Goal: Task Accomplishment & Management: Manage account settings

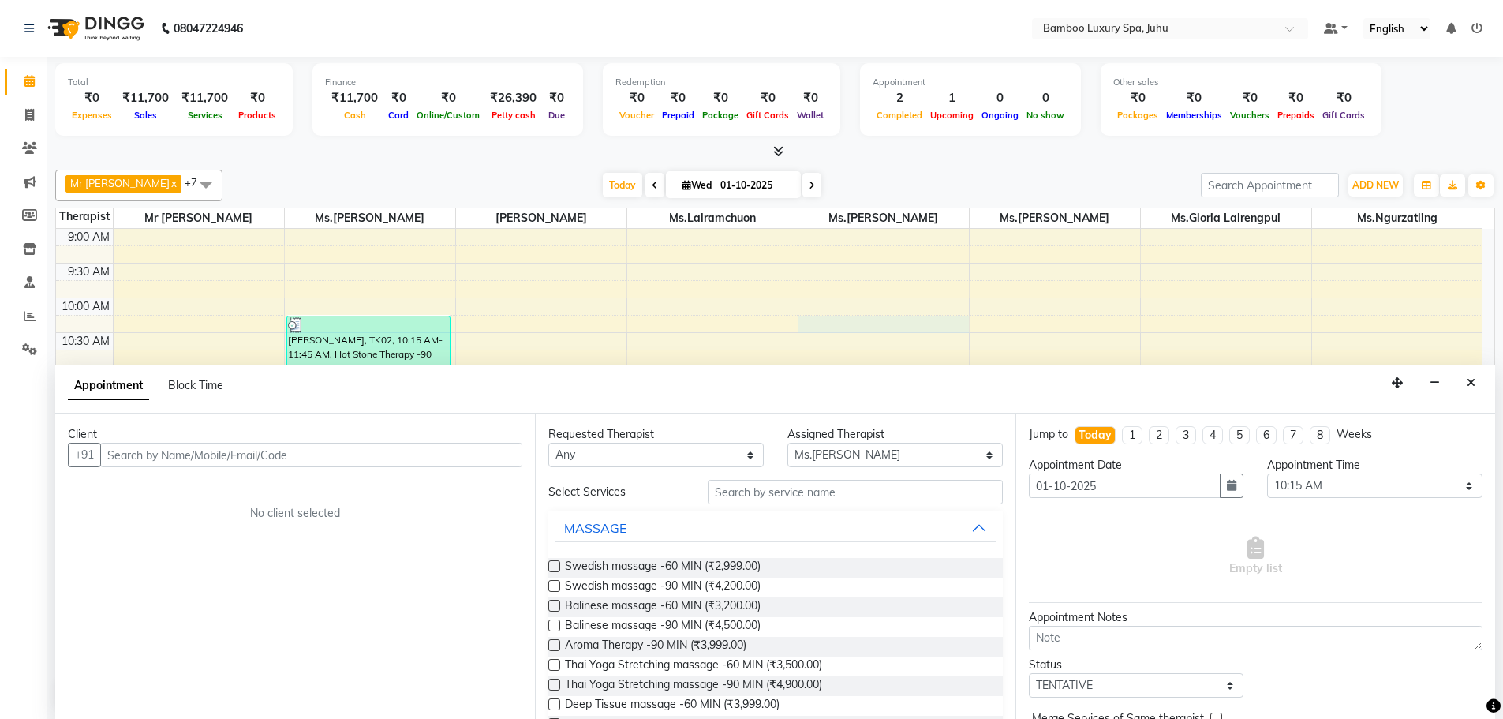
select select "75916"
select select "615"
select select "tentative"
click at [1473, 385] on icon "Close" at bounding box center [1471, 381] width 9 height 11
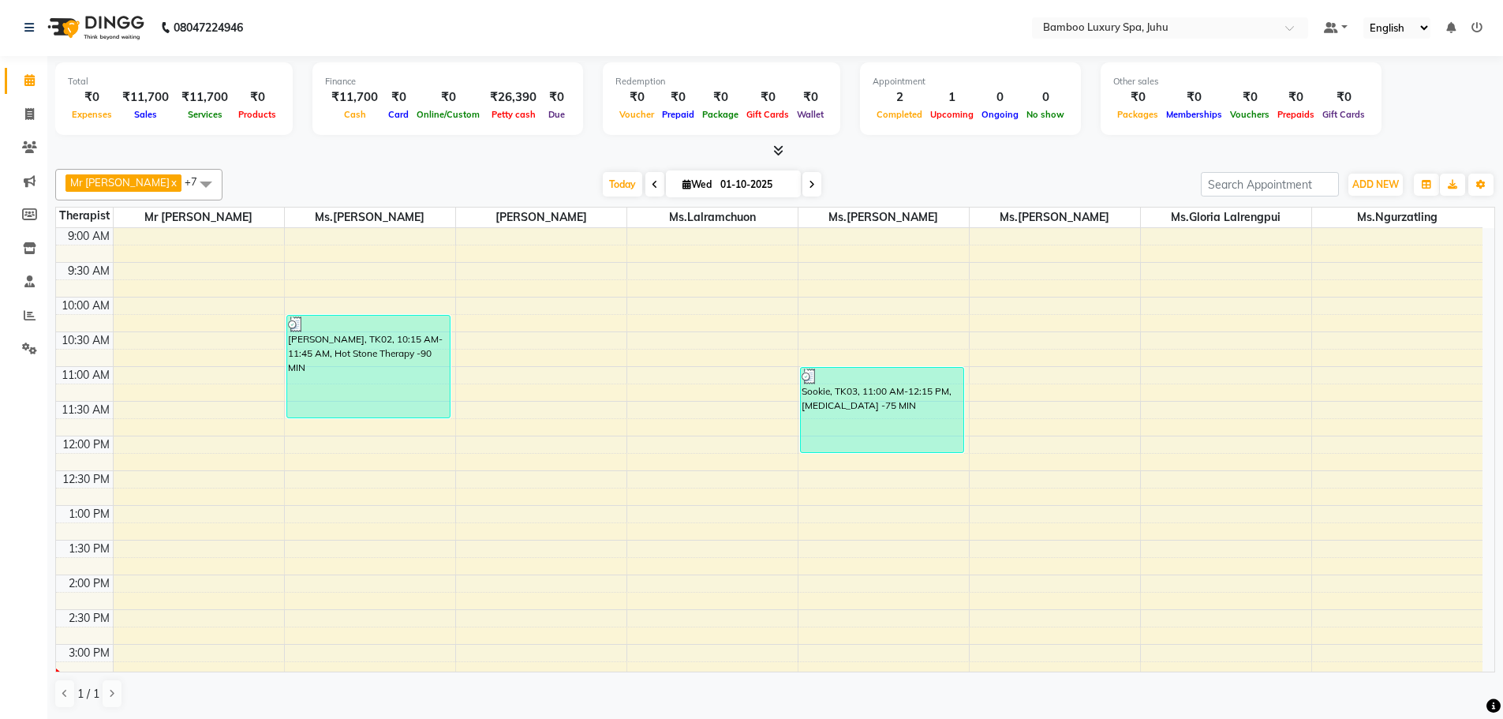
click at [301, 451] on div "9:00 AM 9:30 AM 10:00 AM 10:30 AM 11:00 AM 11:30 AM 12:00 PM 12:30 PM 1:00 PM 1…" at bounding box center [769, 713] width 1427 height 971
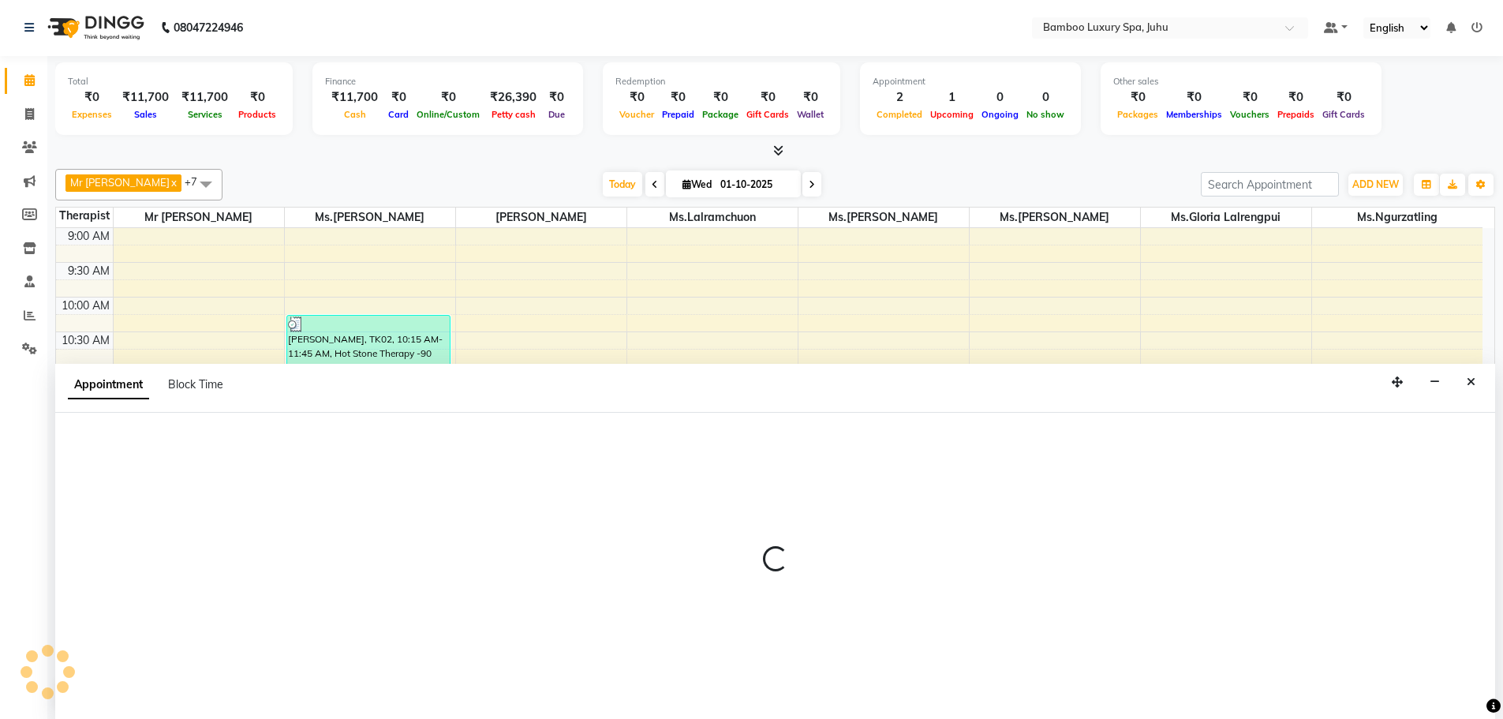
select select "75913"
select select "720"
select select "tentative"
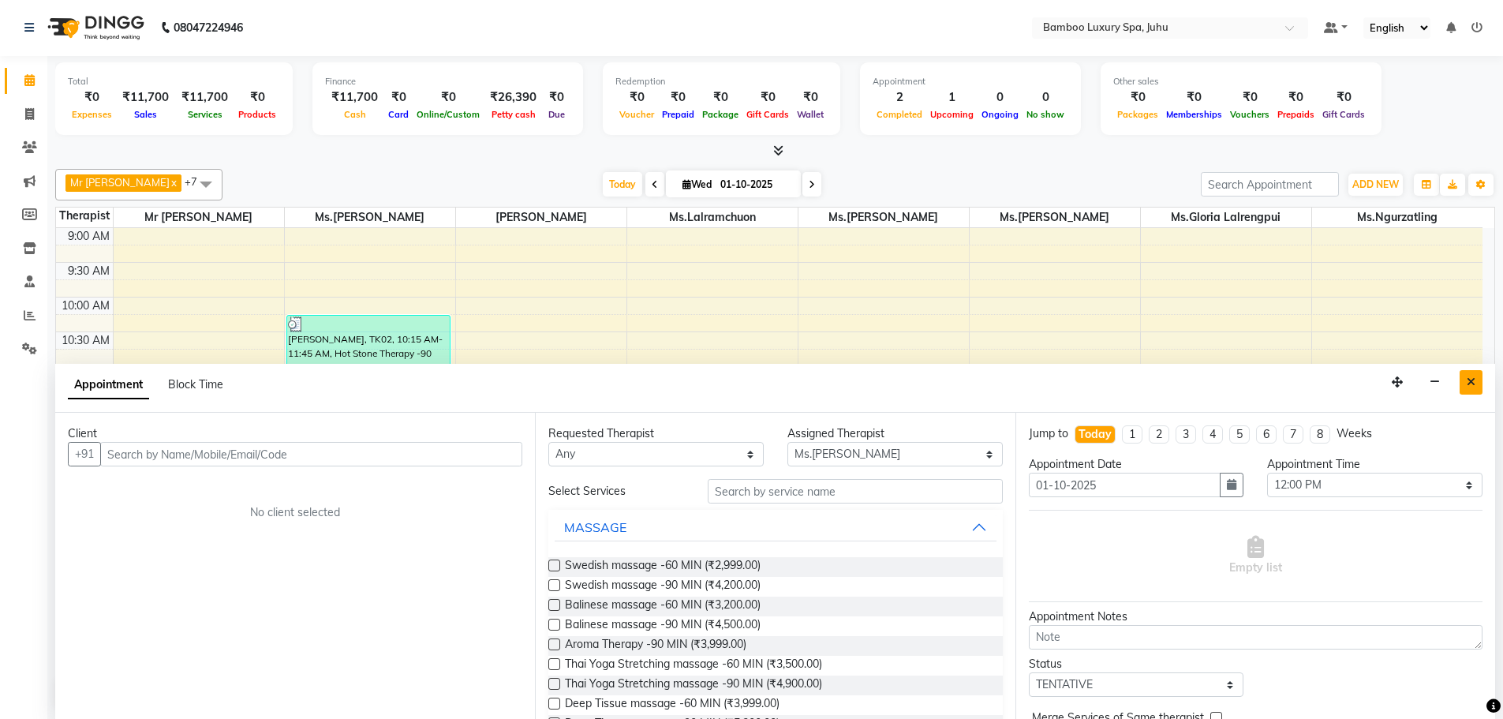
click at [1473, 379] on icon "Close" at bounding box center [1471, 381] width 9 height 11
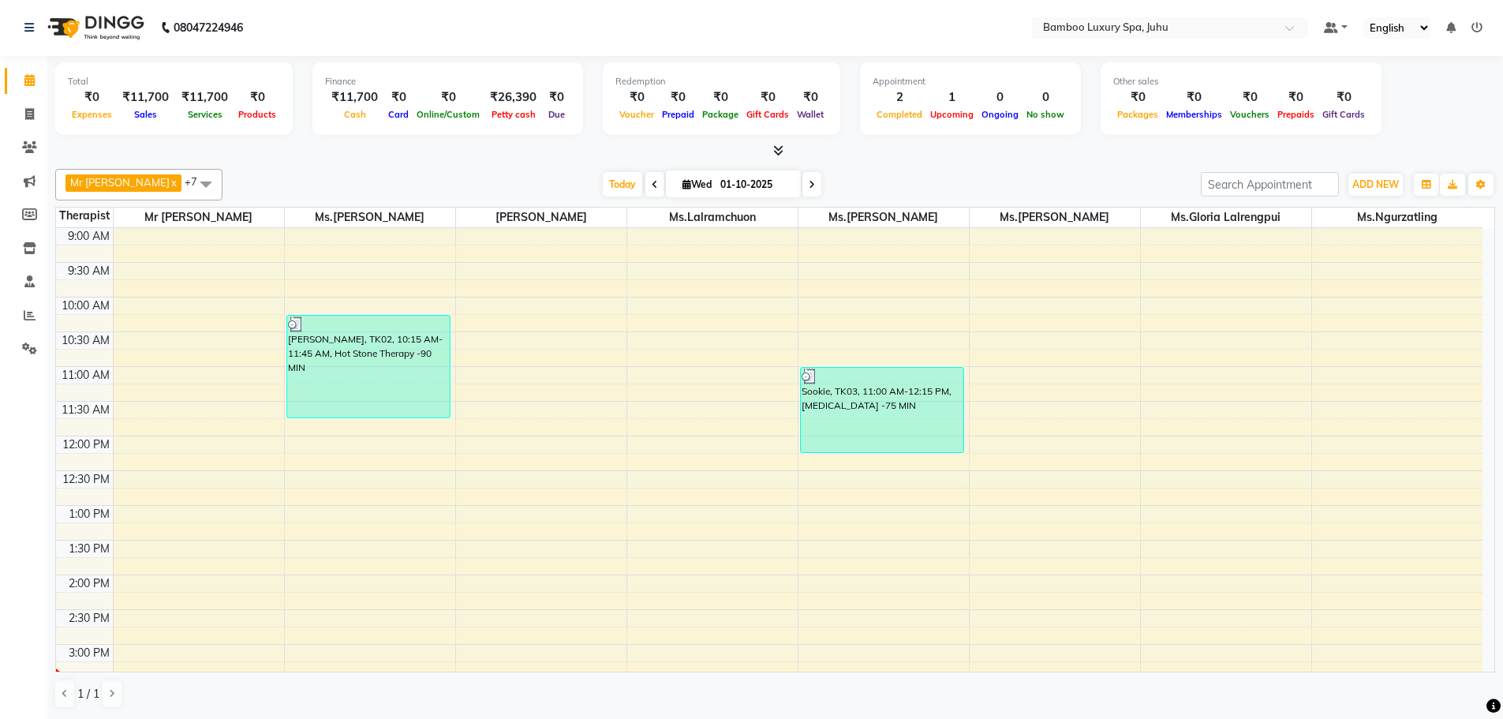
click at [341, 469] on div "9:00 AM 9:30 AM 10:00 AM 10:30 AM 11:00 AM 11:30 AM 12:00 PM 12:30 PM 1:00 PM 1…" at bounding box center [769, 713] width 1427 height 971
select select "75913"
select select "tentative"
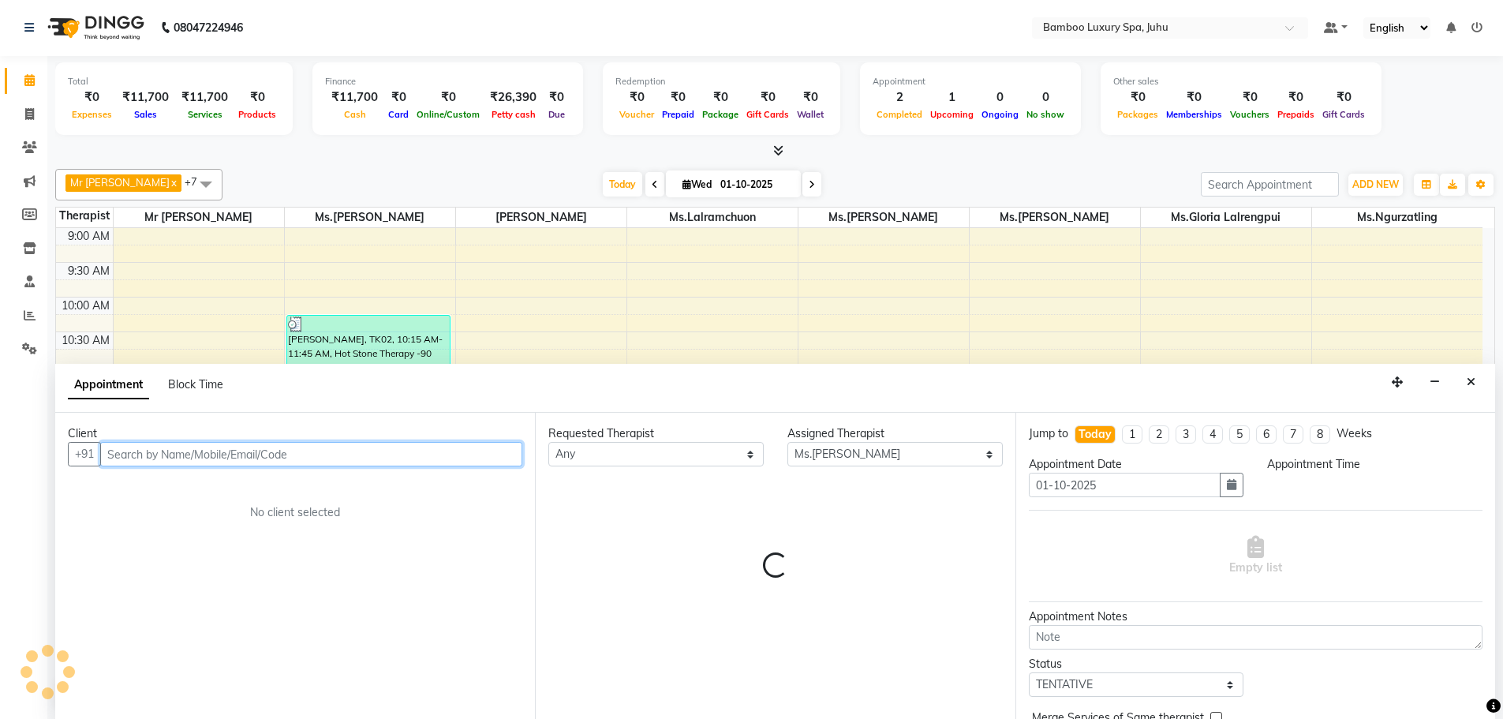
select select "735"
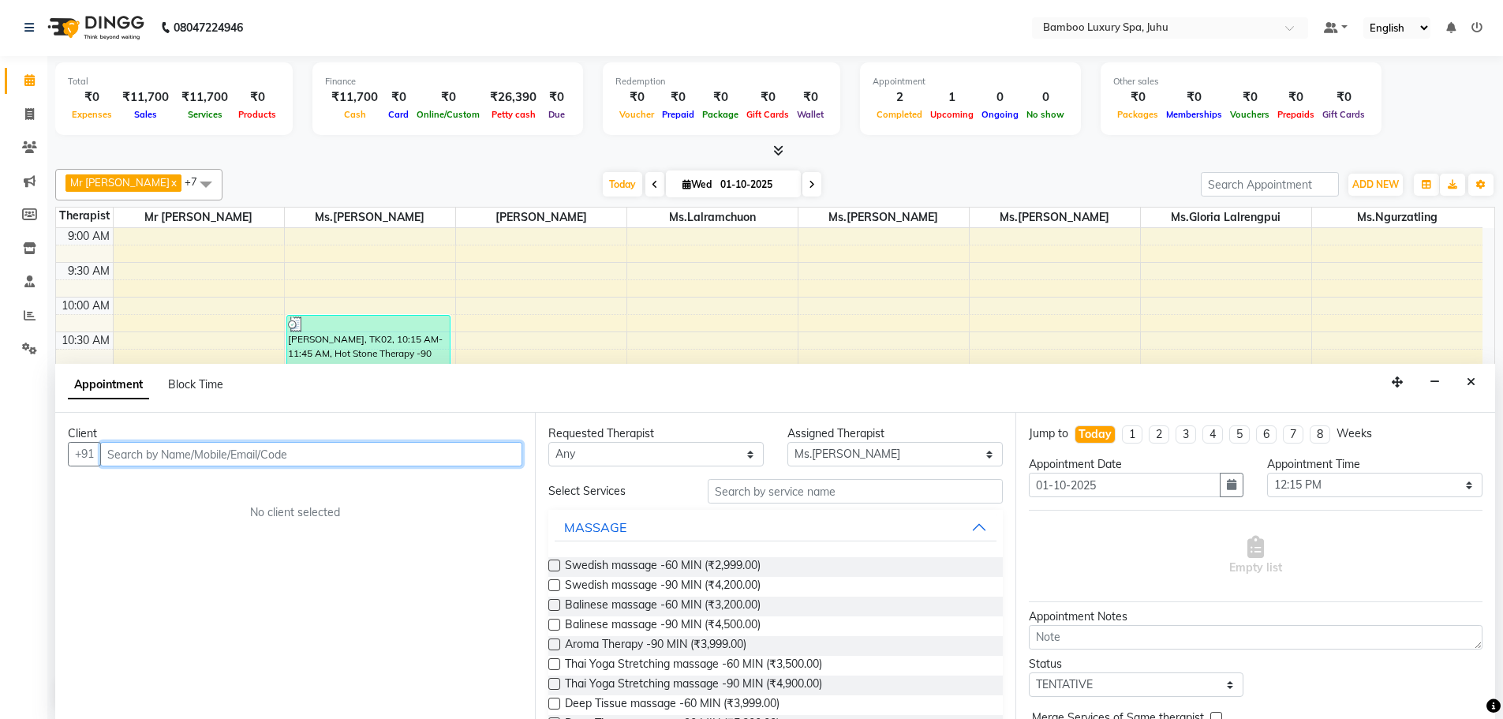
click at [340, 459] on input "text" at bounding box center [311, 454] width 422 height 24
type input "[PERSON_NAME]"
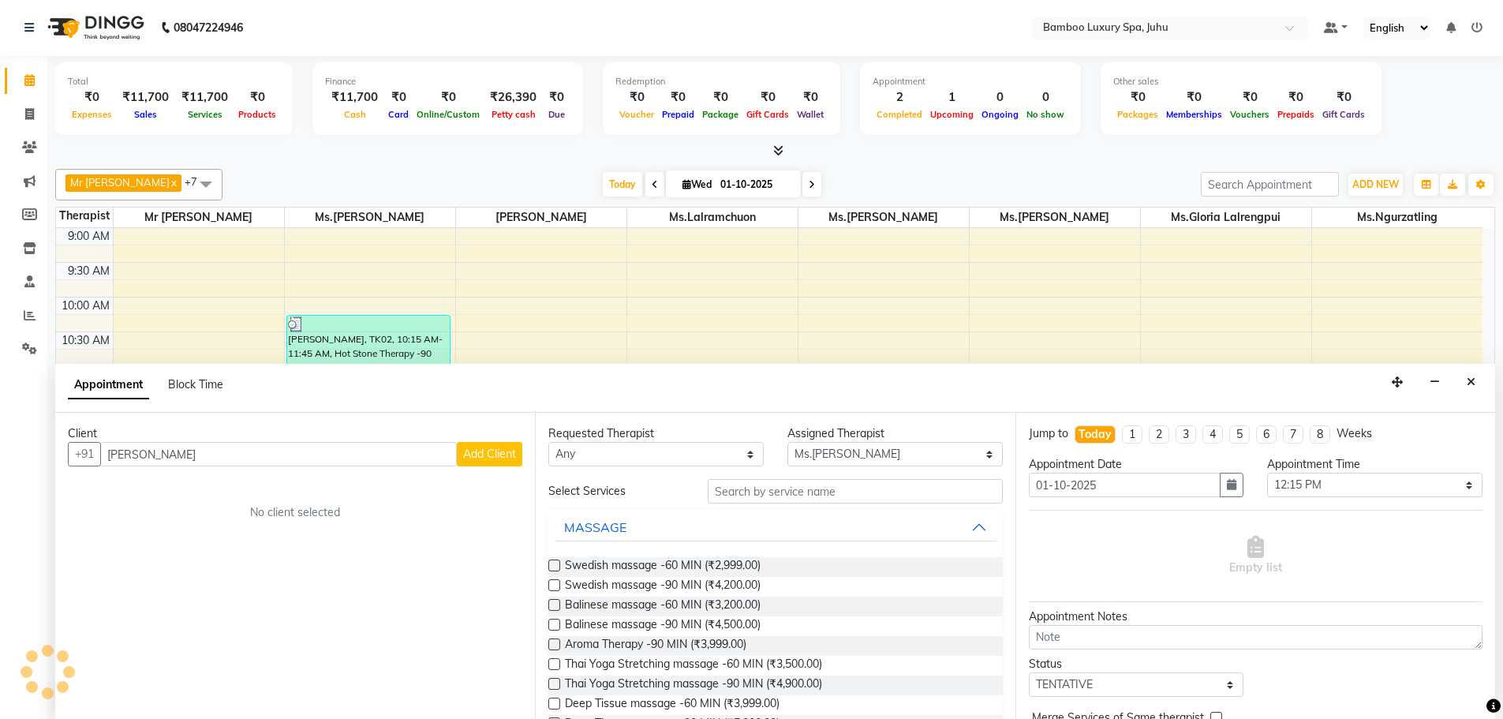
click at [486, 452] on span "Add Client" at bounding box center [489, 454] width 53 height 14
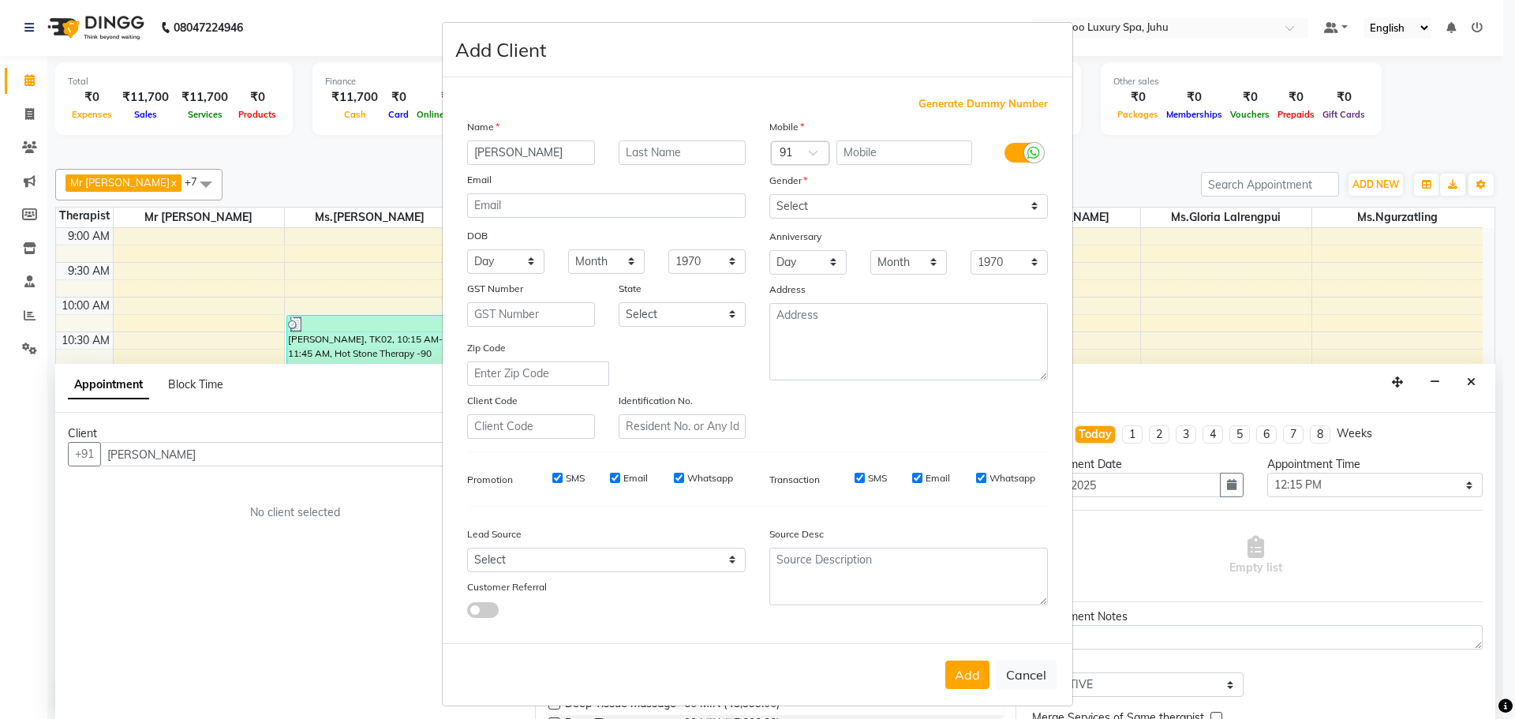
click at [953, 101] on span "Generate Dummy Number" at bounding box center [983, 104] width 129 height 16
type input "1356100000392"
checkbox input "false"
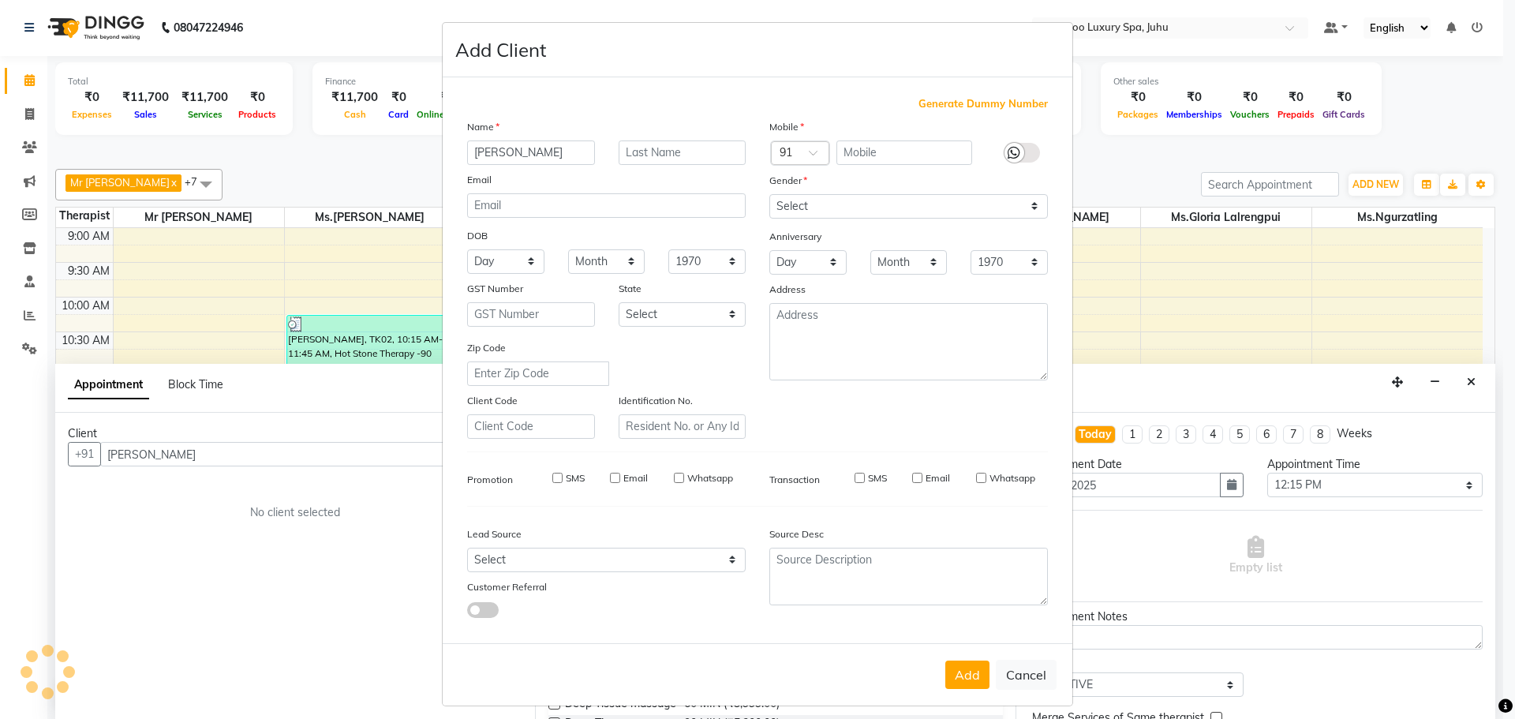
checkbox input "false"
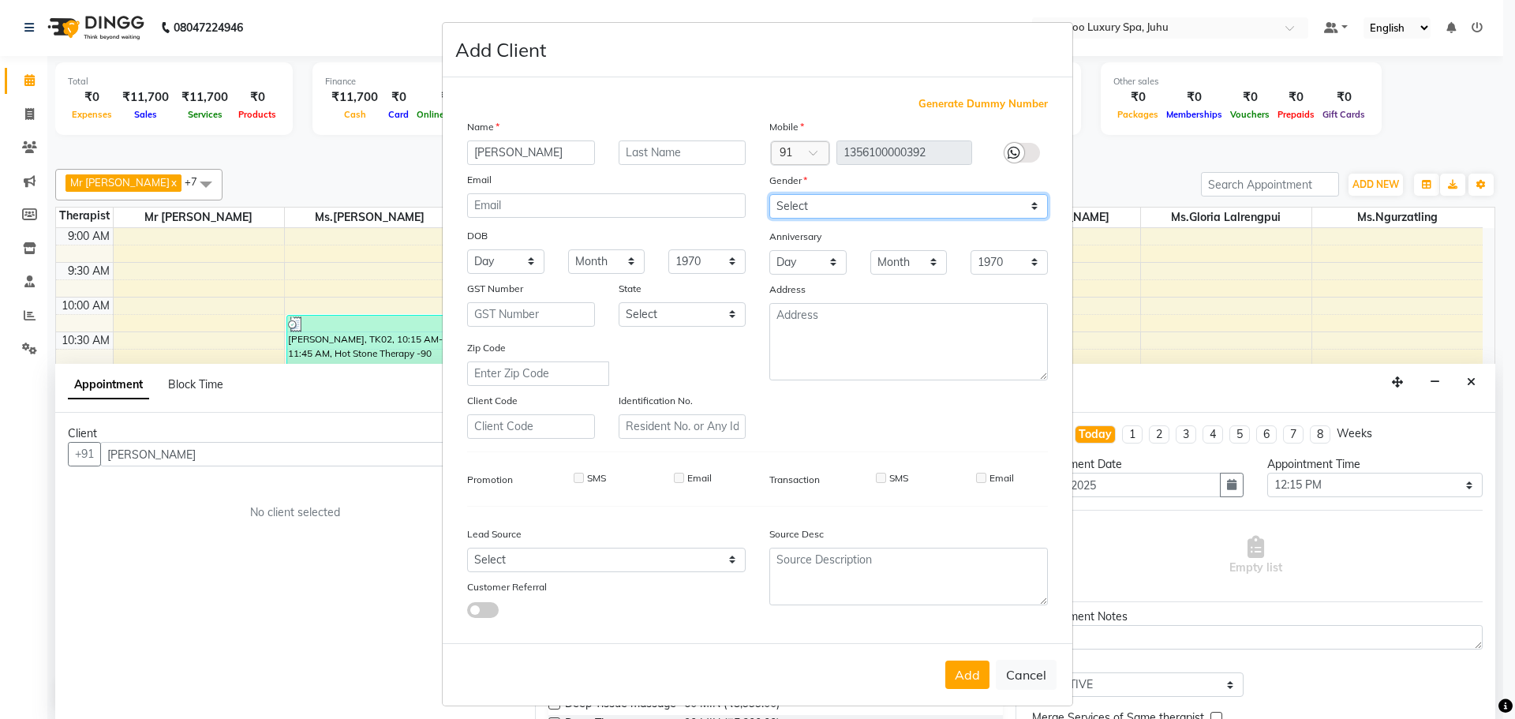
click at [1031, 212] on select "Select [DEMOGRAPHIC_DATA] [DEMOGRAPHIC_DATA] Other Prefer Not To Say" at bounding box center [908, 206] width 279 height 24
select select "[DEMOGRAPHIC_DATA]"
click at [769, 194] on select "Select [DEMOGRAPHIC_DATA] [DEMOGRAPHIC_DATA] Other Prefer Not To Say" at bounding box center [908, 206] width 279 height 24
click at [959, 681] on button "Add" at bounding box center [967, 675] width 44 height 28
type input "13*********92"
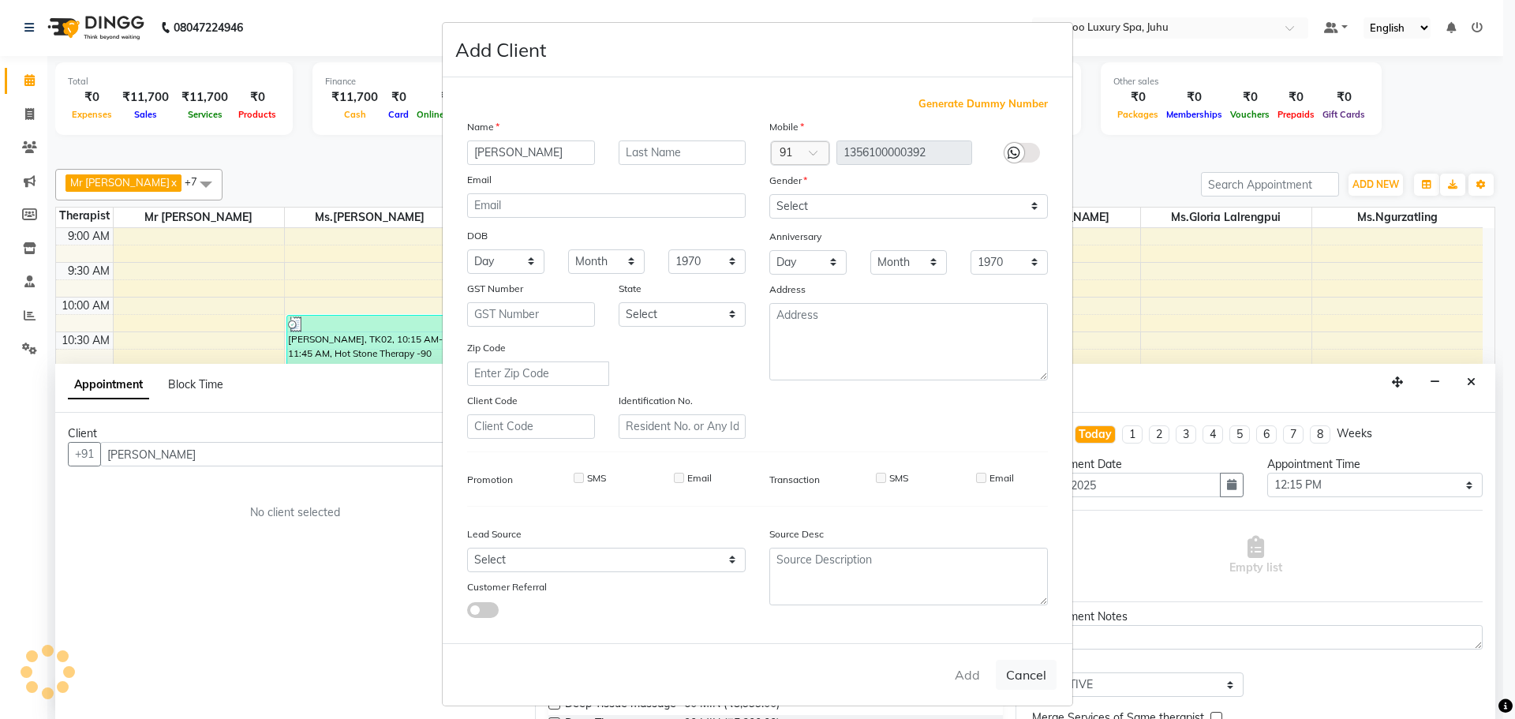
select select
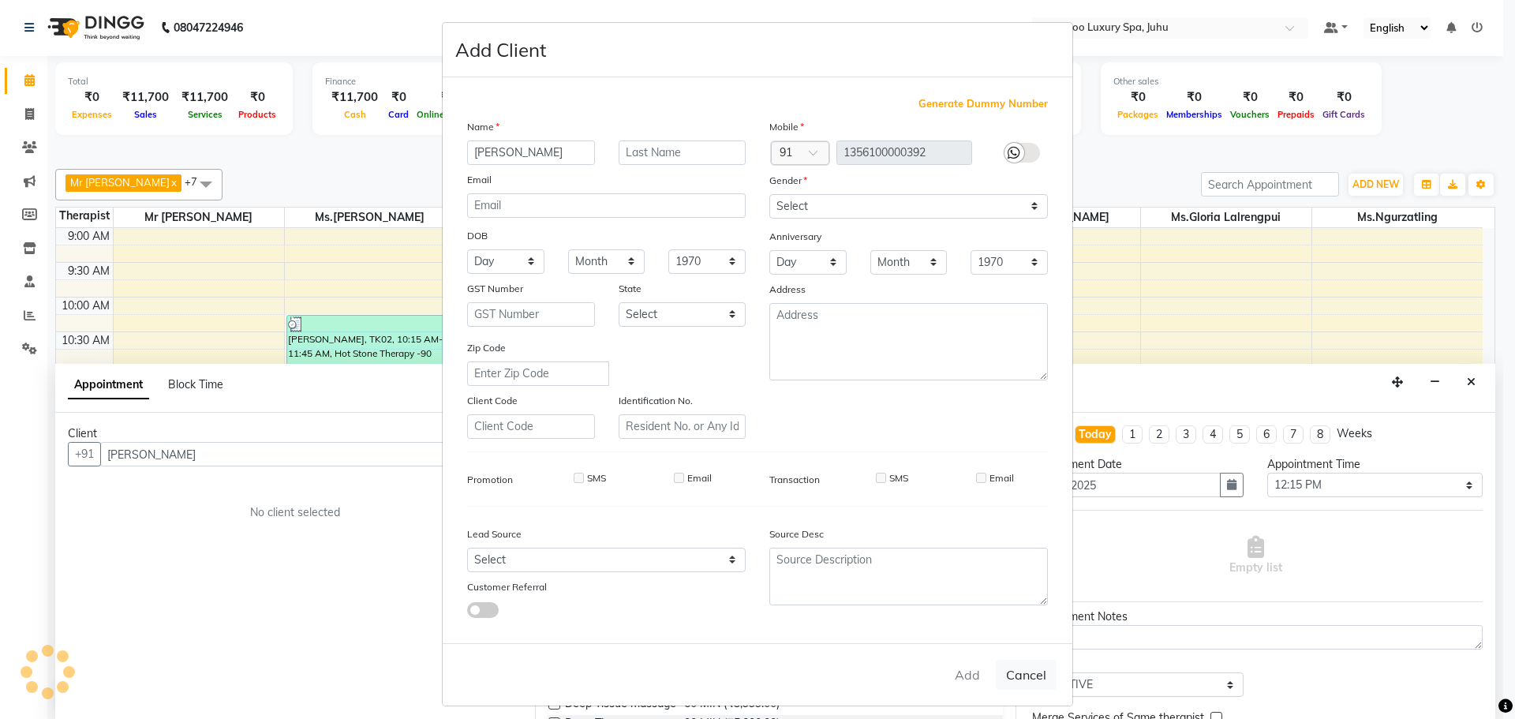
select select
checkbox input "false"
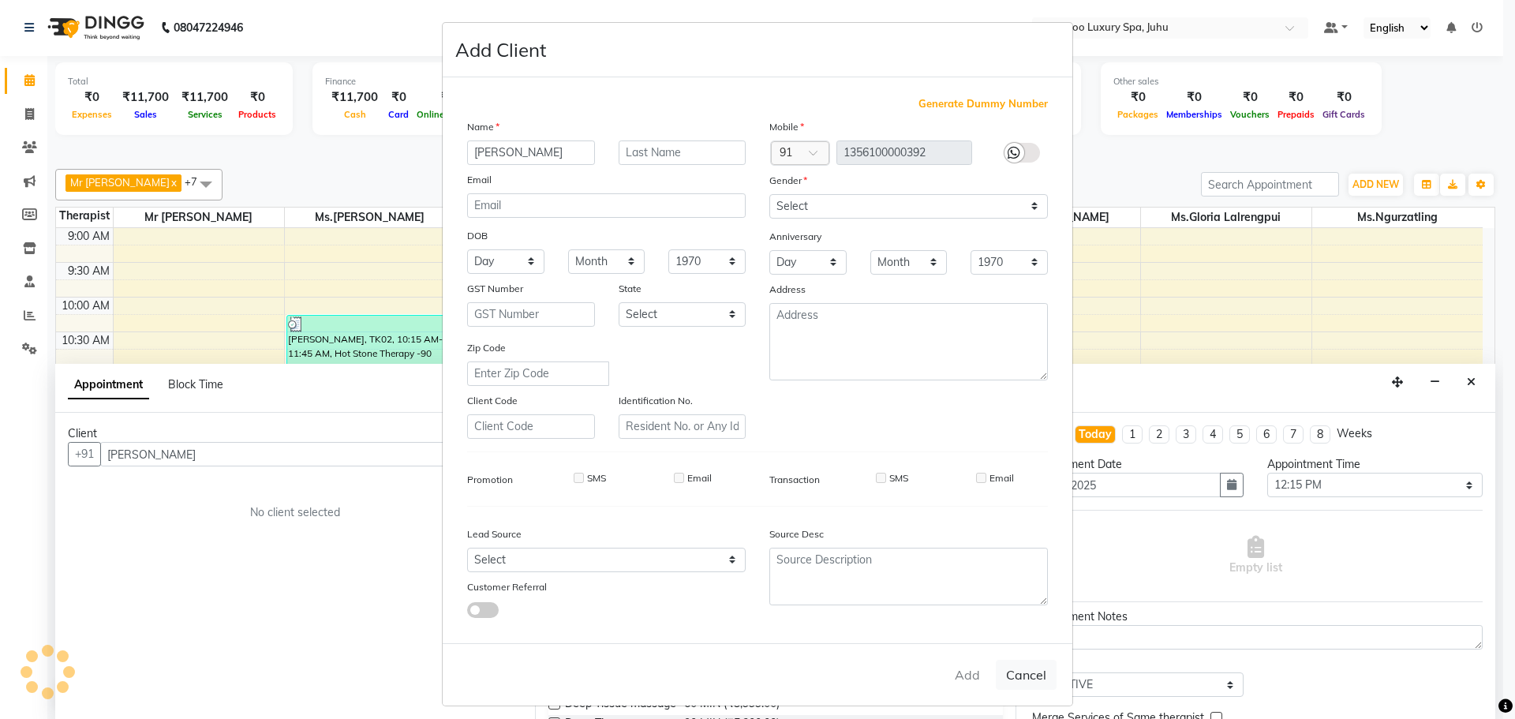
checkbox input "false"
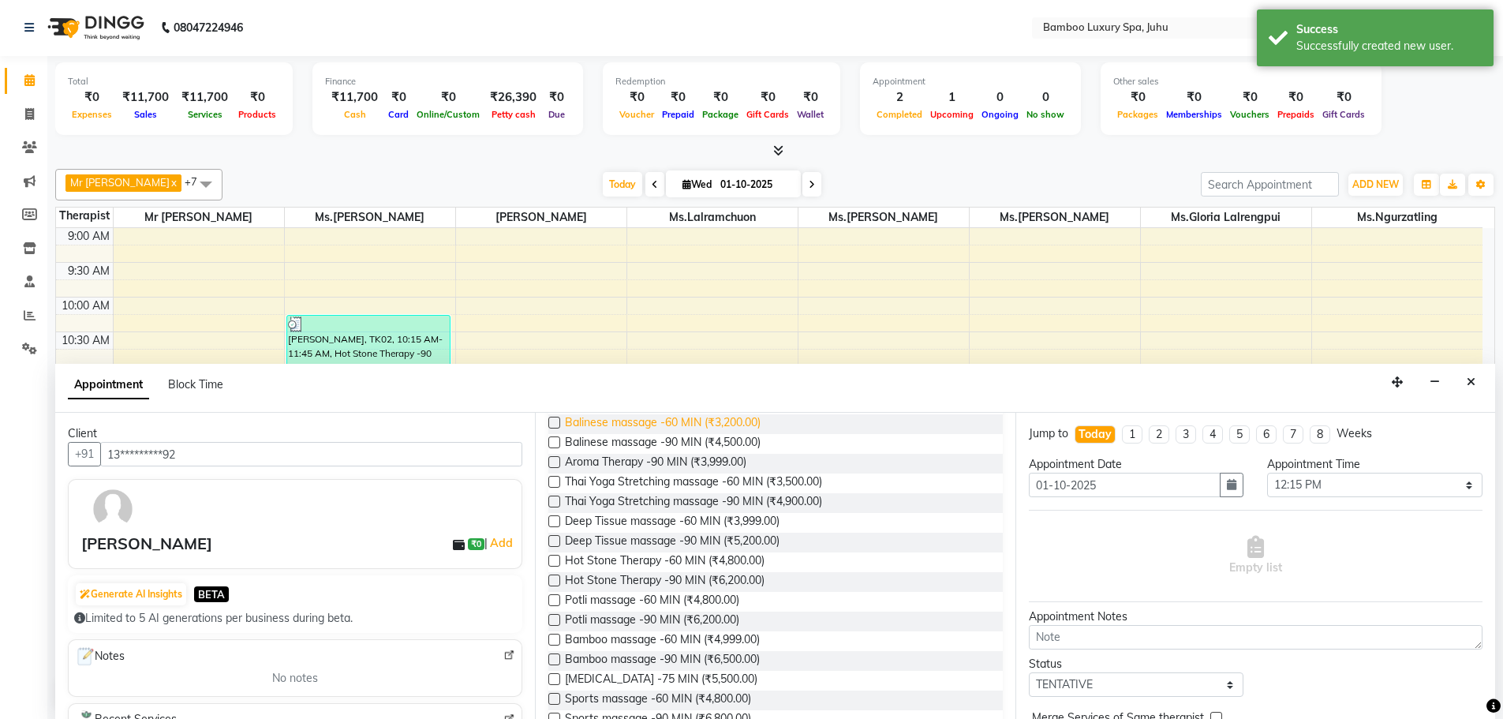
scroll to position [237, 0]
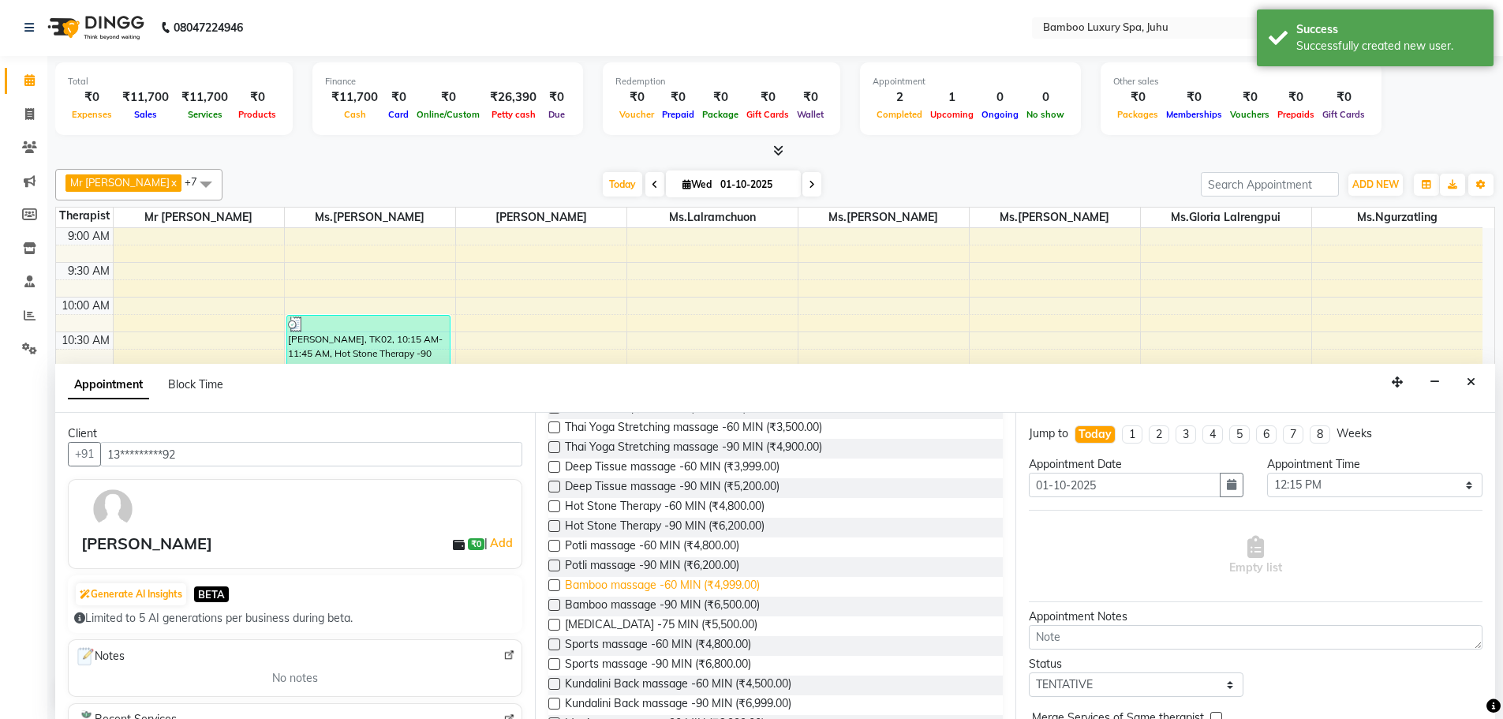
click at [672, 586] on span "Bamboo massage -60 MIN (₹4,999.00)" at bounding box center [662, 587] width 195 height 20
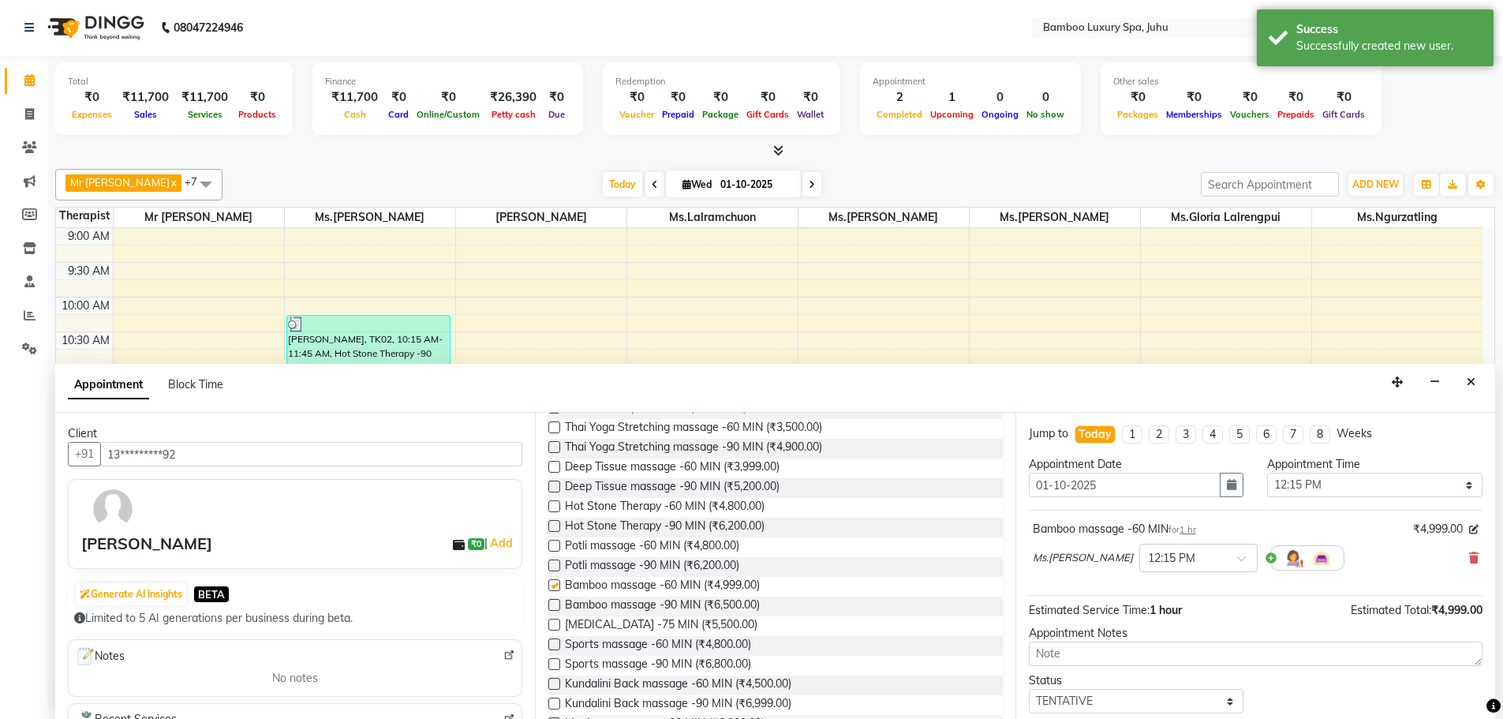
checkbox input "false"
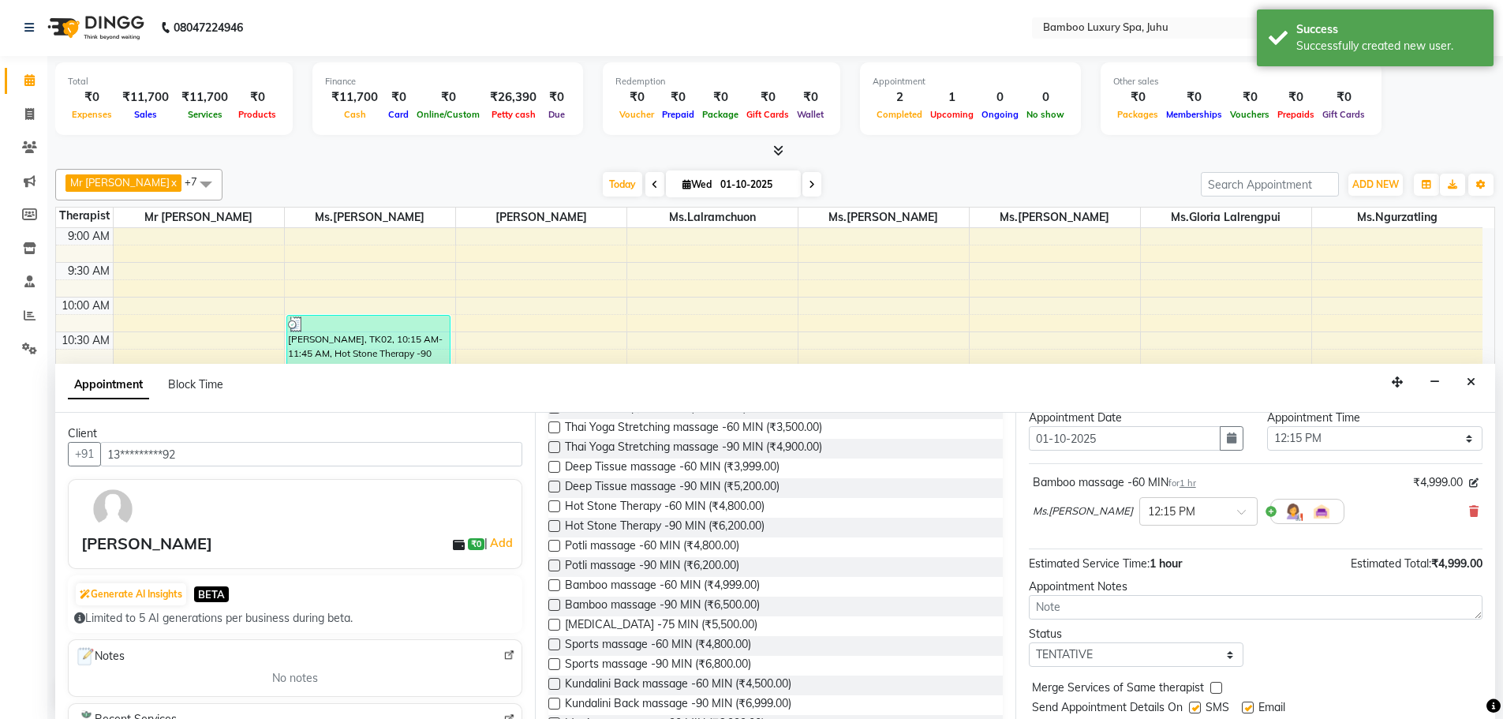
scroll to position [94, 0]
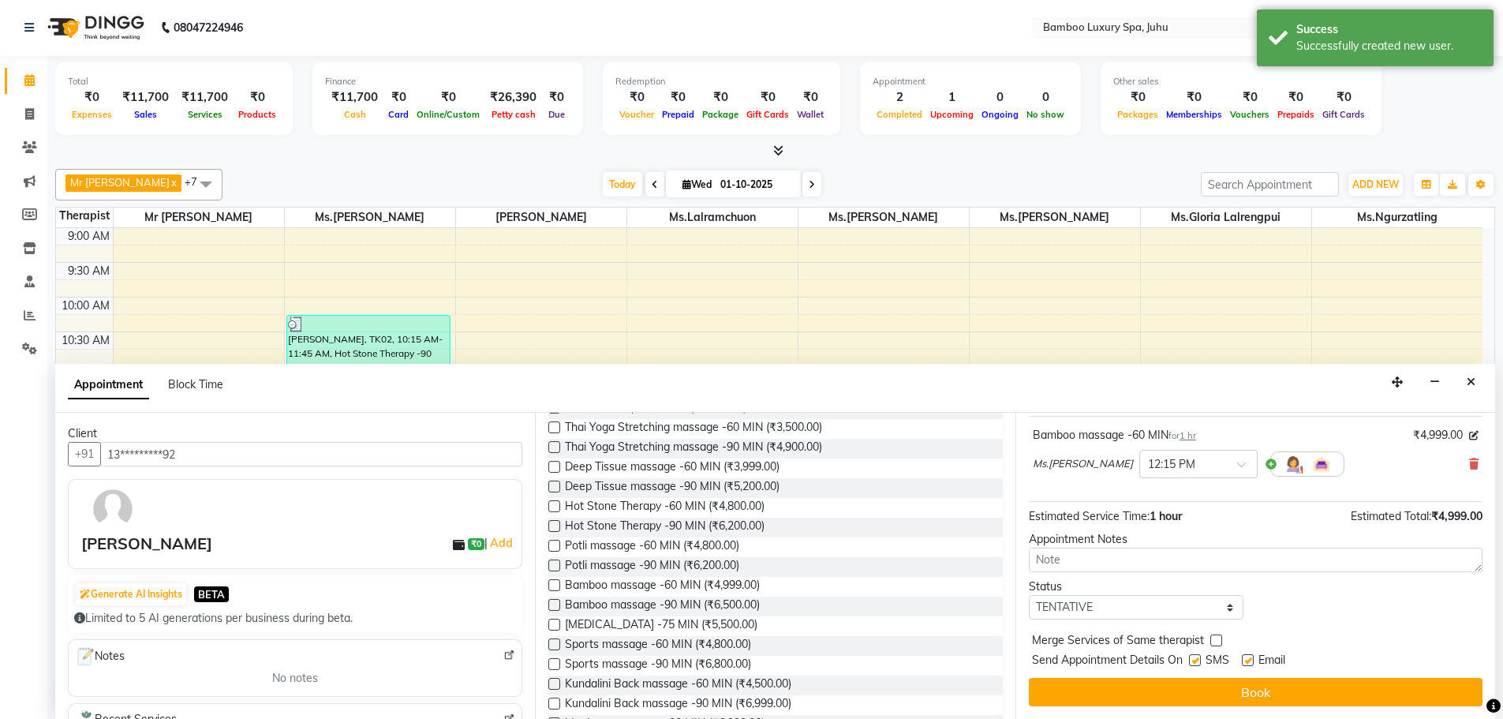
click at [1249, 661] on label at bounding box center [1248, 660] width 12 height 12
click at [1249, 661] on input "checkbox" at bounding box center [1247, 662] width 10 height 10
checkbox input "false"
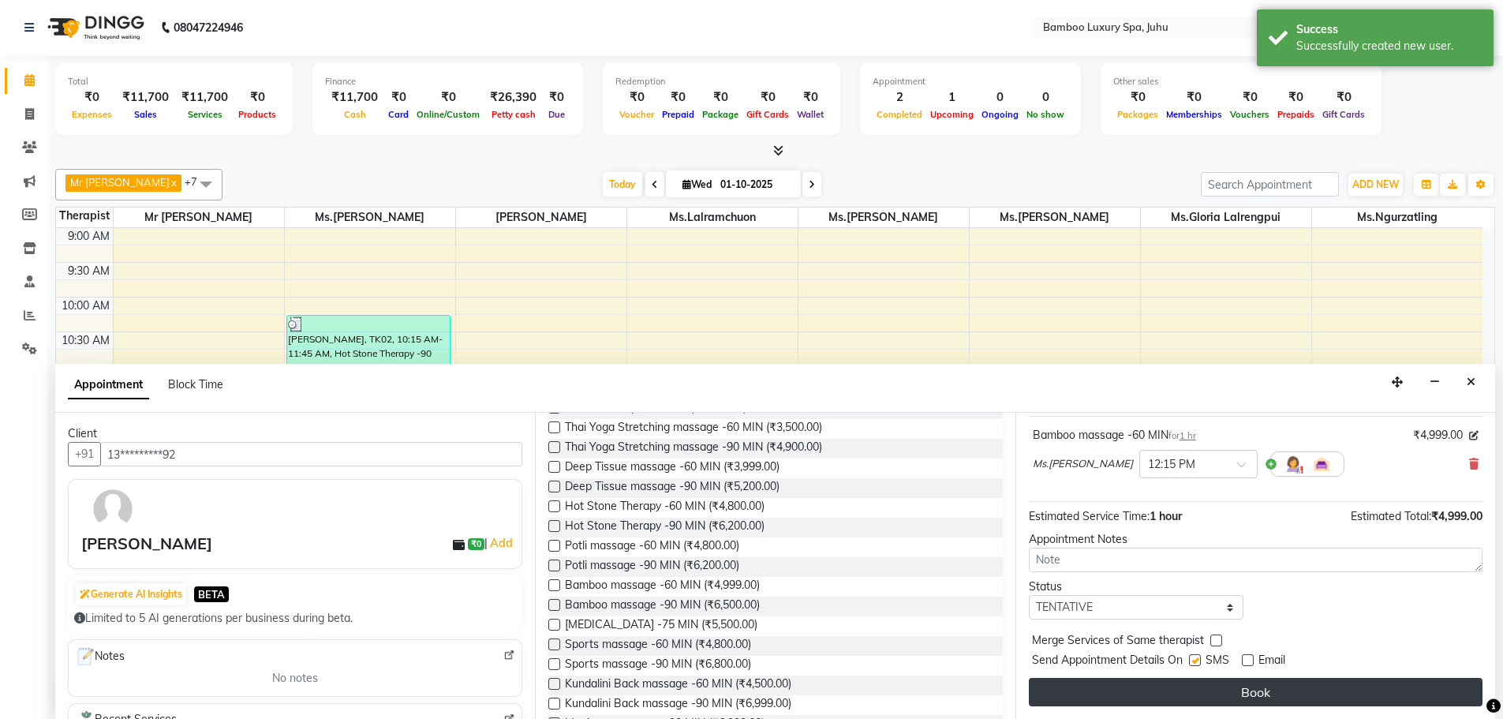
drag, startPoint x: 1198, startPoint y: 661, endPoint x: 1198, endPoint y: 684, distance: 22.9
click at [1198, 673] on div "Jump to [DATE] 1 2 3 4 5 6 7 8 Weeks Appointment Date [DATE] Appointment Time S…" at bounding box center [1256, 566] width 480 height 306
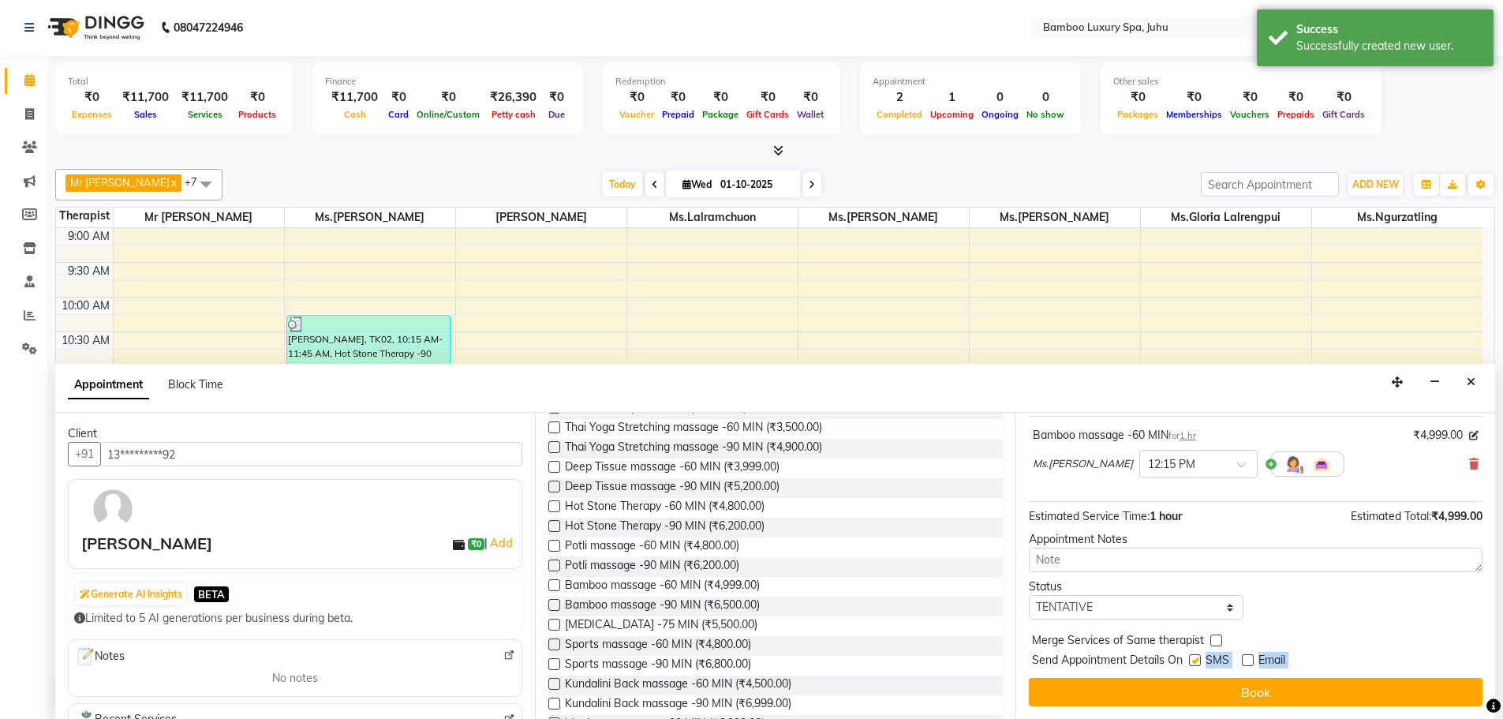
click at [1193, 661] on label at bounding box center [1195, 660] width 12 height 12
click at [1193, 661] on input "checkbox" at bounding box center [1194, 662] width 10 height 10
checkbox input "false"
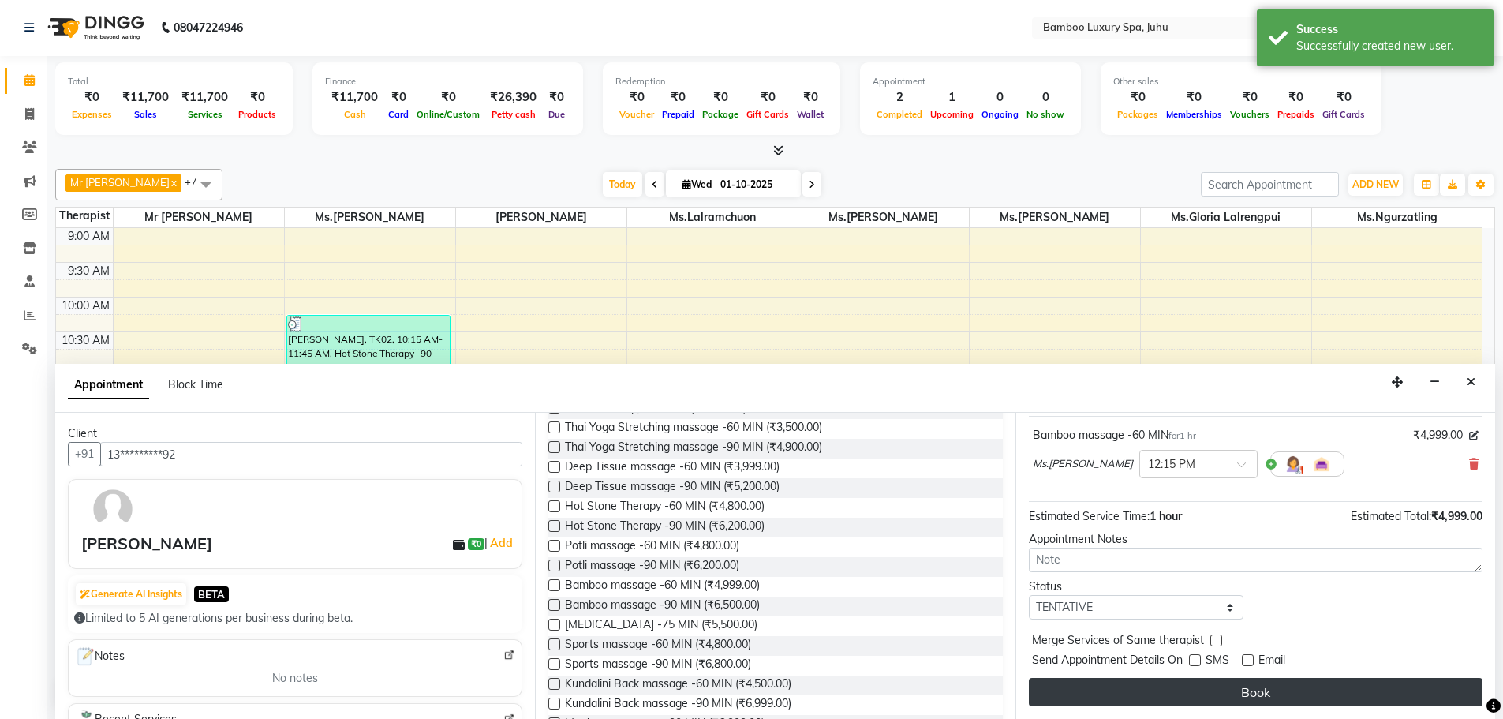
click at [1195, 684] on button "Book" at bounding box center [1256, 692] width 454 height 28
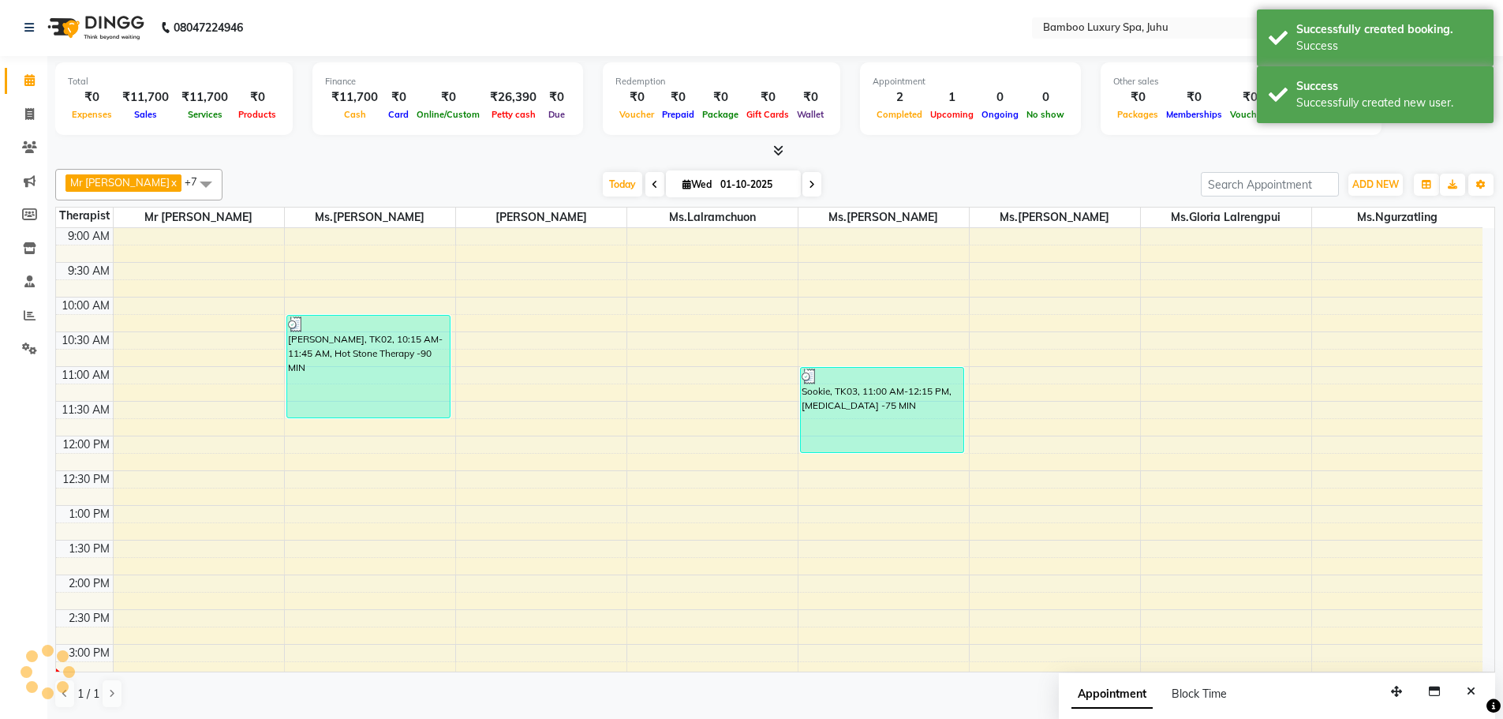
scroll to position [0, 0]
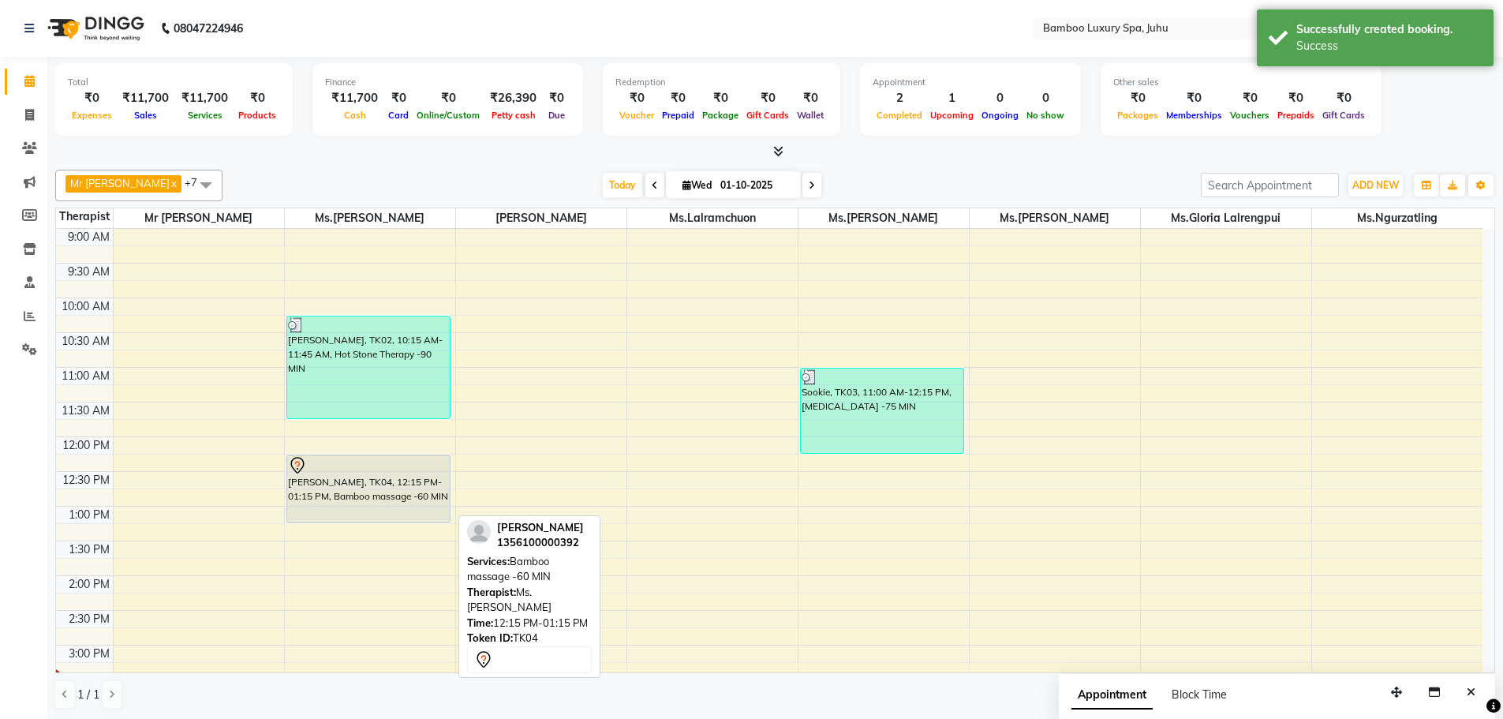
click at [387, 490] on div "[PERSON_NAME], TK04, 12:15 PM-01:15 PM, Bamboo massage -60 MIN" at bounding box center [368, 488] width 163 height 67
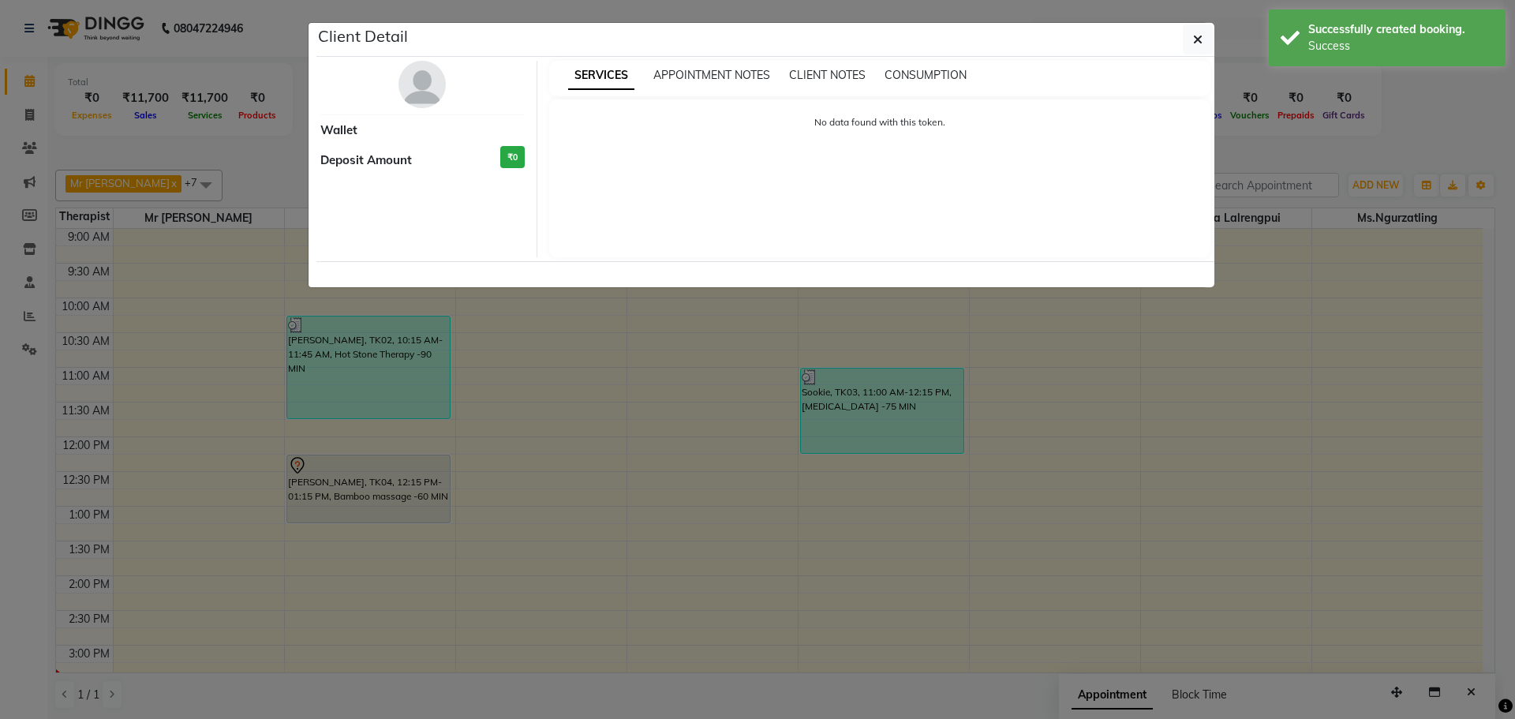
select select "7"
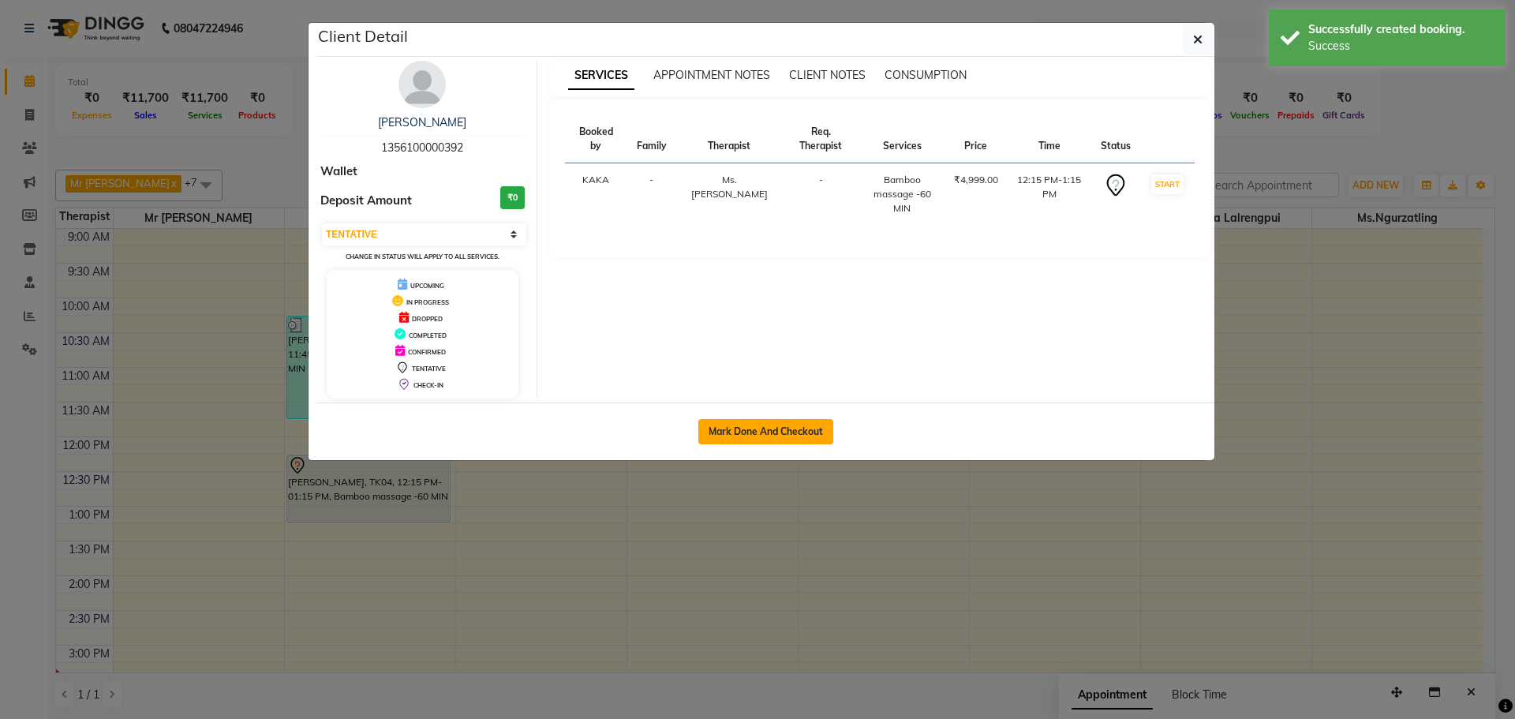
click at [789, 435] on button "Mark Done And Checkout" at bounding box center [765, 431] width 135 height 25
select select "service"
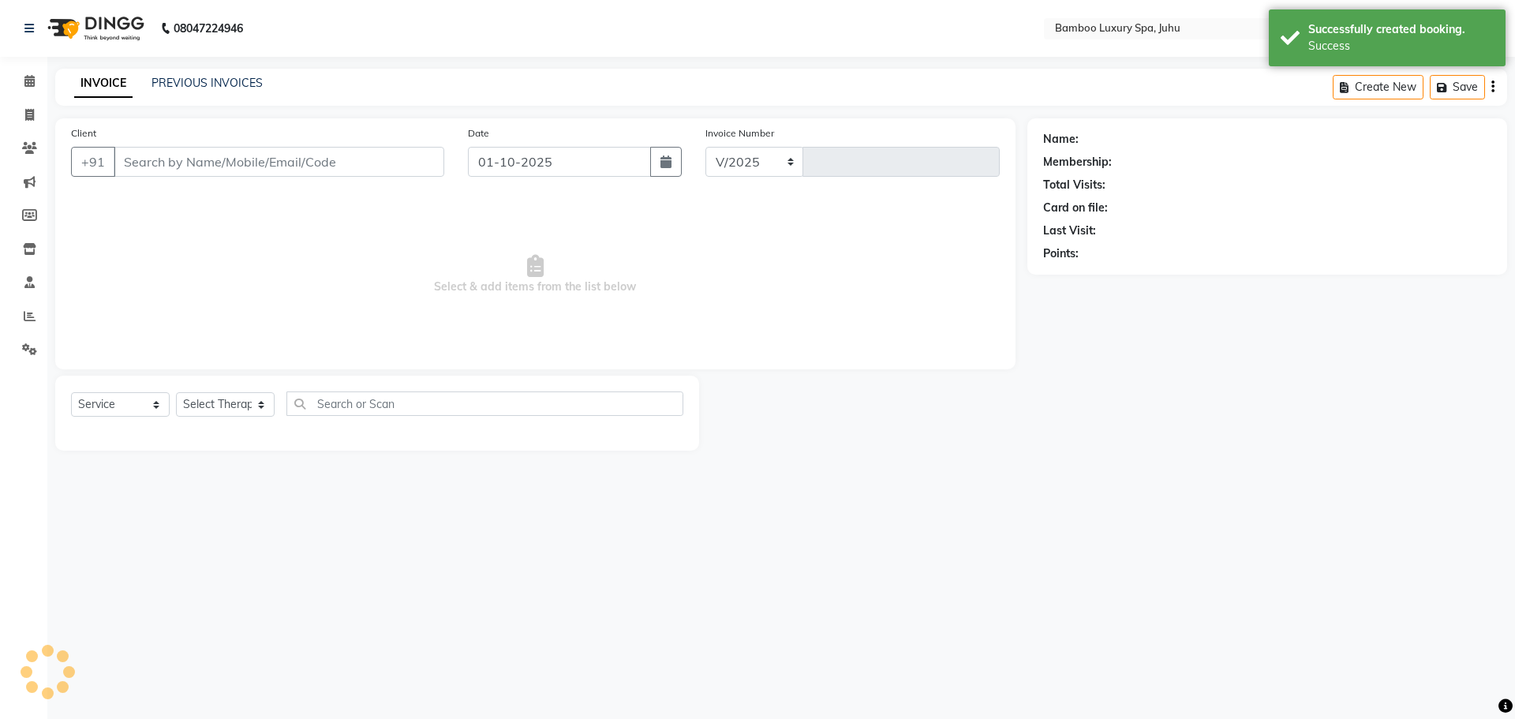
select select "8043"
type input "0789"
type input "13*********92"
select select "75913"
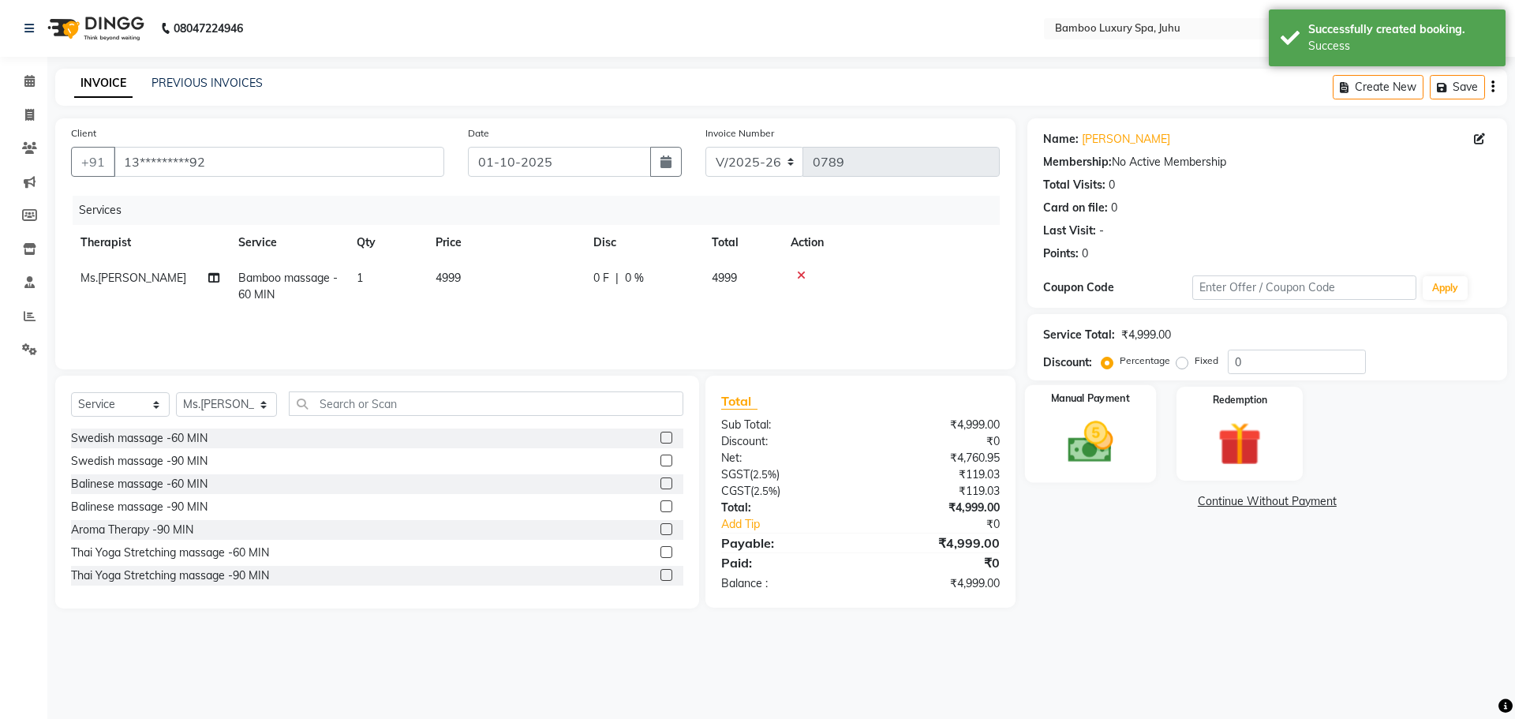
click at [1091, 427] on img at bounding box center [1090, 442] width 73 height 52
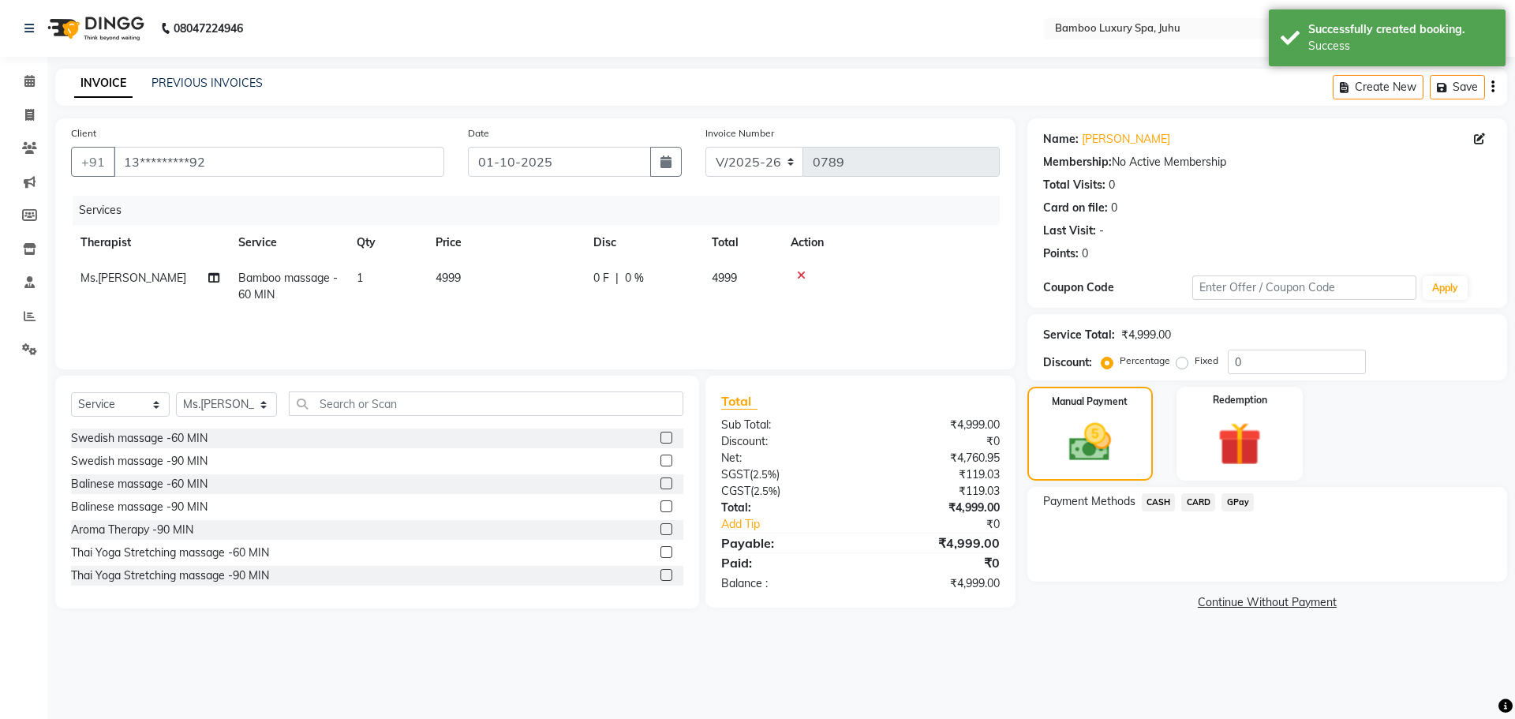
click at [1153, 504] on span "CASH" at bounding box center [1159, 502] width 34 height 18
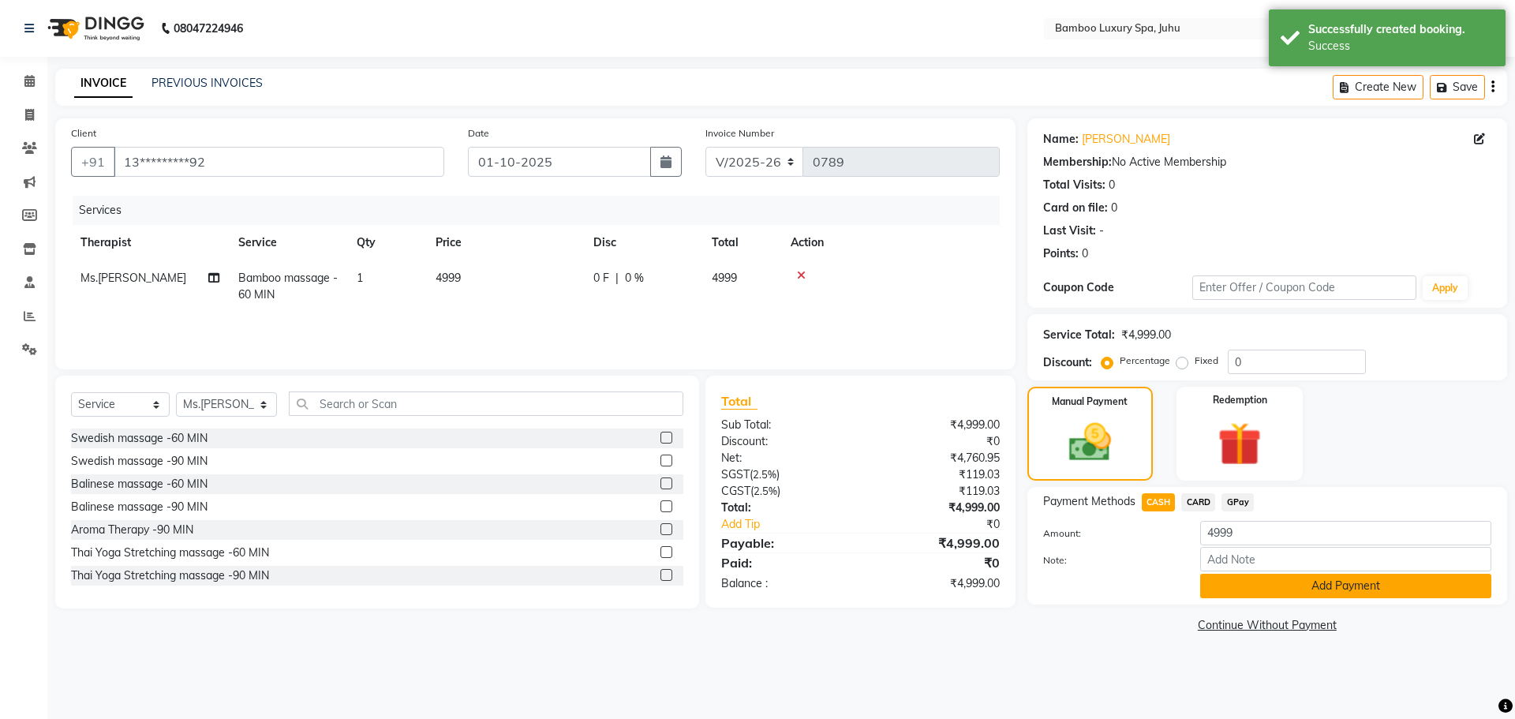
click at [1230, 588] on button "Add Payment" at bounding box center [1345, 586] width 291 height 24
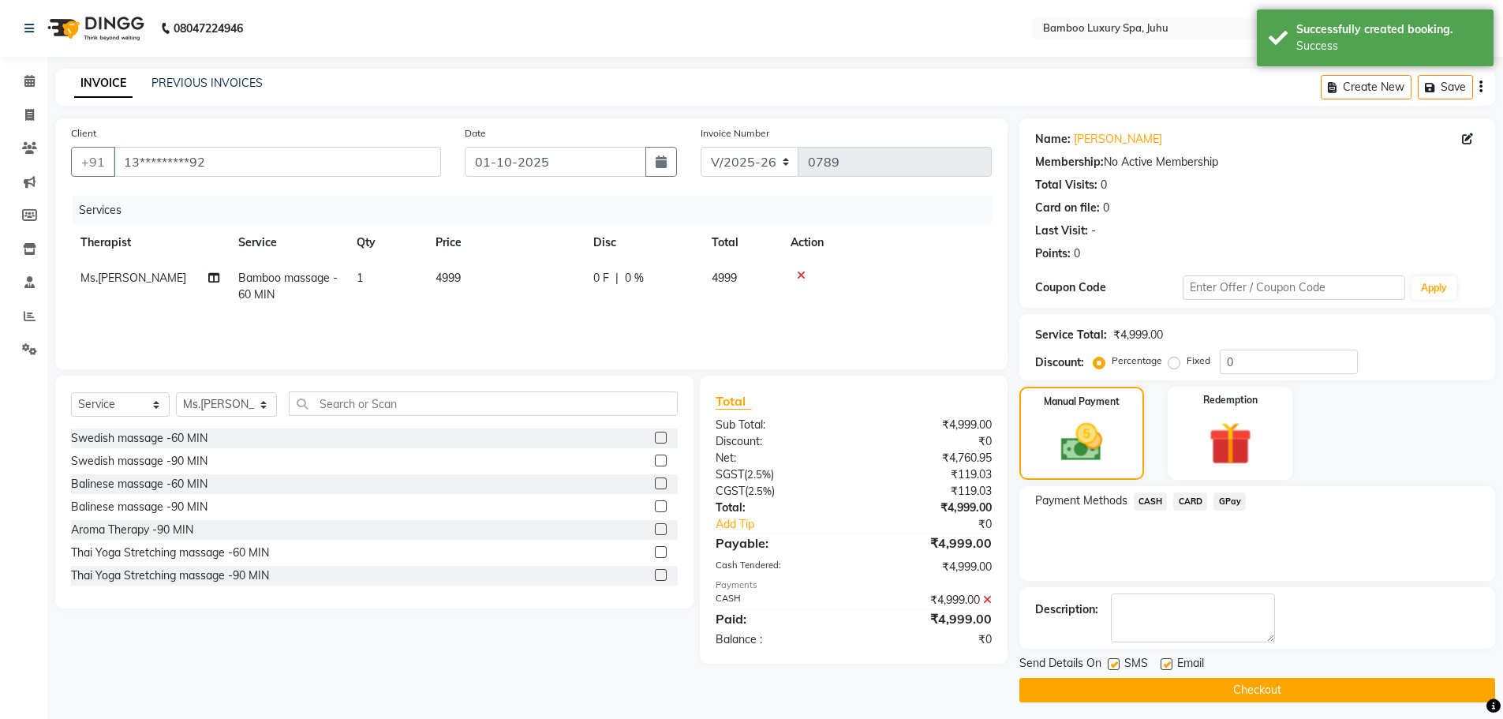
click at [1170, 664] on label at bounding box center [1167, 664] width 12 height 12
click at [1170, 664] on input "checkbox" at bounding box center [1166, 665] width 10 height 10
checkbox input "false"
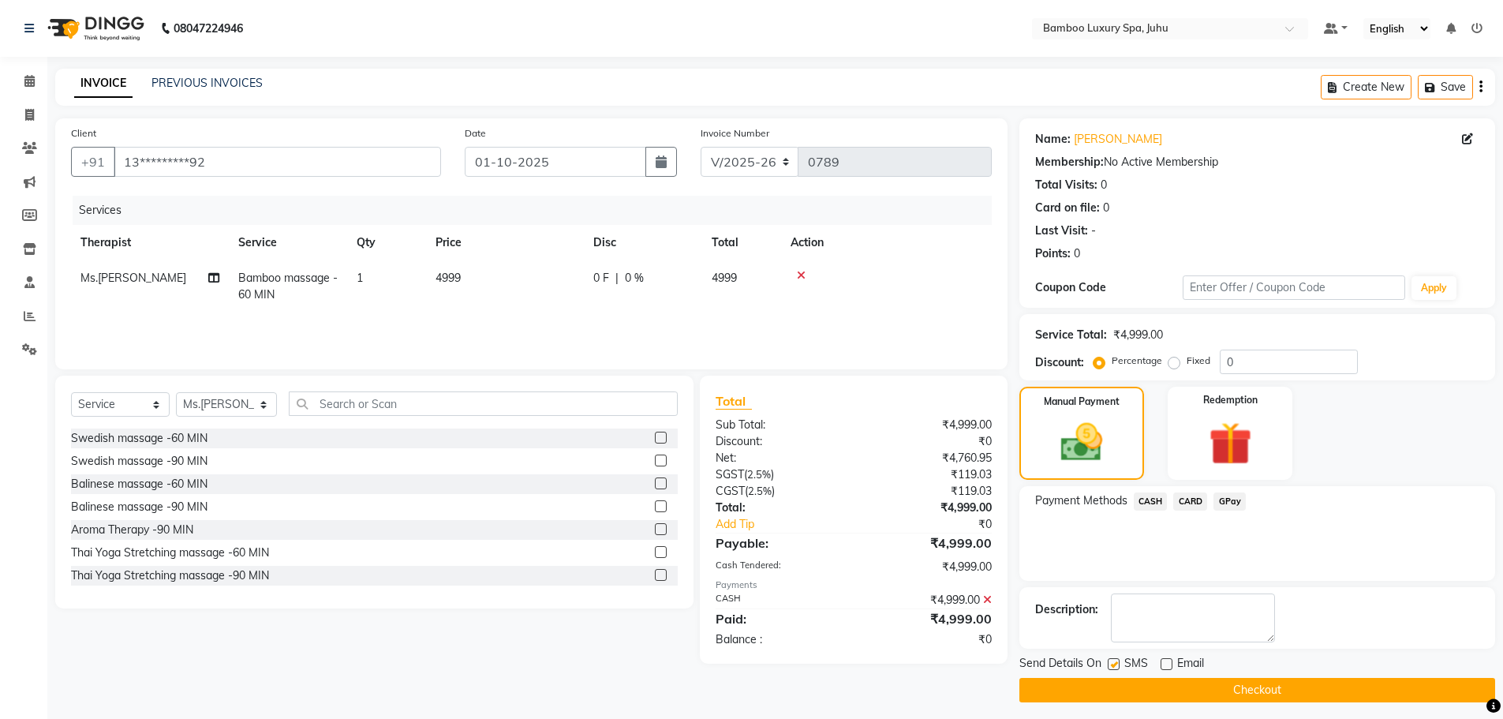
click at [1112, 660] on label at bounding box center [1114, 664] width 12 height 12
click at [1112, 660] on input "checkbox" at bounding box center [1113, 665] width 10 height 10
checkbox input "false"
click at [1119, 685] on button "Checkout" at bounding box center [1258, 690] width 476 height 24
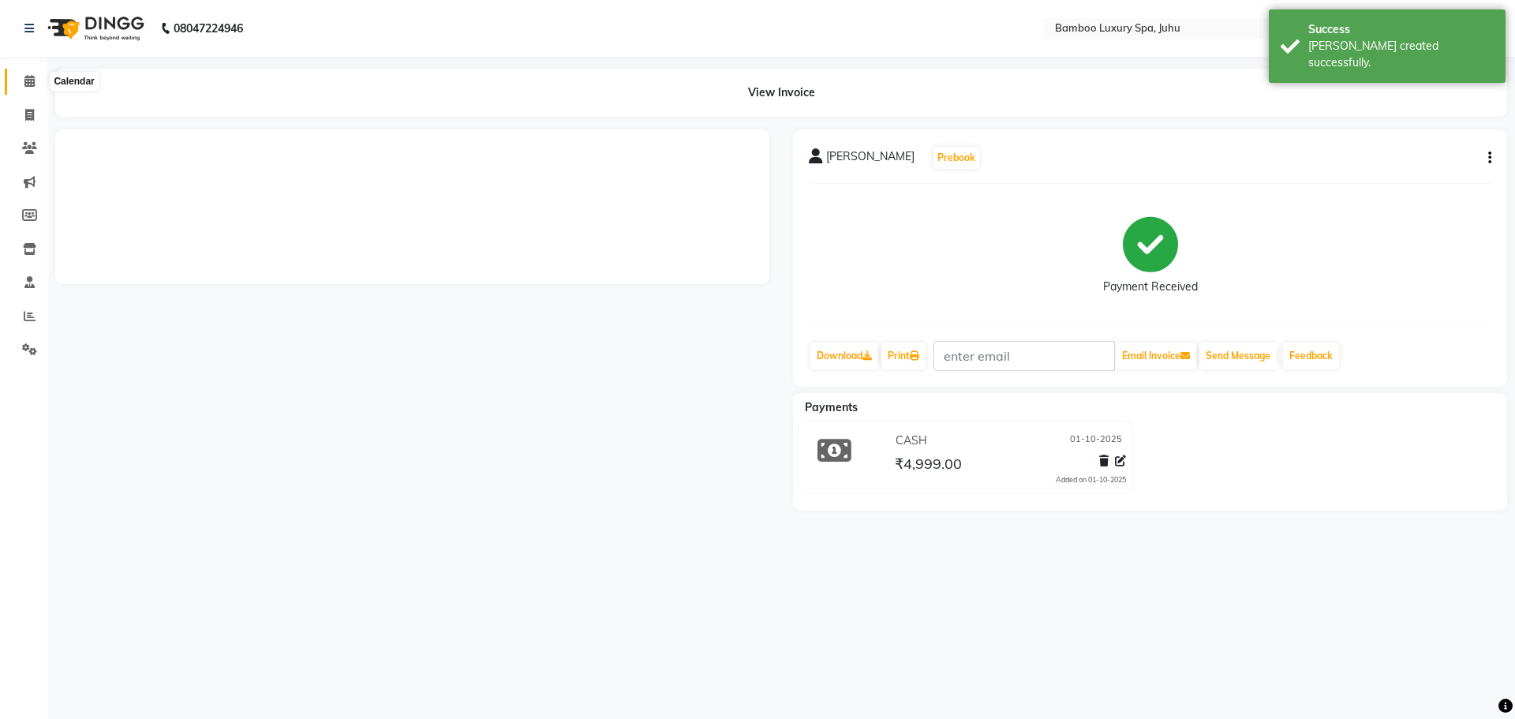
click at [28, 73] on span at bounding box center [30, 82] width 28 height 18
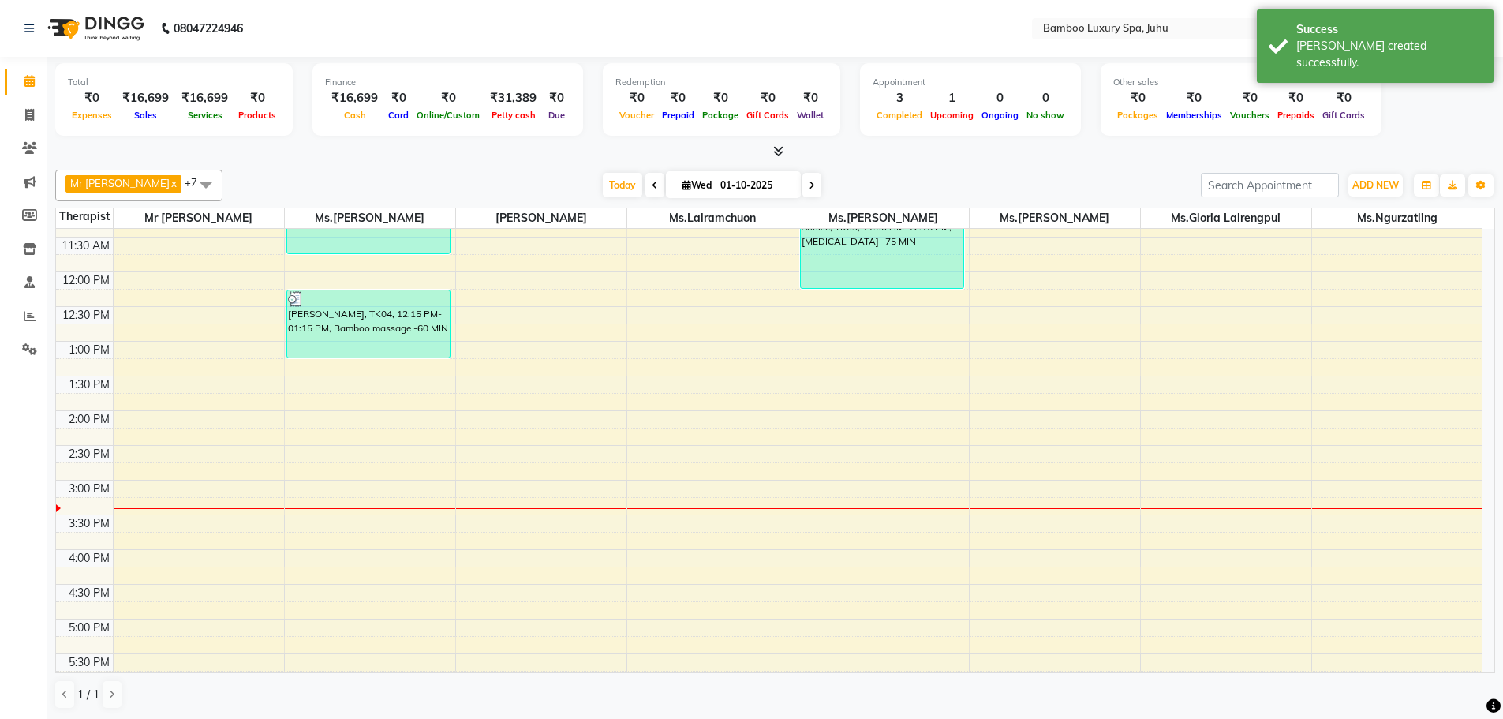
scroll to position [158, 0]
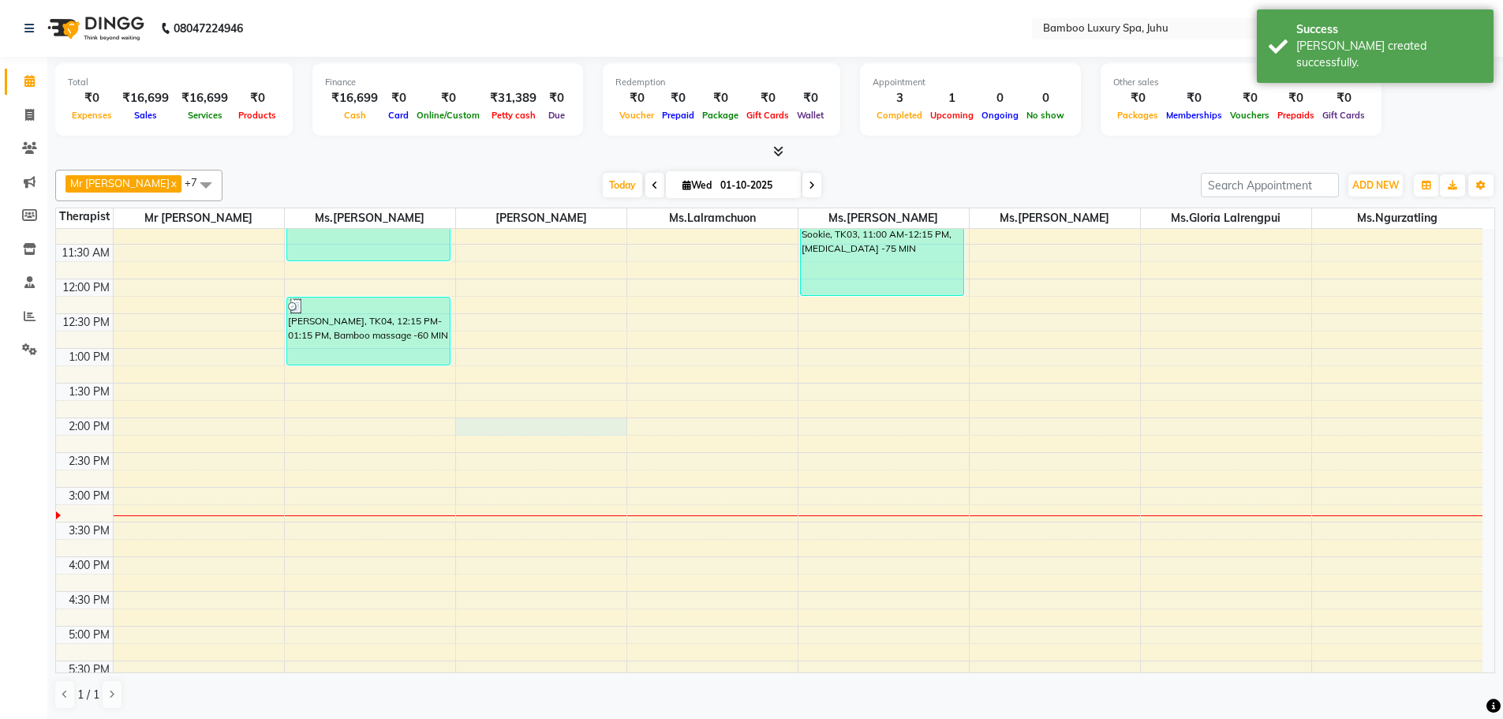
click at [484, 420] on div "9:00 AM 9:30 AM 10:00 AM 10:30 AM 11:00 AM 11:30 AM 12:00 PM 12:30 PM 1:00 PM 1…" at bounding box center [769, 556] width 1427 height 971
select select "75914"
select select "tentative"
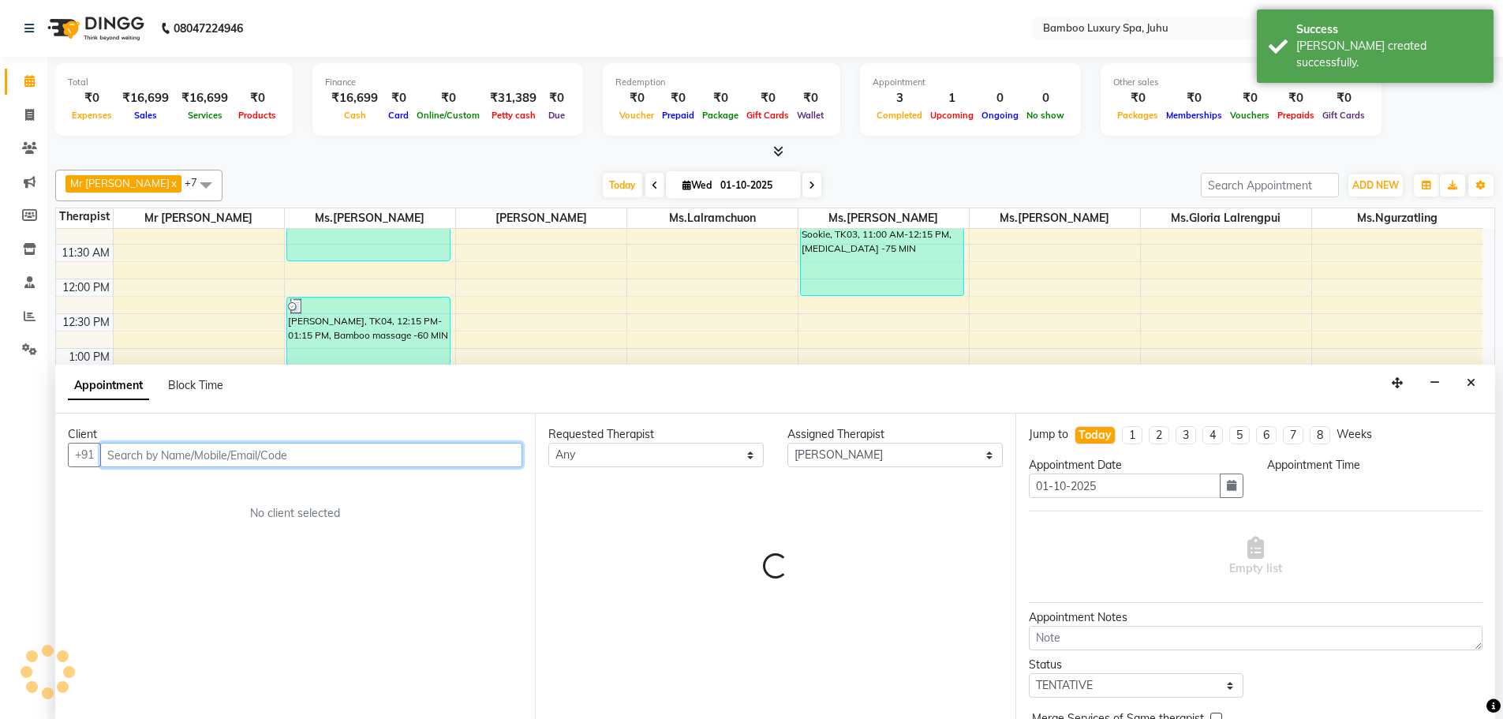
select select "840"
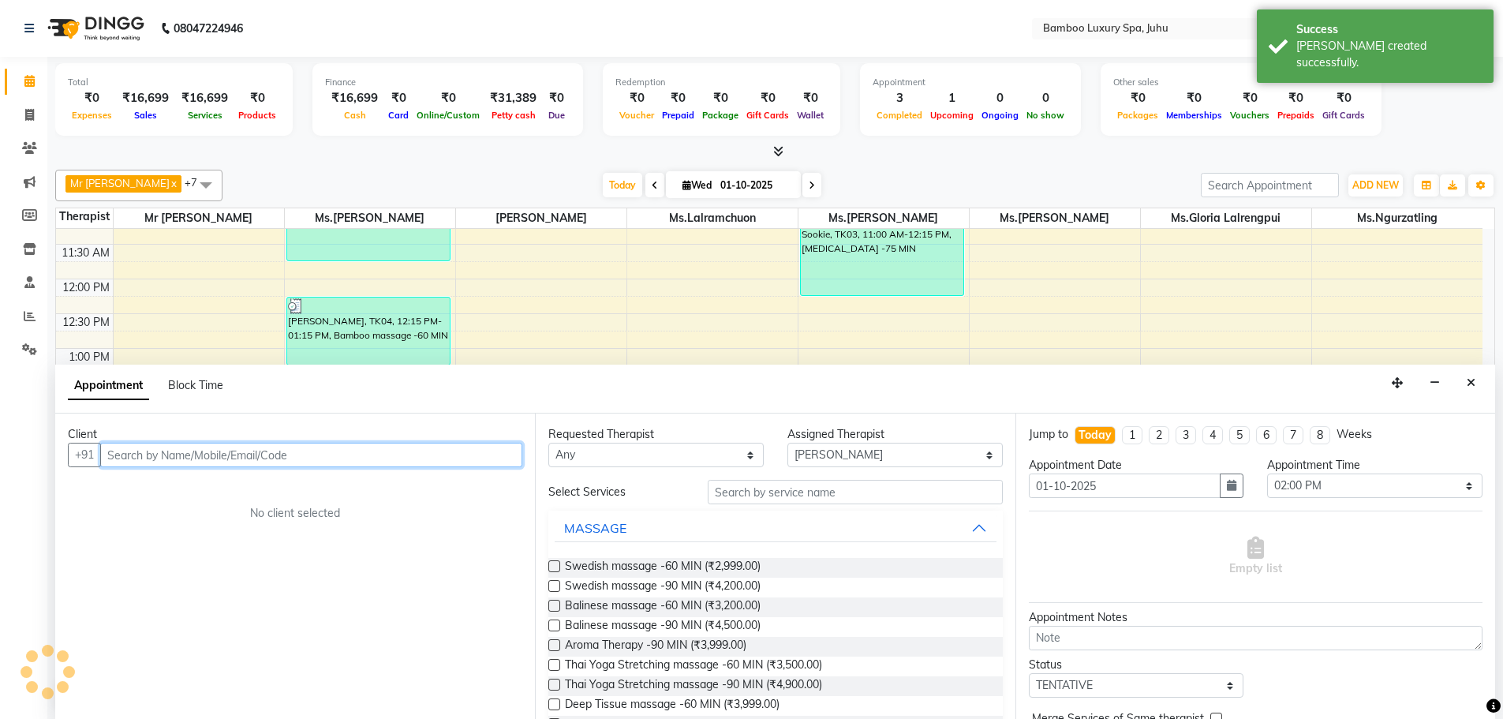
scroll to position [1, 0]
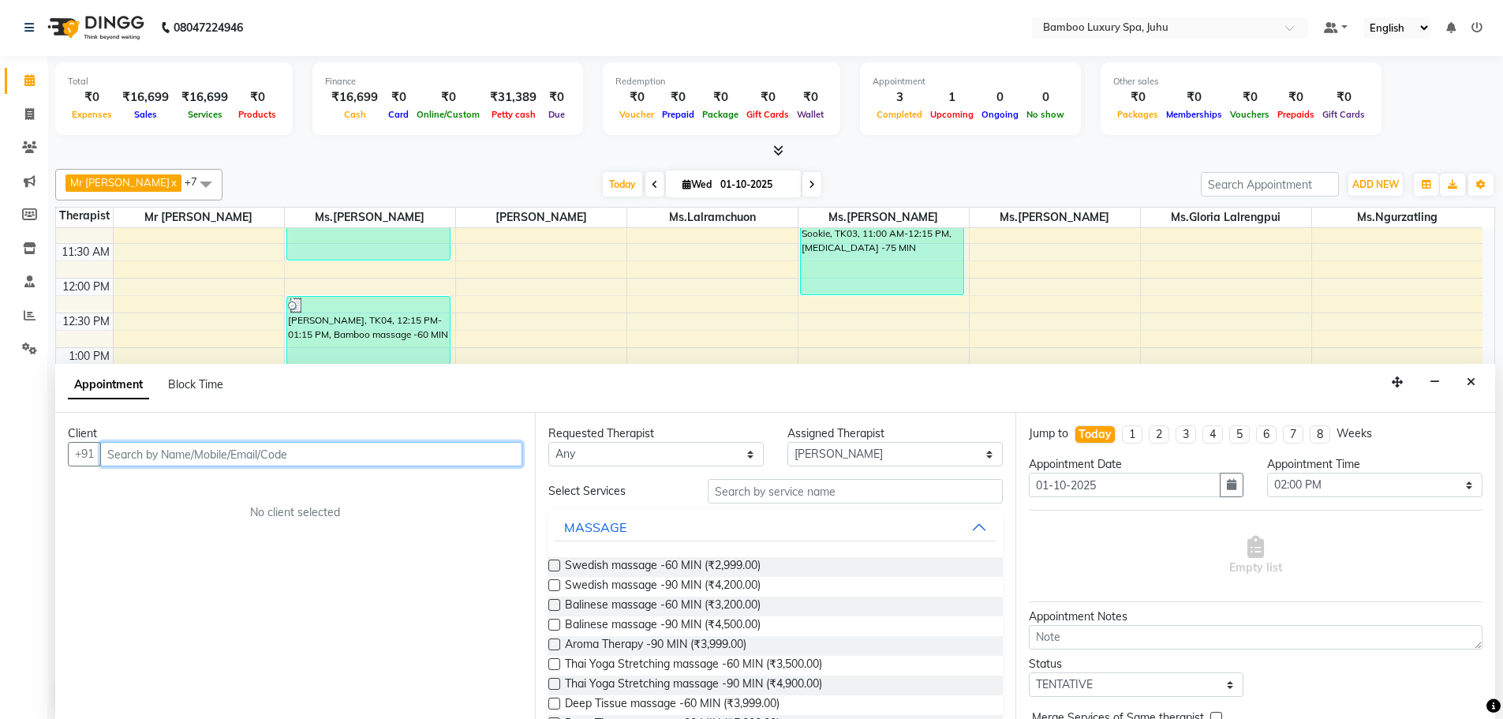
click at [376, 452] on input "text" at bounding box center [311, 454] width 422 height 24
click at [1472, 380] on icon "Close" at bounding box center [1471, 381] width 9 height 11
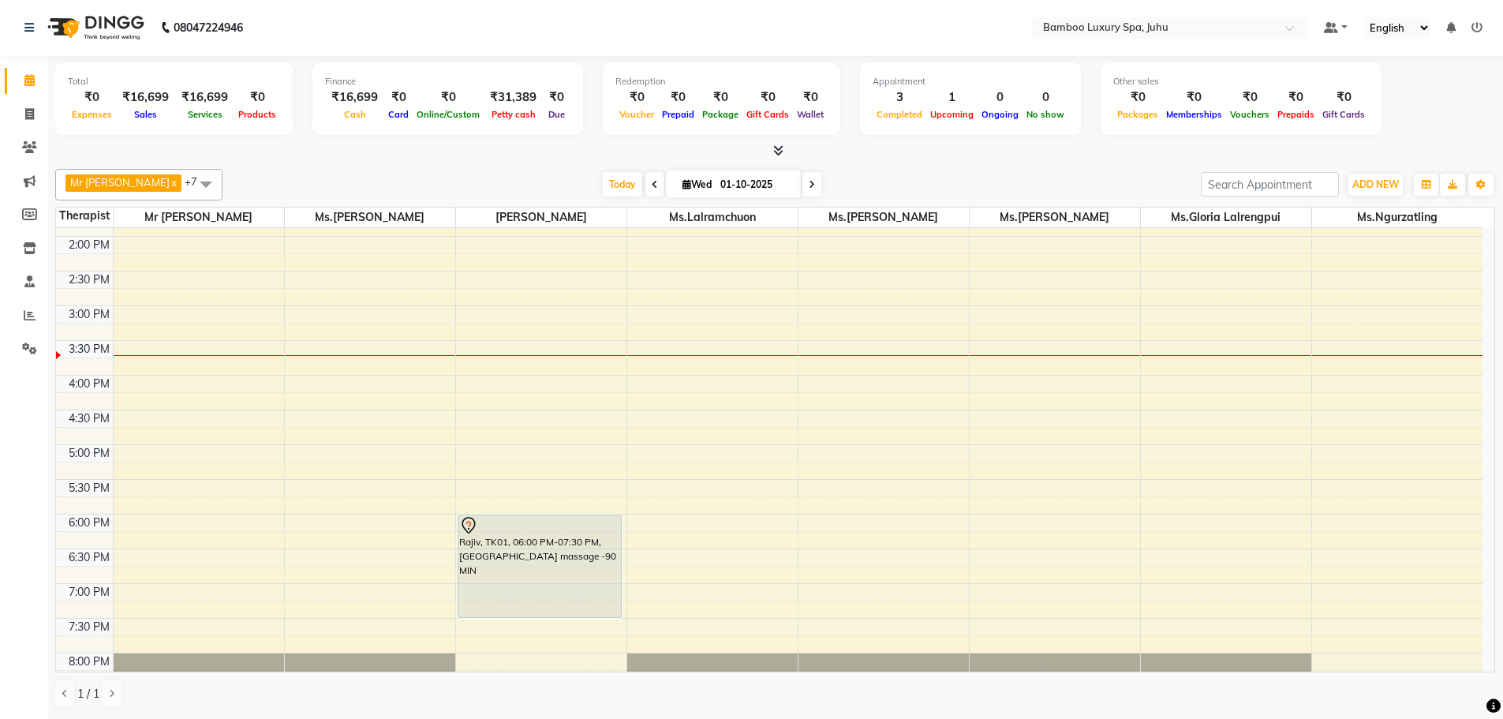
scroll to position [158, 0]
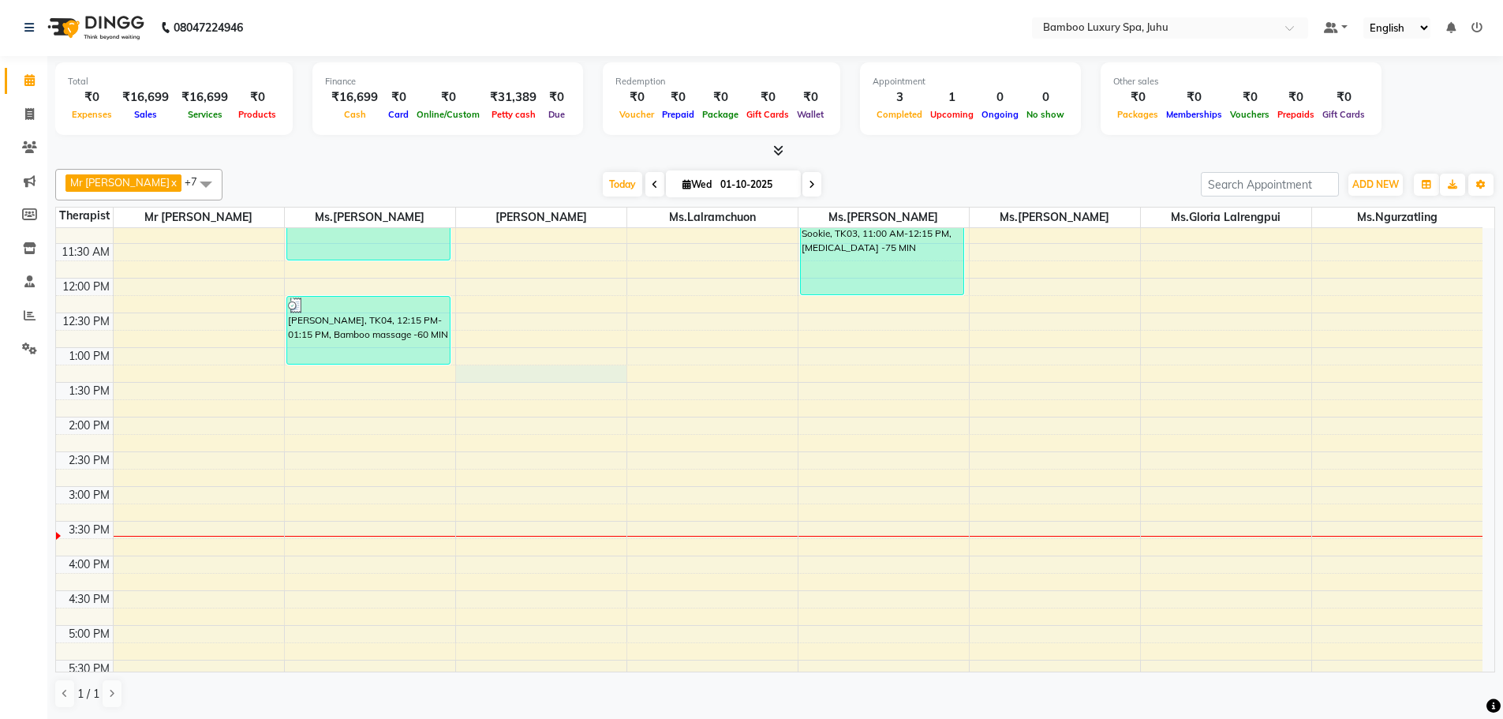
click at [487, 367] on div "9:00 AM 9:30 AM 10:00 AM 10:30 AM 11:00 AM 11:30 AM 12:00 PM 12:30 PM 1:00 PM 1…" at bounding box center [769, 555] width 1427 height 971
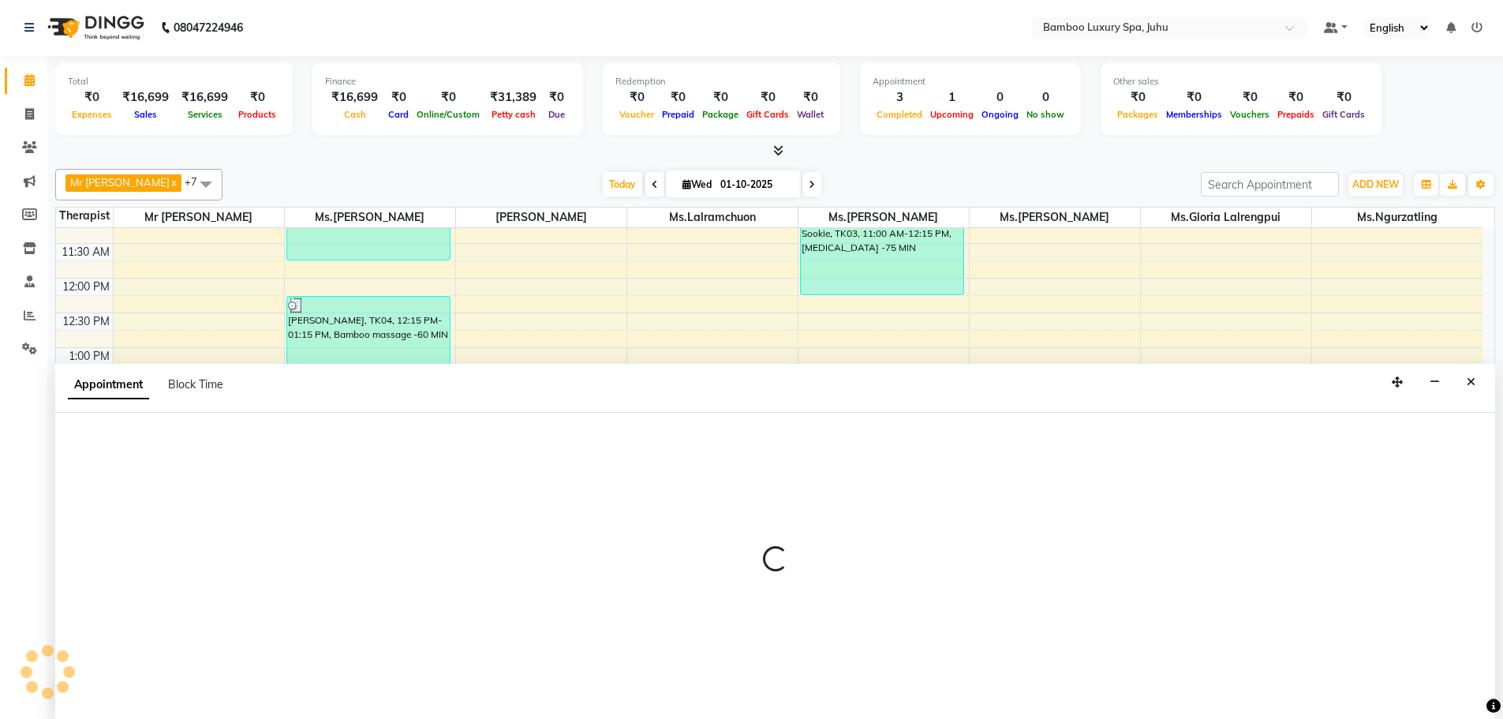
select select "75914"
select select "795"
select select "tentative"
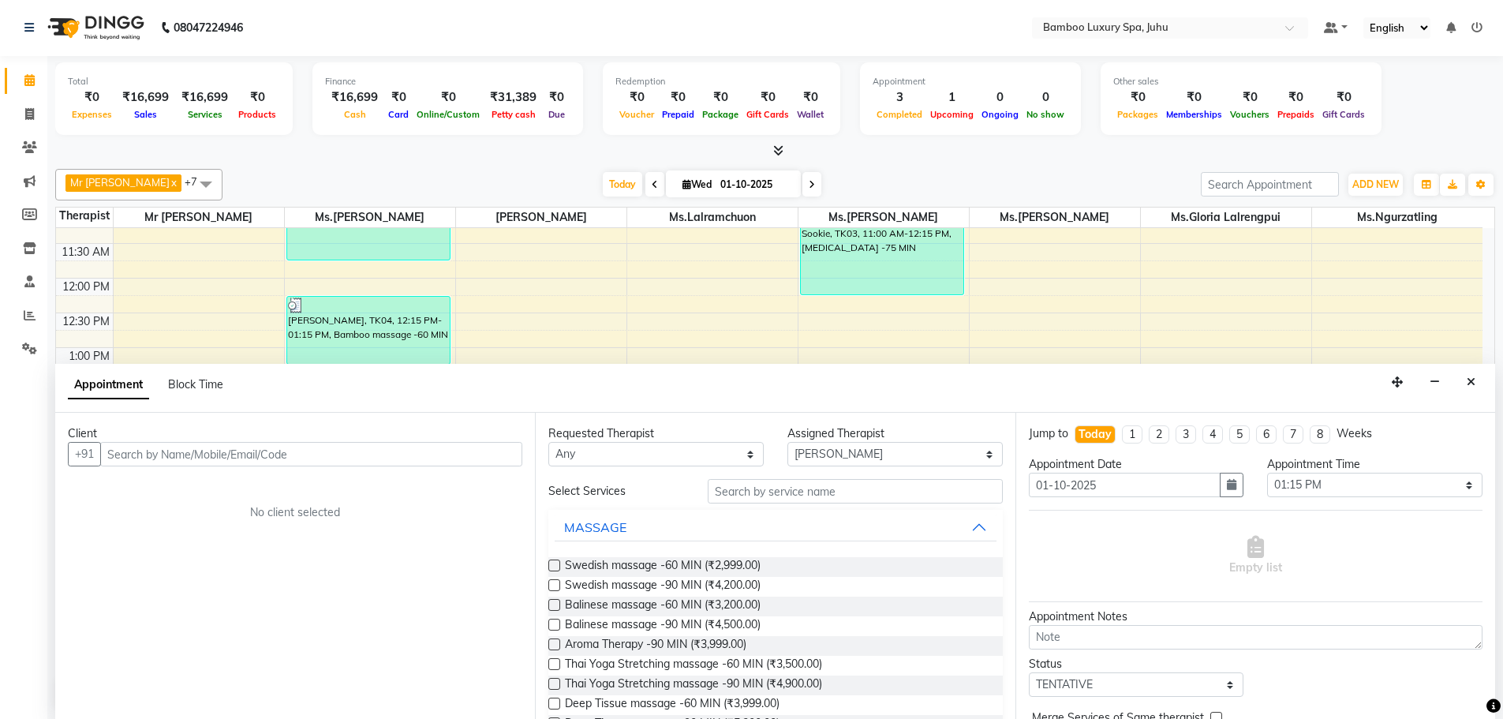
click at [421, 455] on input "text" at bounding box center [311, 454] width 422 height 24
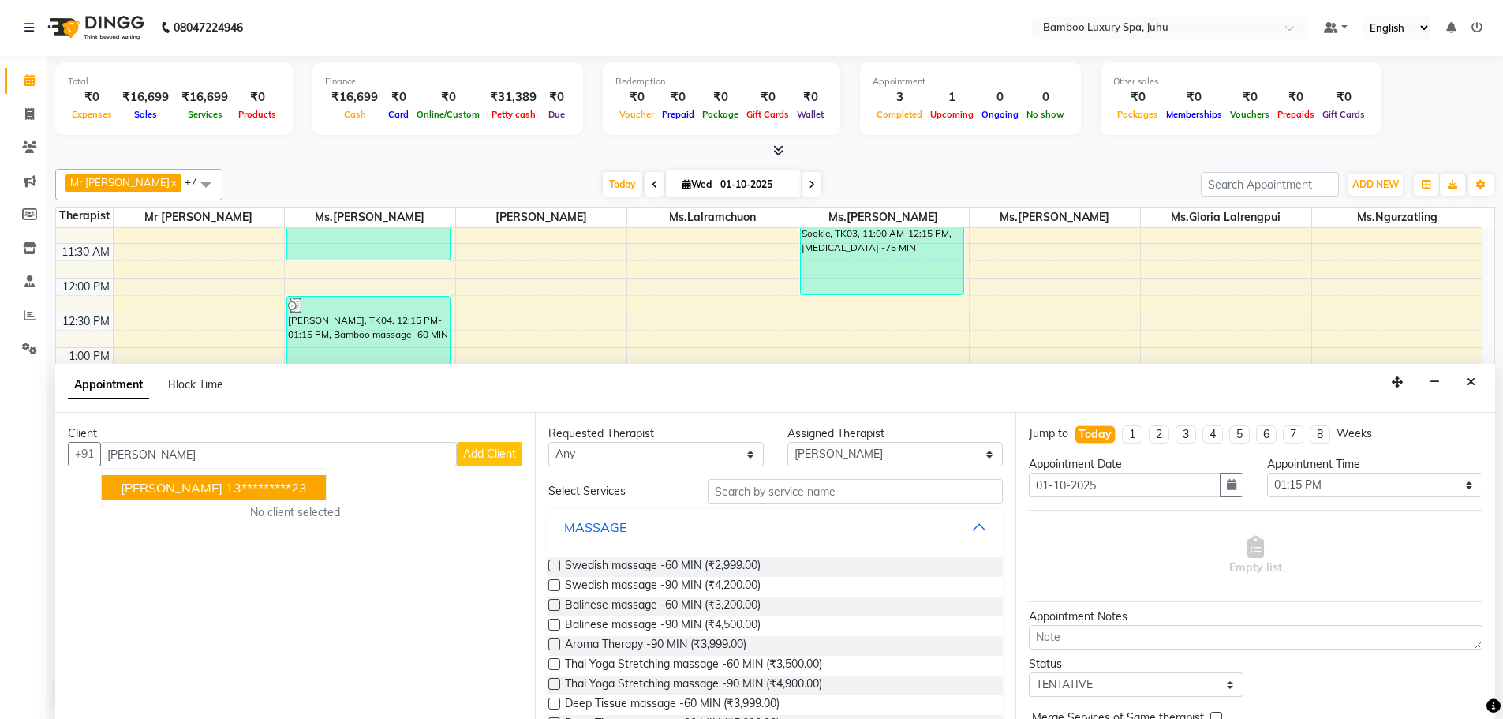
type input "[PERSON_NAME]"
click at [483, 448] on span "Add Client" at bounding box center [489, 454] width 53 height 14
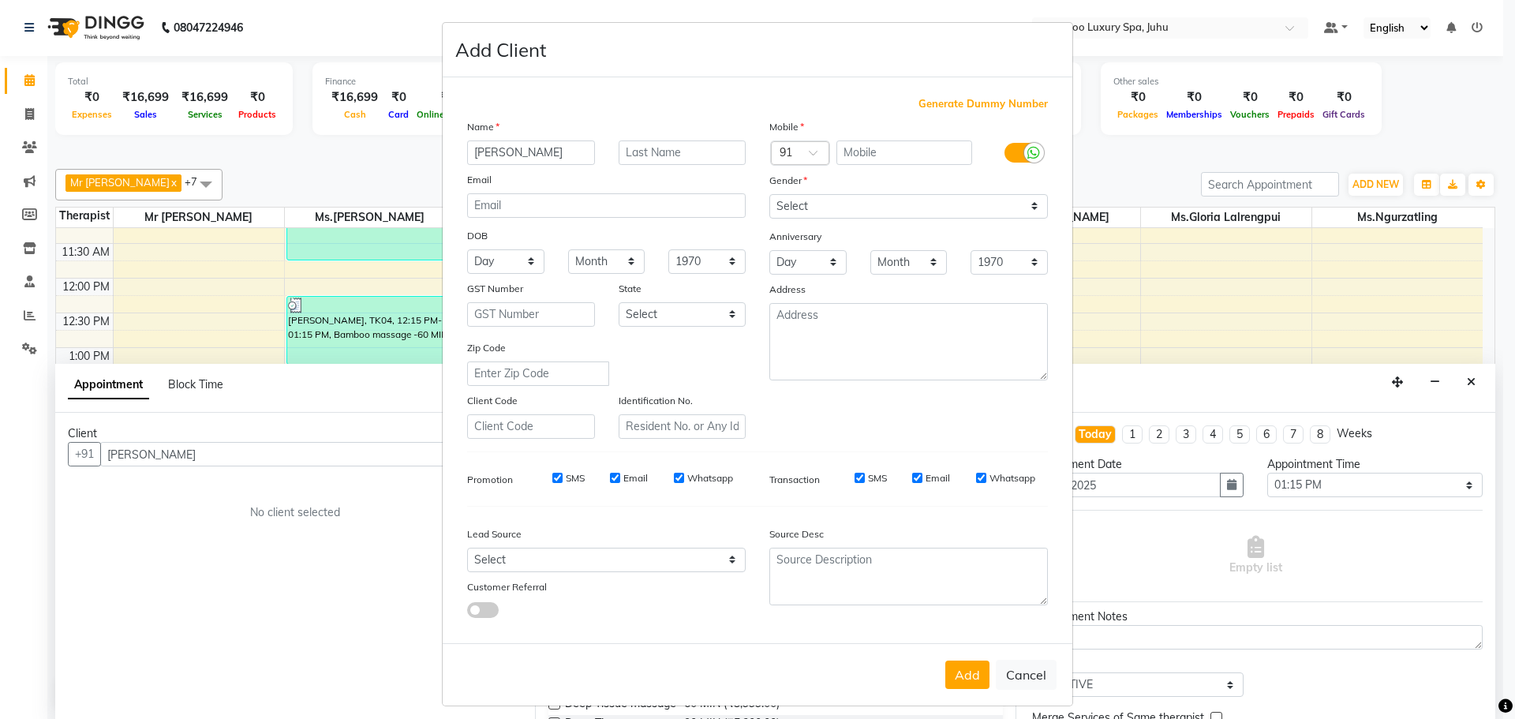
click at [968, 99] on span "Generate Dummy Number" at bounding box center [983, 104] width 129 height 16
type input "1356100000393"
checkbox input "false"
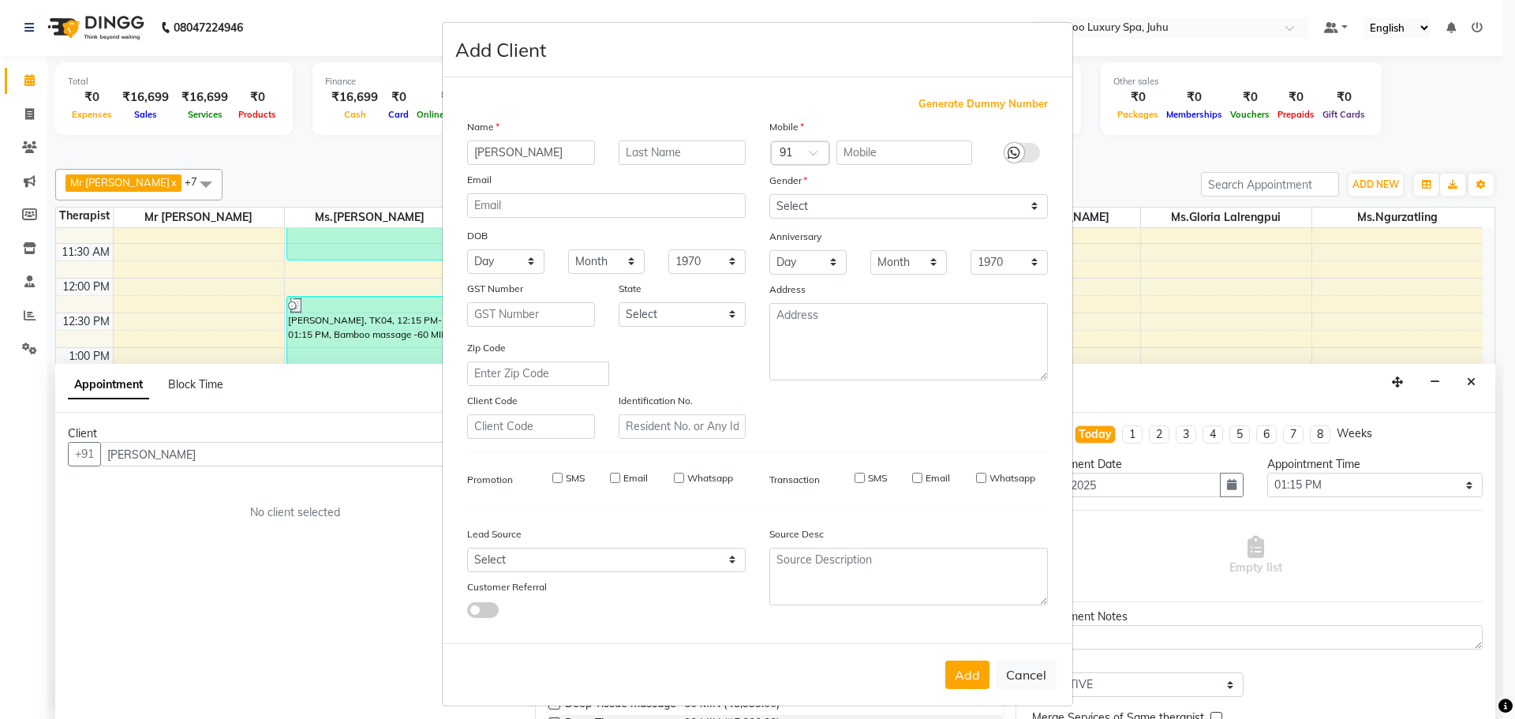
checkbox input "false"
click at [959, 206] on select "Select [DEMOGRAPHIC_DATA] [DEMOGRAPHIC_DATA] Other Prefer Not To Say" at bounding box center [908, 206] width 279 height 24
select select "[DEMOGRAPHIC_DATA]"
click at [769, 194] on select "Select [DEMOGRAPHIC_DATA] [DEMOGRAPHIC_DATA] Other Prefer Not To Say" at bounding box center [908, 206] width 279 height 24
click at [970, 668] on button "Add" at bounding box center [967, 675] width 44 height 28
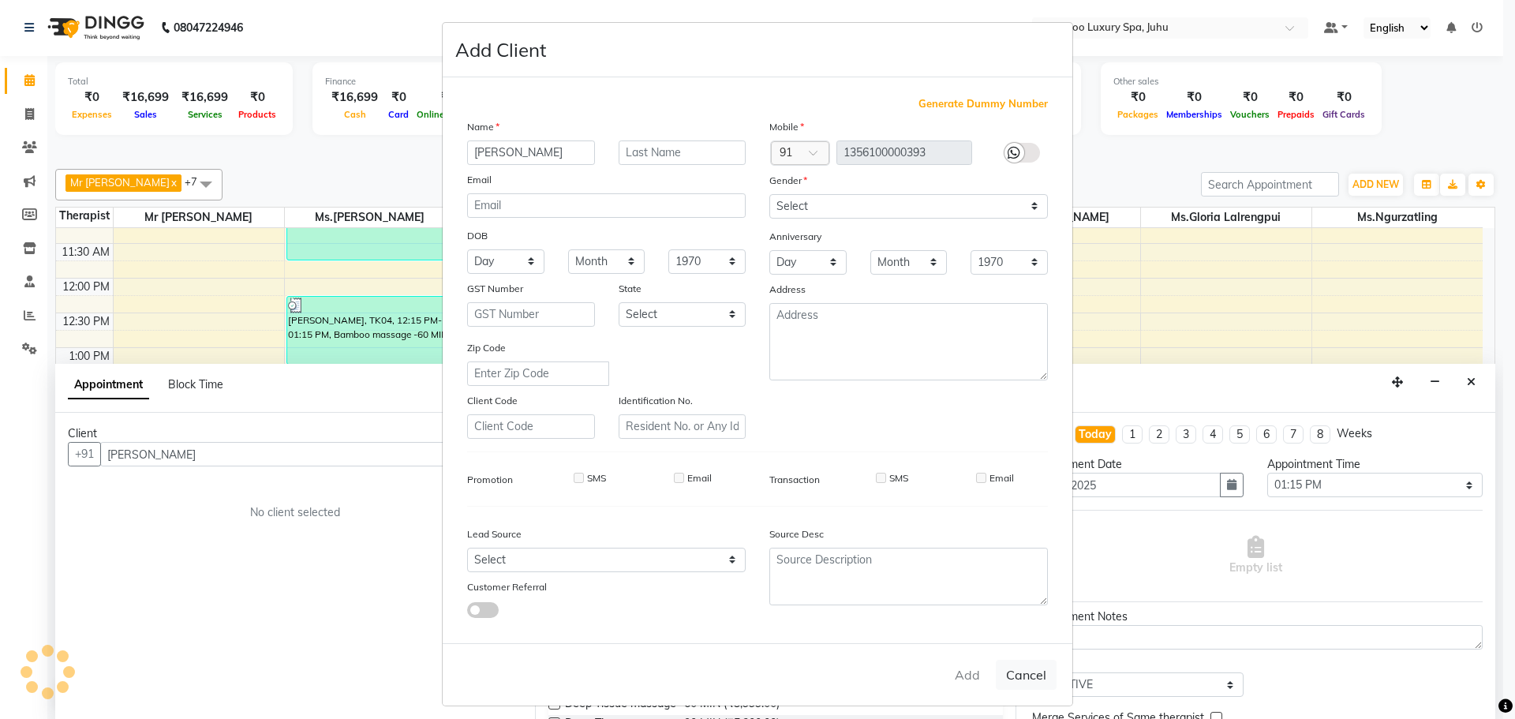
type input "13*********93"
select select
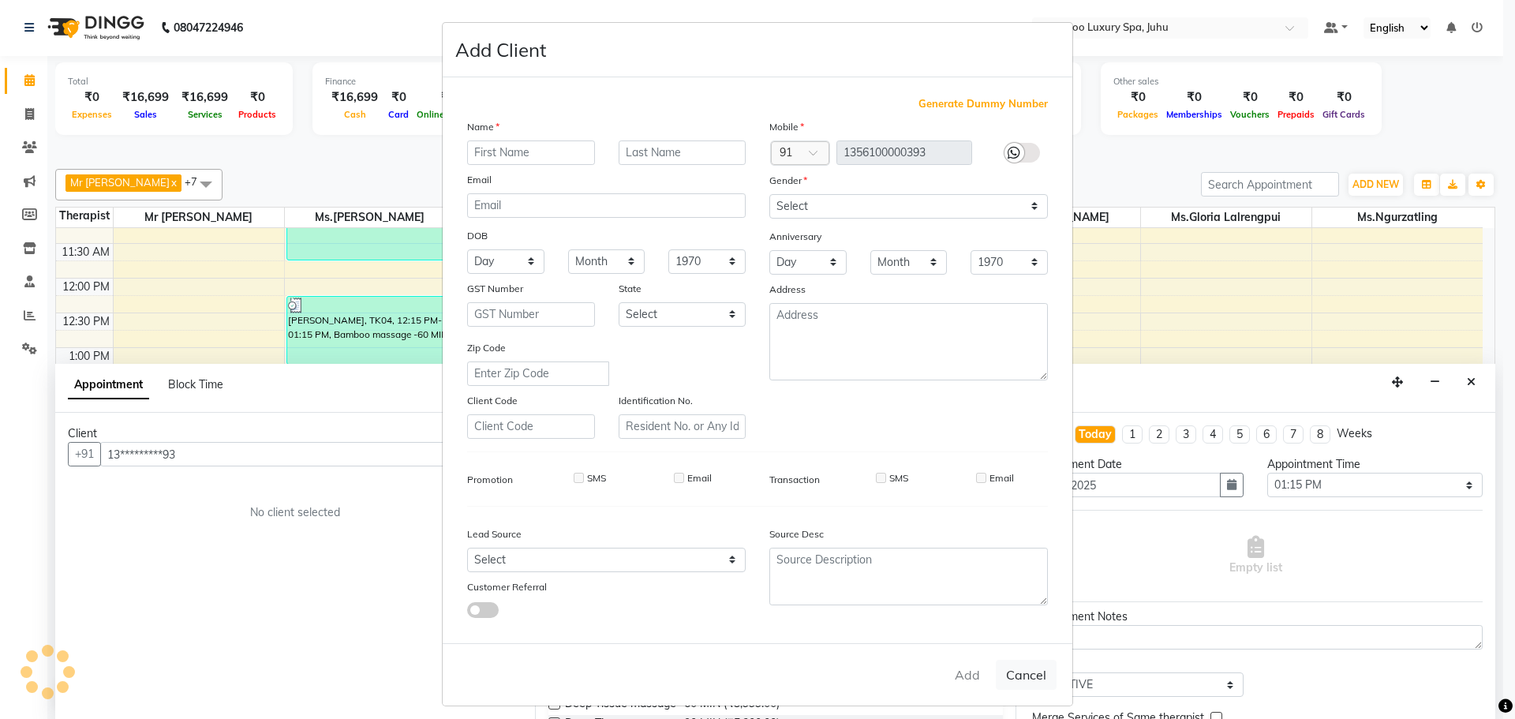
select select
checkbox input "false"
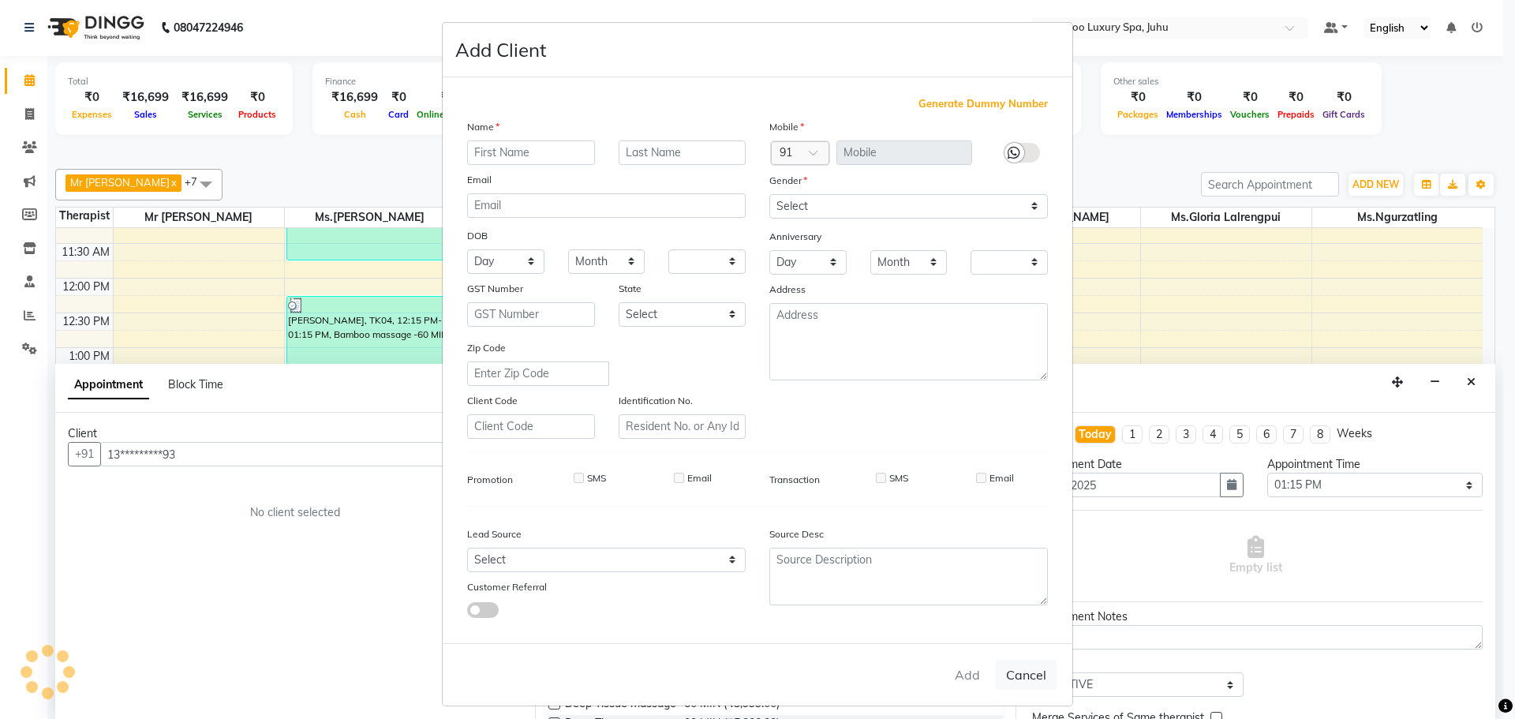
checkbox input "false"
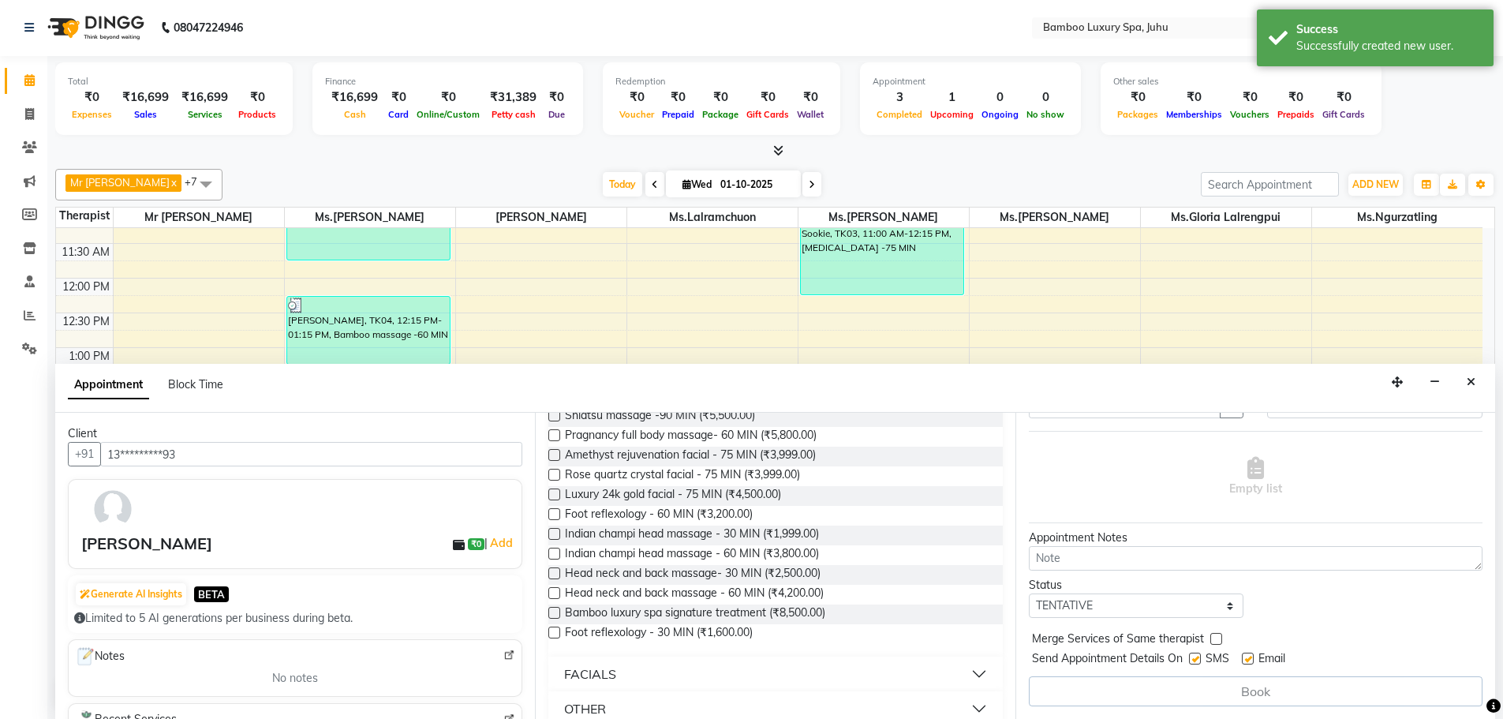
scroll to position [631, 0]
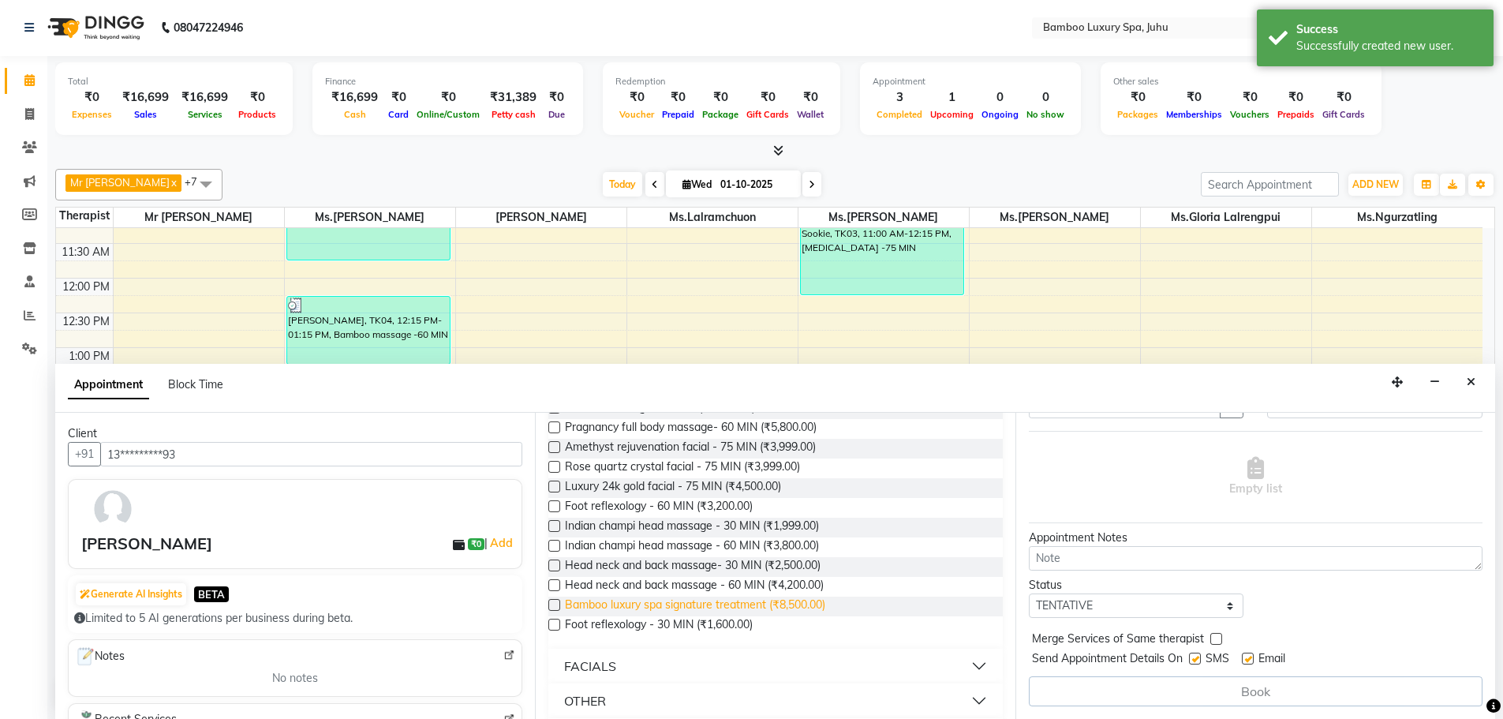
click at [709, 599] on span "Bamboo luxury spa signature treatment (₹8,500.00)" at bounding box center [695, 607] width 260 height 20
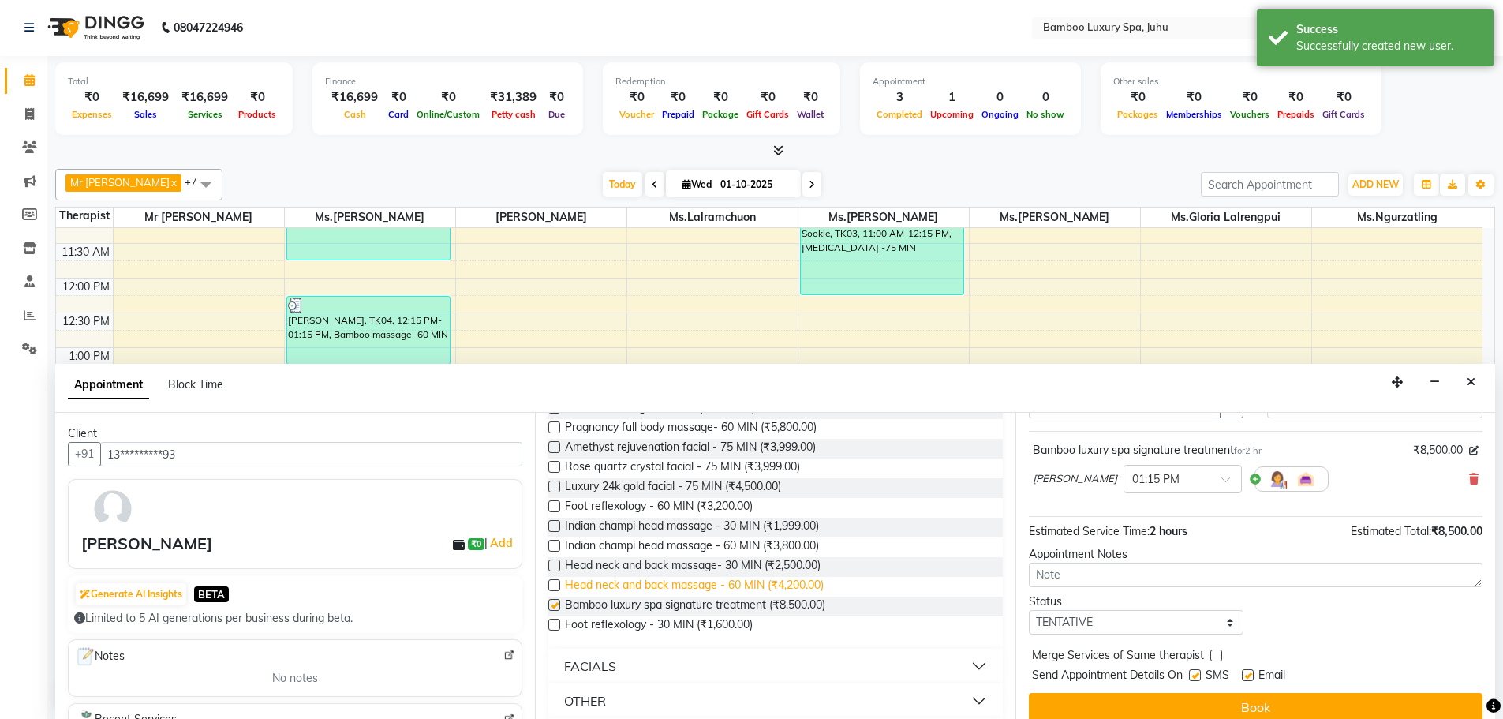
checkbox input "false"
click at [1110, 620] on select "Select TENTATIVE CONFIRM CHECK-IN UPCOMING" at bounding box center [1136, 622] width 215 height 24
select select "confirm booking"
click at [1029, 610] on select "Select TENTATIVE CONFIRM CHECK-IN UPCOMING" at bounding box center [1136, 622] width 215 height 24
click at [1196, 676] on label at bounding box center [1195, 675] width 12 height 12
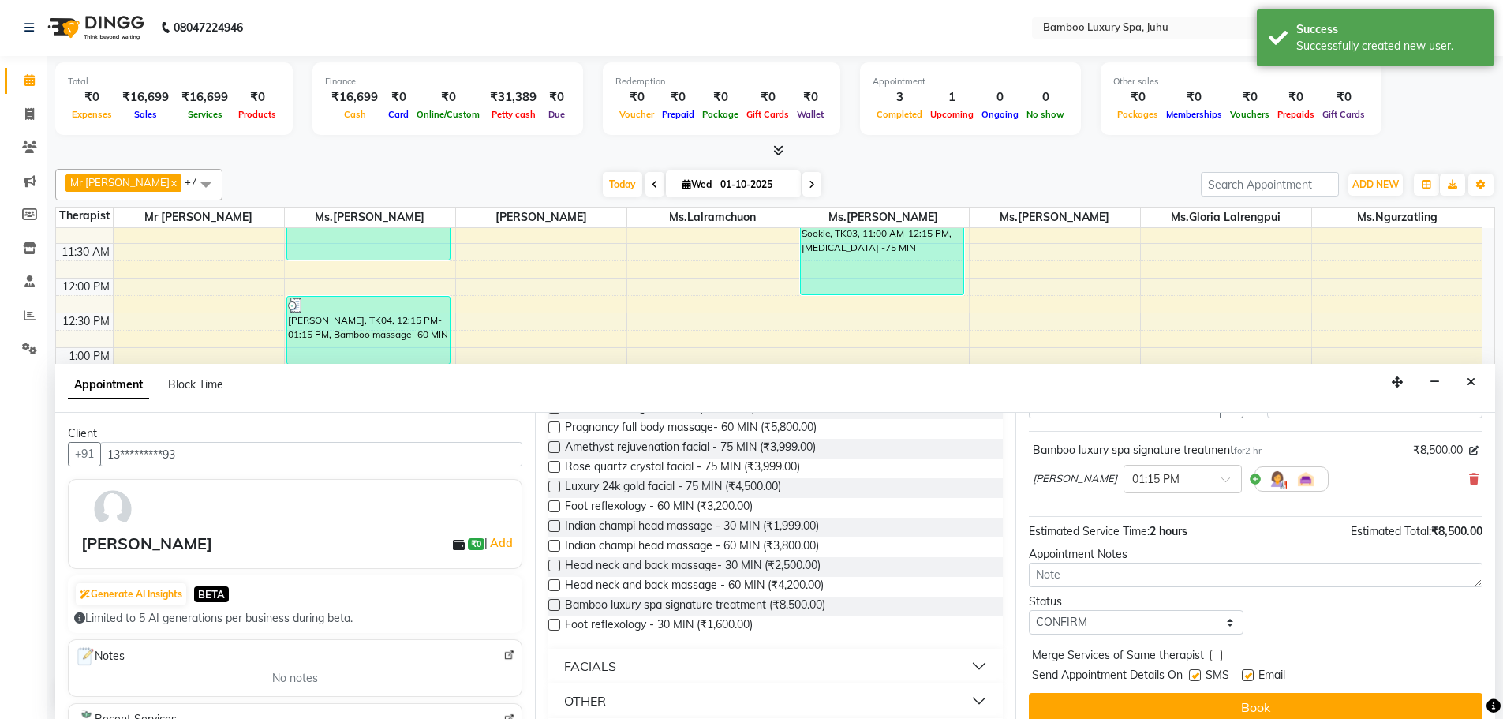
click at [1196, 676] on input "checkbox" at bounding box center [1194, 677] width 10 height 10
checkbox input "false"
click at [1244, 675] on label at bounding box center [1248, 675] width 12 height 12
click at [1244, 675] on input "checkbox" at bounding box center [1247, 677] width 10 height 10
checkbox input "false"
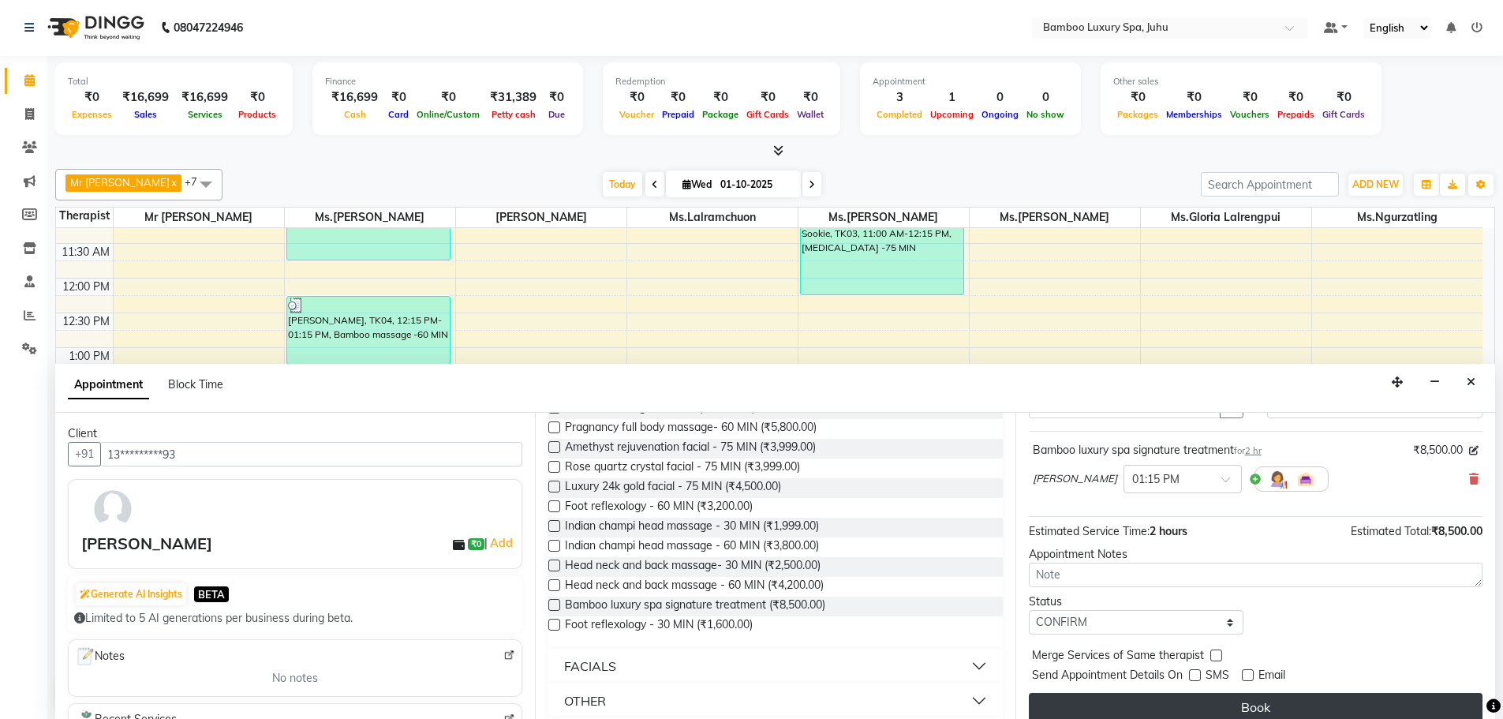
click at [1236, 703] on button "Book" at bounding box center [1256, 707] width 454 height 28
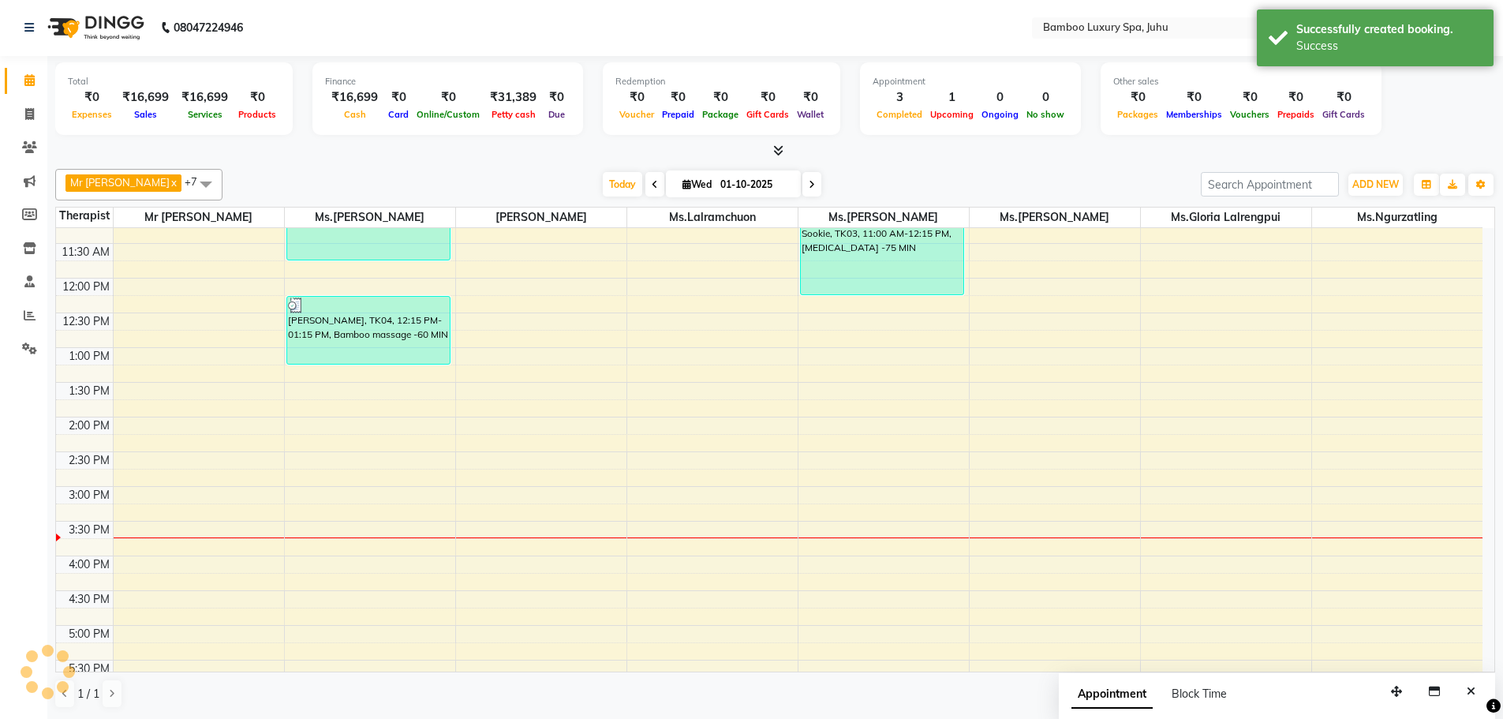
scroll to position [0, 0]
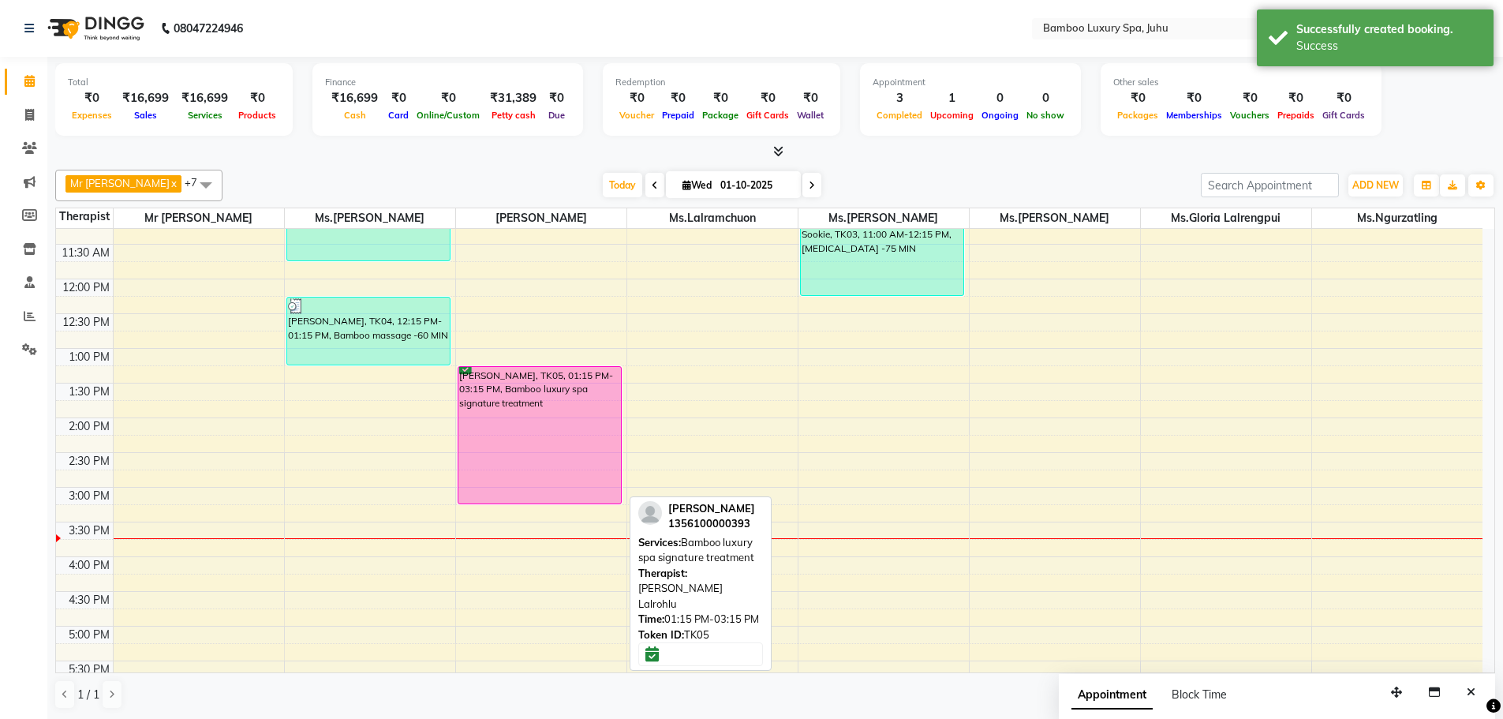
click at [582, 464] on div "[PERSON_NAME], TK05, 01:15 PM-03:15 PM, Bamboo luxury spa signature treatment" at bounding box center [540, 435] width 163 height 137
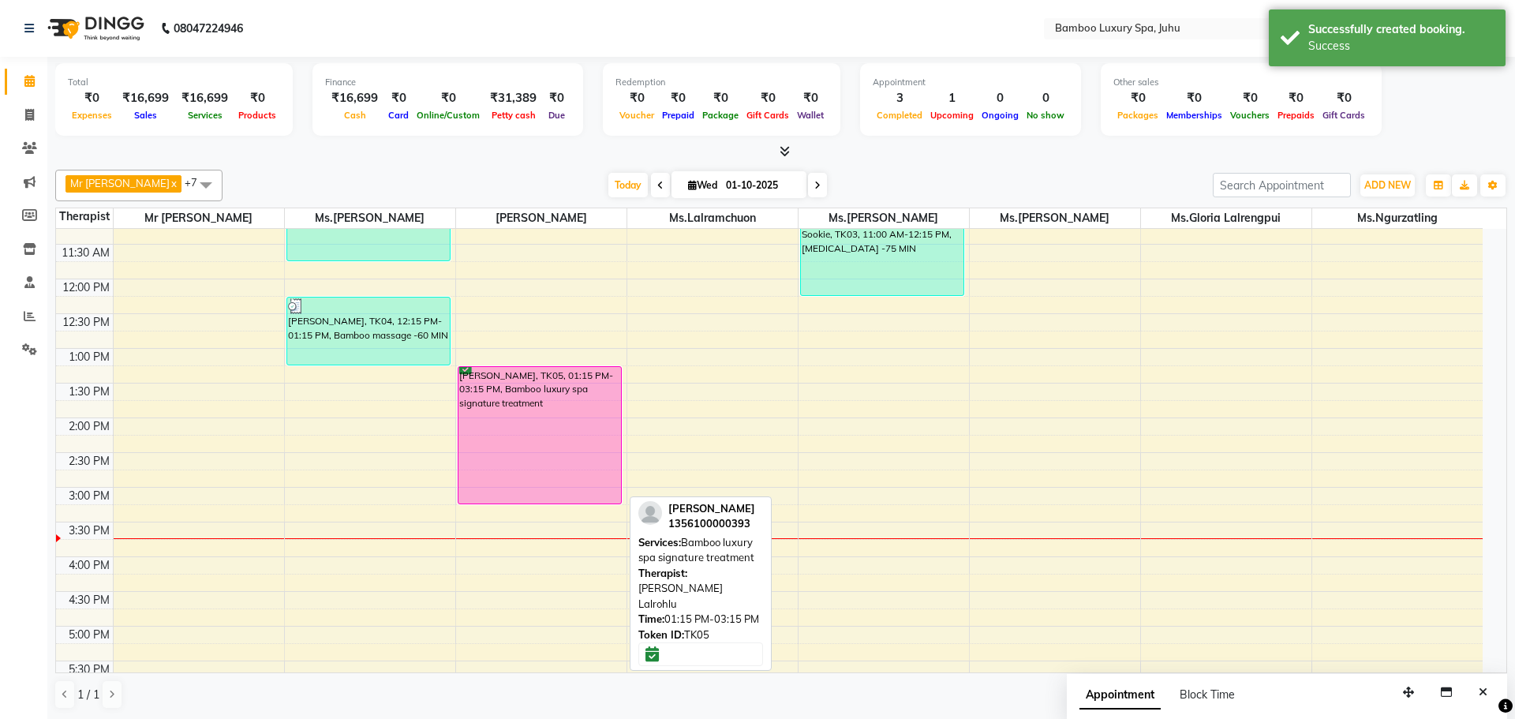
select select "6"
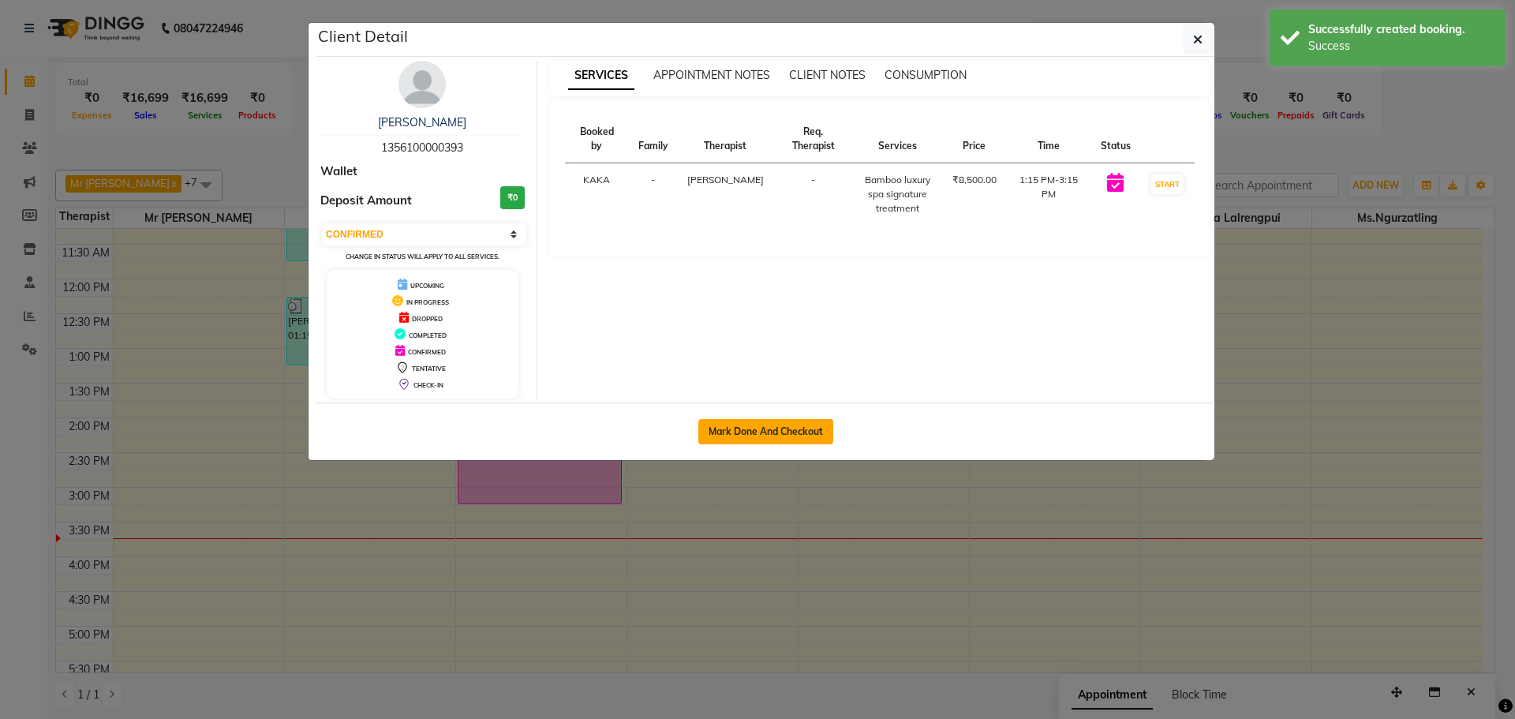
click at [712, 437] on button "Mark Done And Checkout" at bounding box center [765, 431] width 135 height 25
select select "service"
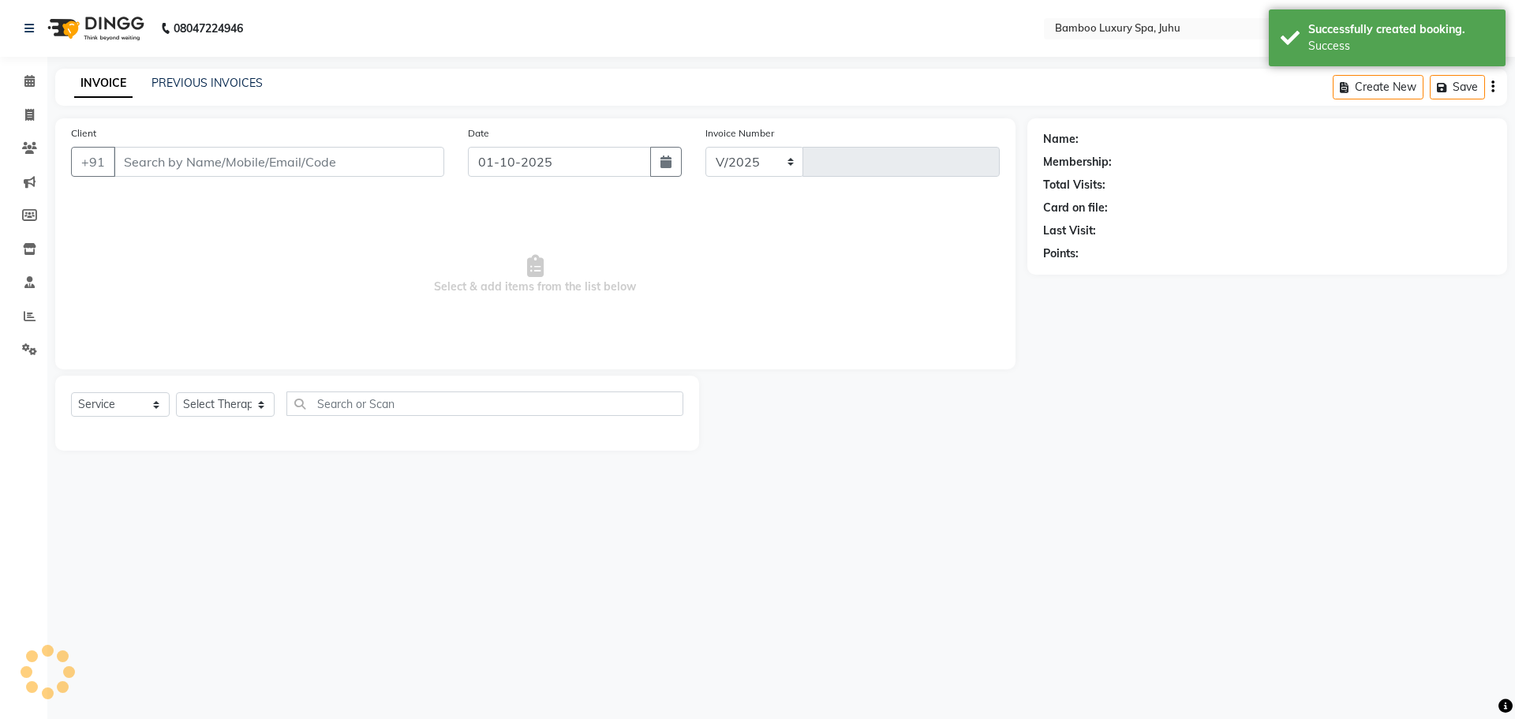
select select "8043"
type input "0790"
type input "13*********93"
select select "75914"
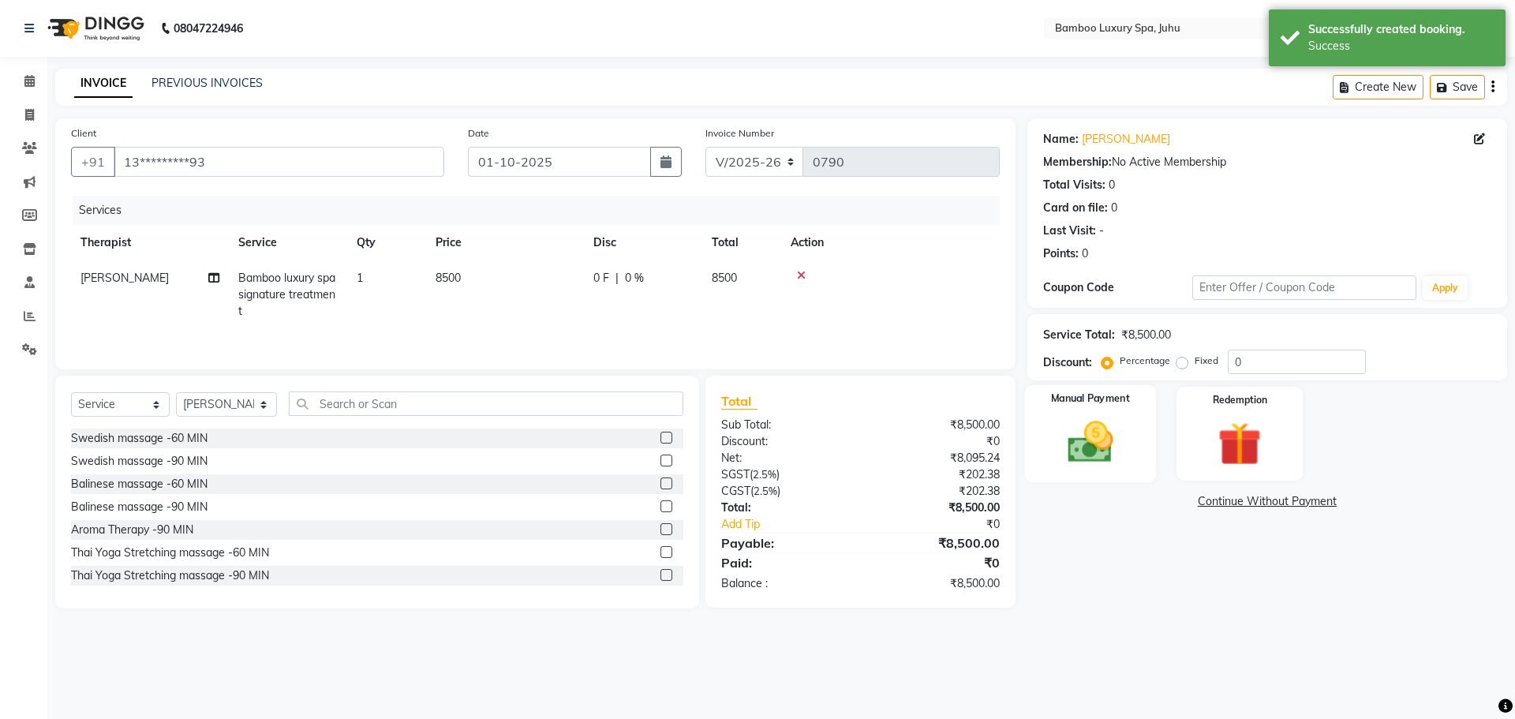
click at [1095, 421] on img at bounding box center [1090, 442] width 73 height 52
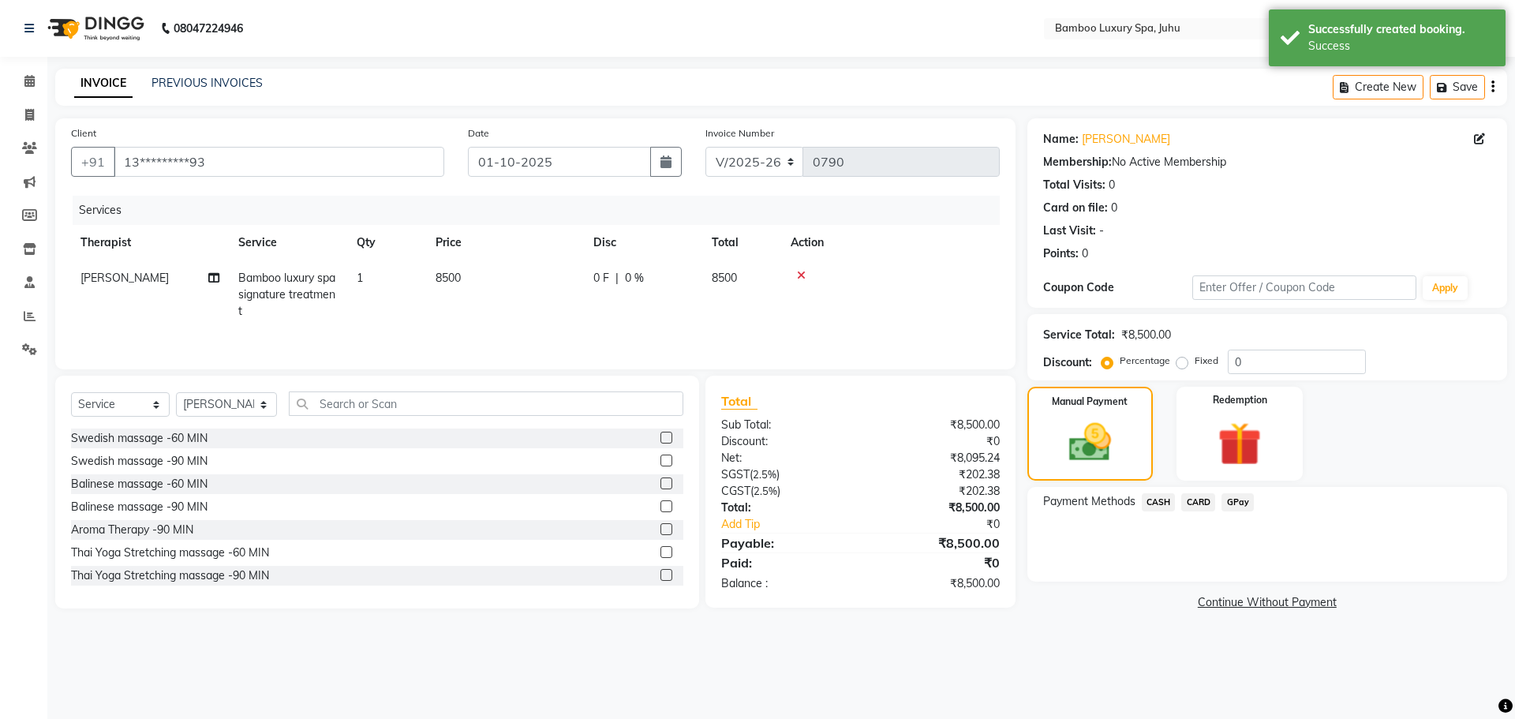
click at [1158, 495] on span "CASH" at bounding box center [1159, 502] width 34 height 18
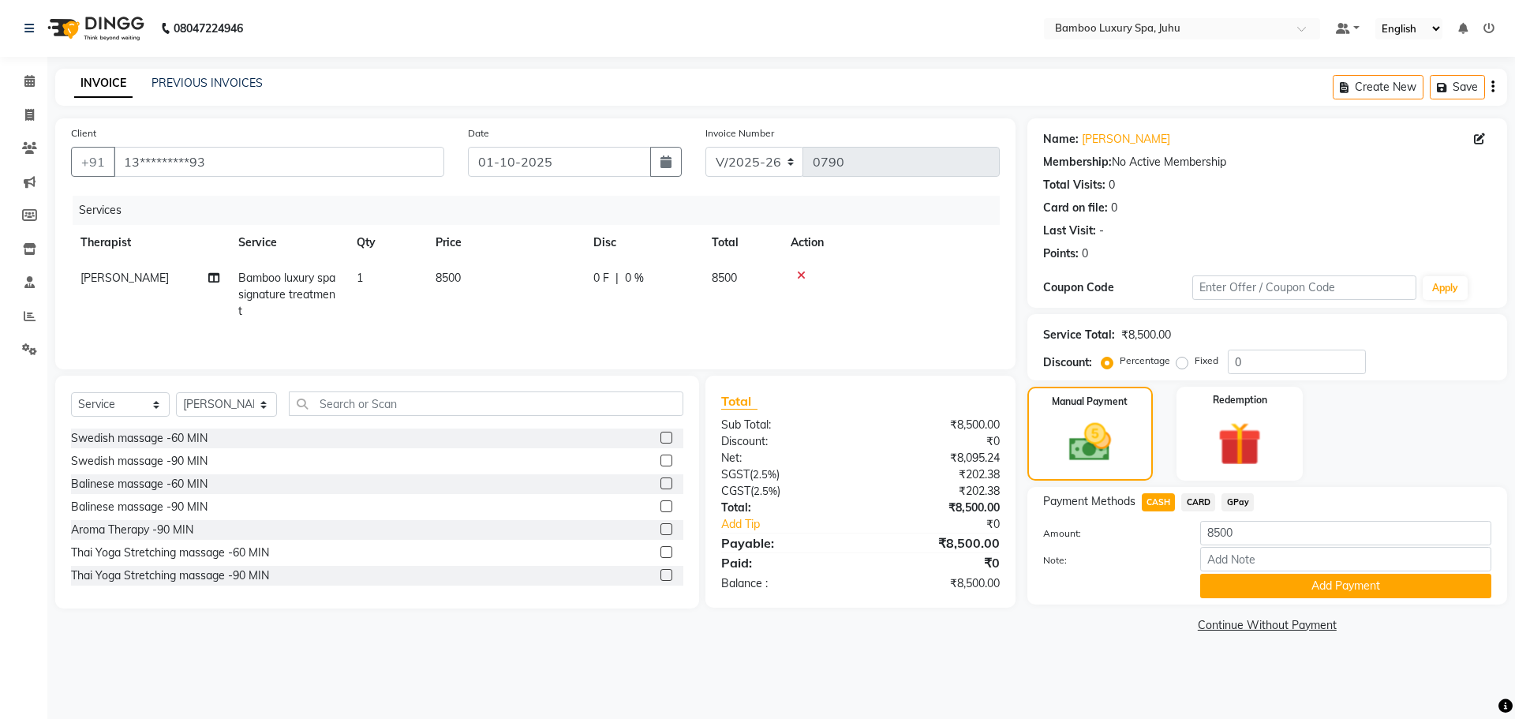
click at [1329, 600] on div "Payment Methods CASH CARD GPay Amount: 8500 Note: Add Payment" at bounding box center [1268, 546] width 480 height 118
click at [1316, 578] on button "Add Payment" at bounding box center [1345, 586] width 291 height 24
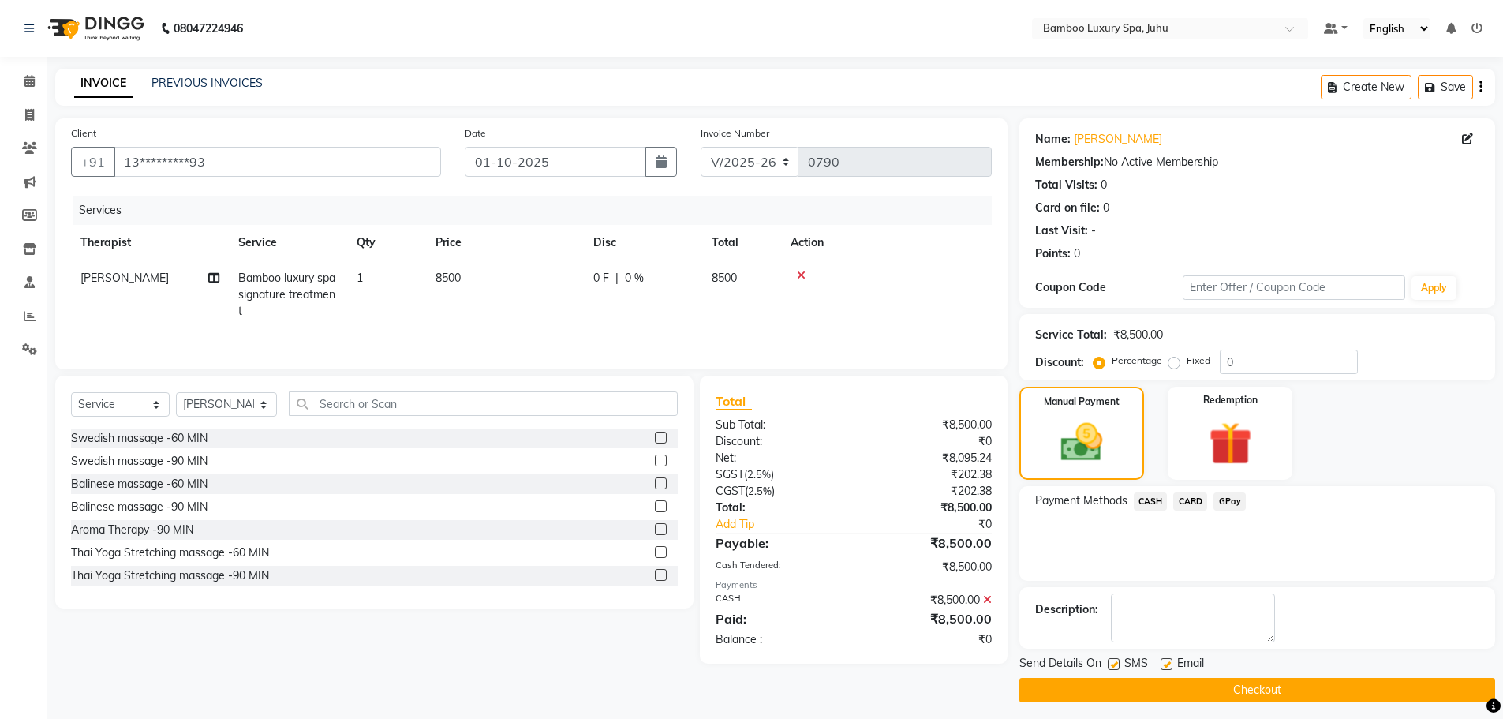
click at [1110, 662] on label at bounding box center [1114, 664] width 12 height 12
click at [1110, 662] on input "checkbox" at bounding box center [1113, 665] width 10 height 10
checkbox input "false"
click at [1162, 664] on label at bounding box center [1167, 664] width 12 height 12
click at [1162, 664] on input "checkbox" at bounding box center [1166, 665] width 10 height 10
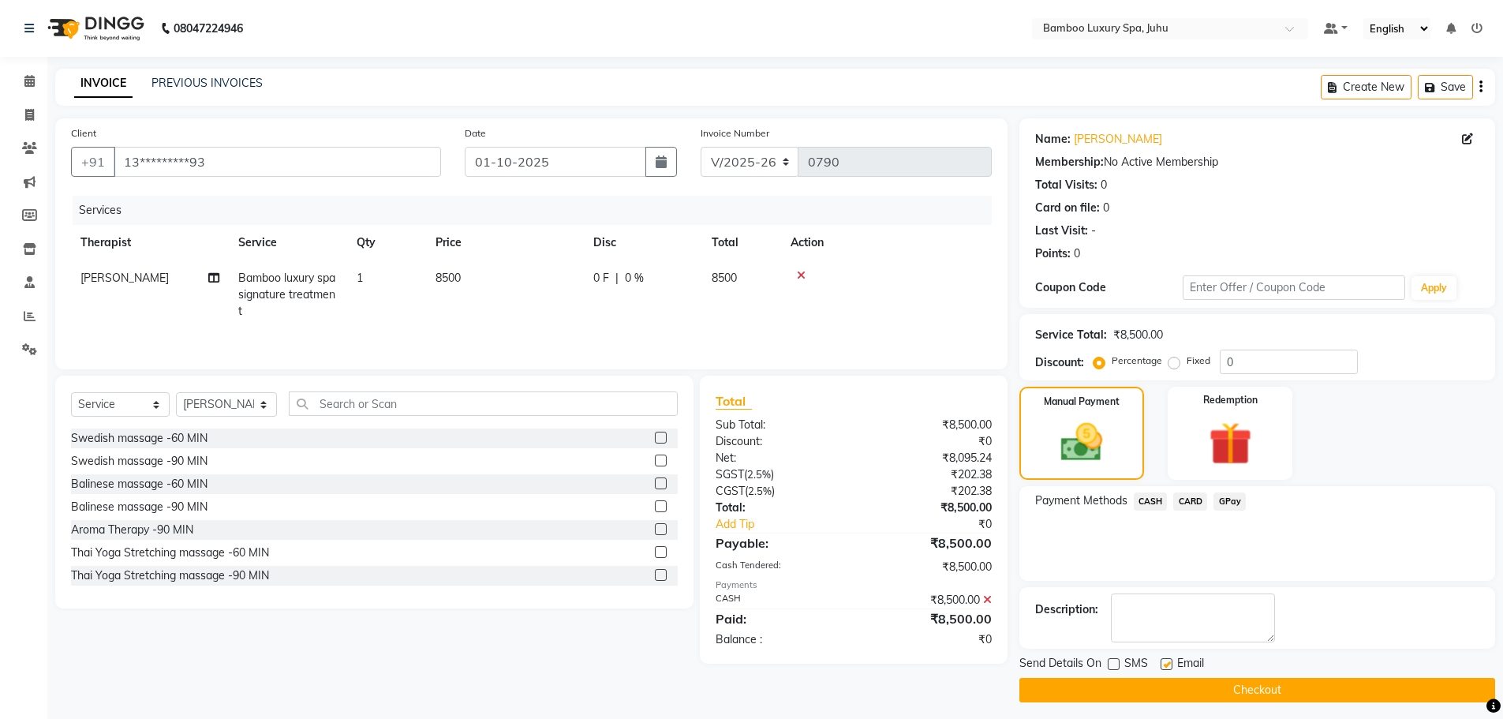
checkbox input "false"
click at [1159, 687] on button "Checkout" at bounding box center [1258, 690] width 476 height 24
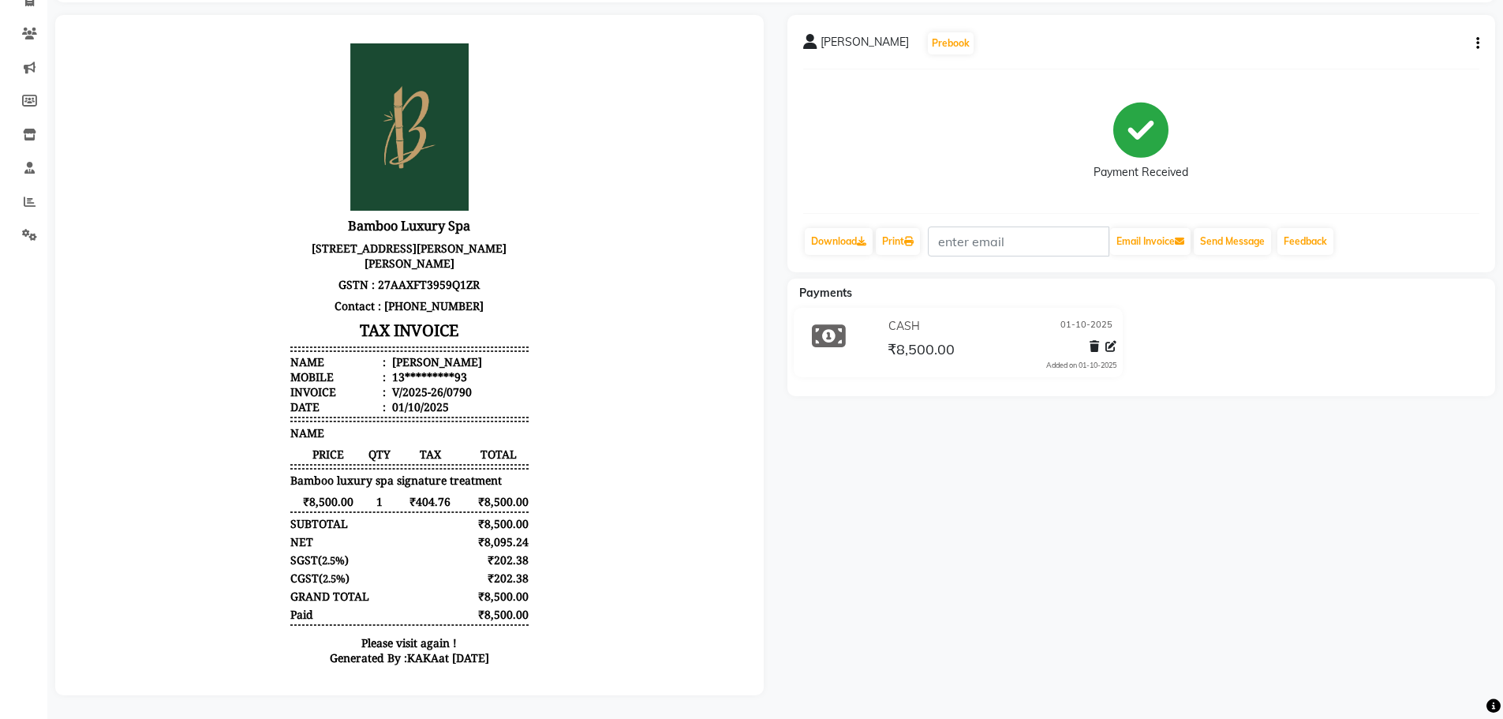
select select "8043"
select select "service"
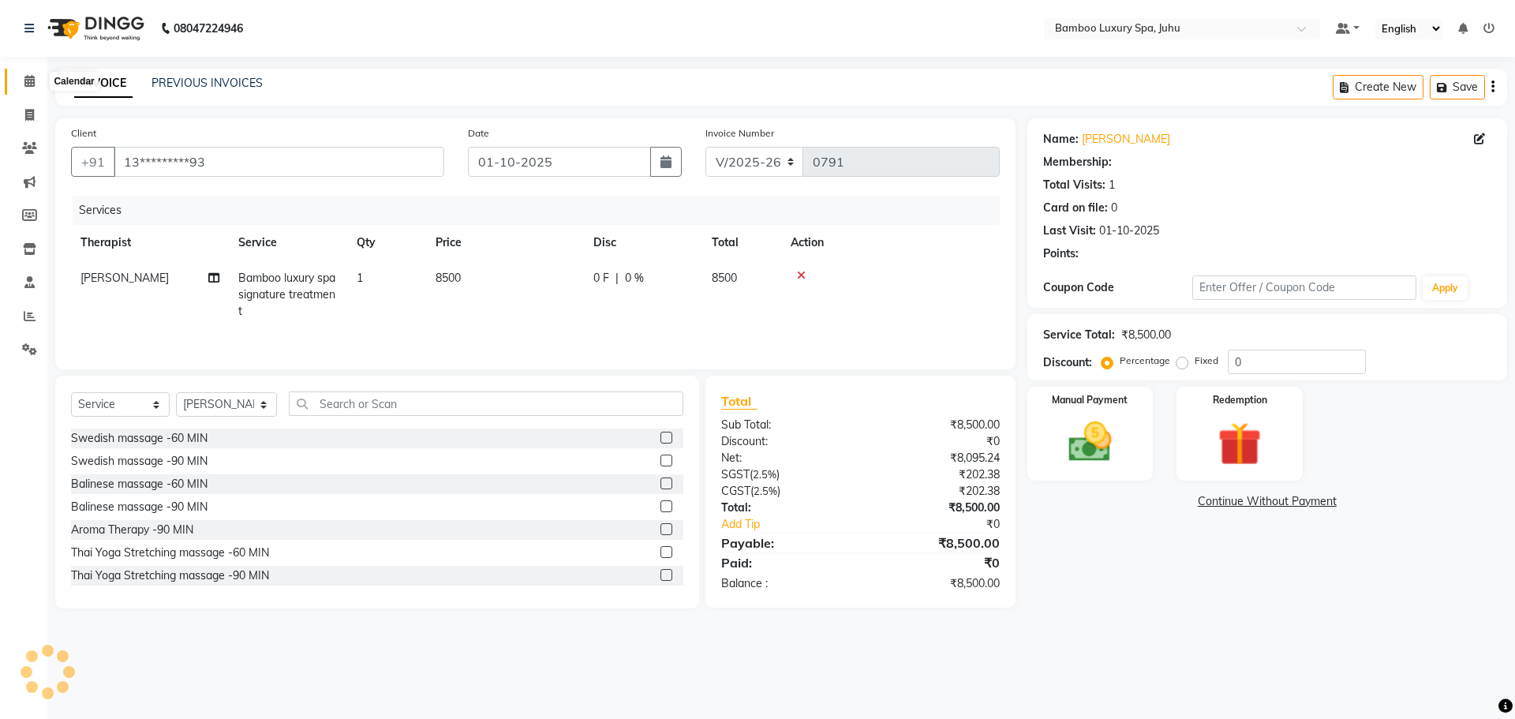
click at [37, 85] on span at bounding box center [30, 82] width 28 height 18
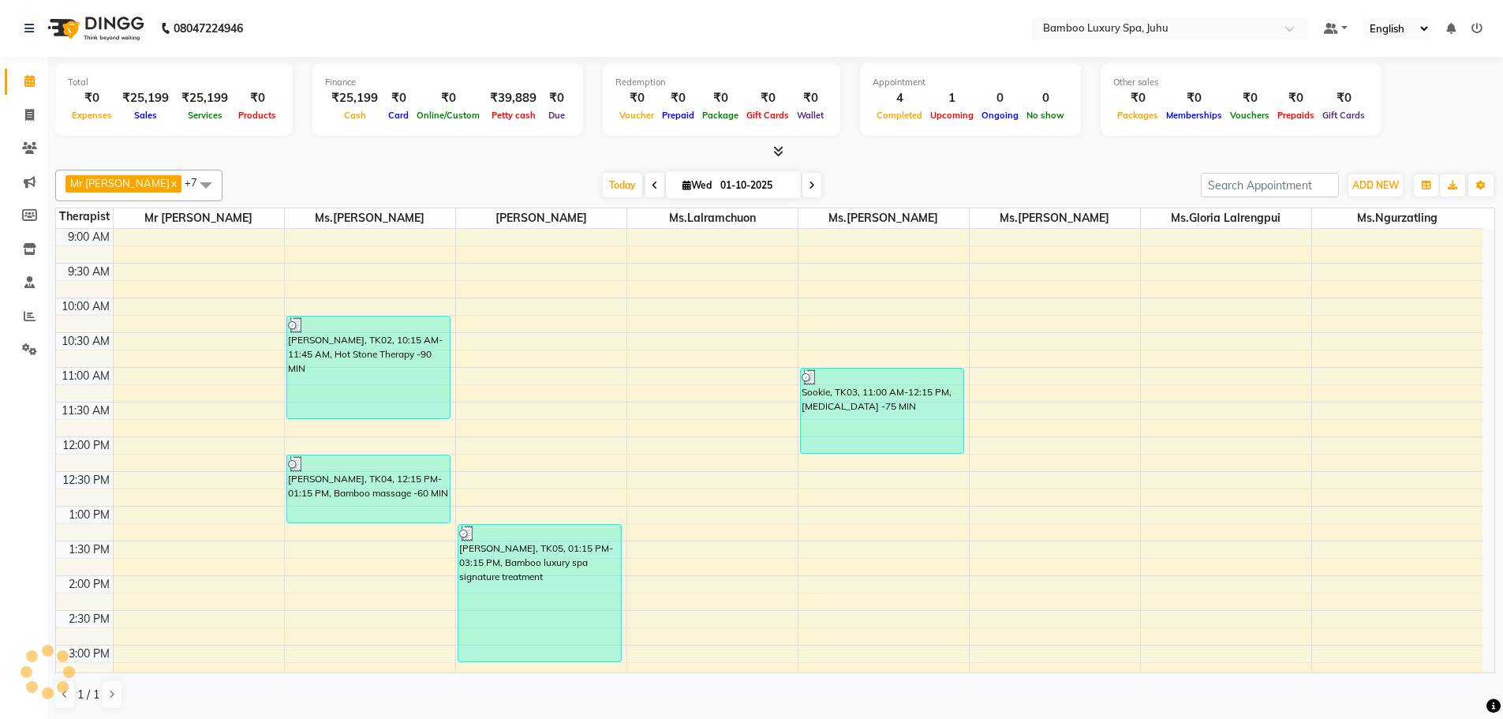
click at [32, 81] on icon at bounding box center [29, 81] width 10 height 12
drag, startPoint x: 269, startPoint y: 242, endPoint x: 1439, endPoint y: 27, distance: 1190.0
click at [999, 559] on div "9:00 AM 9:30 AM 10:00 AM 10:30 AM 11:00 AM 11:30 AM 12:00 PM 12:30 PM 1:00 PM 1…" at bounding box center [769, 714] width 1427 height 971
select select "75917"
select select "tentative"
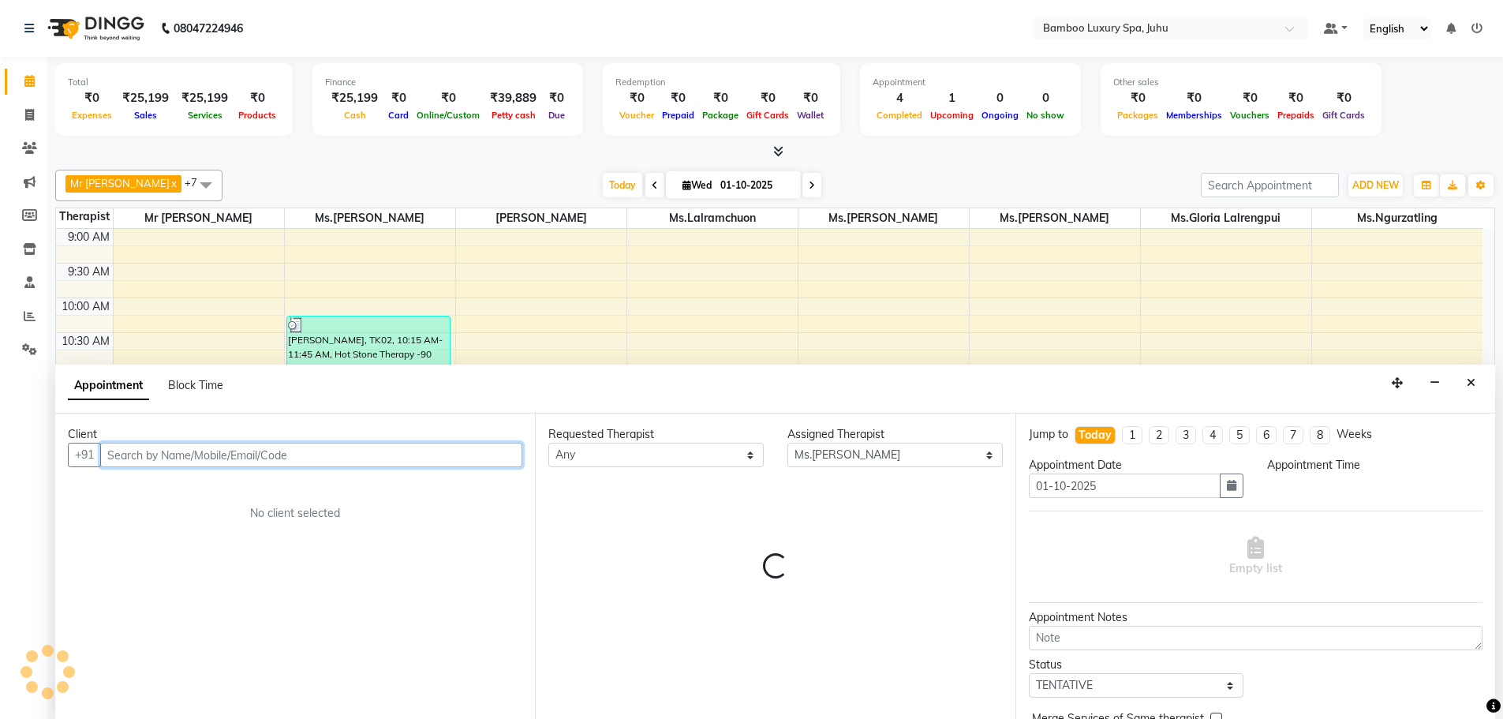
select select "825"
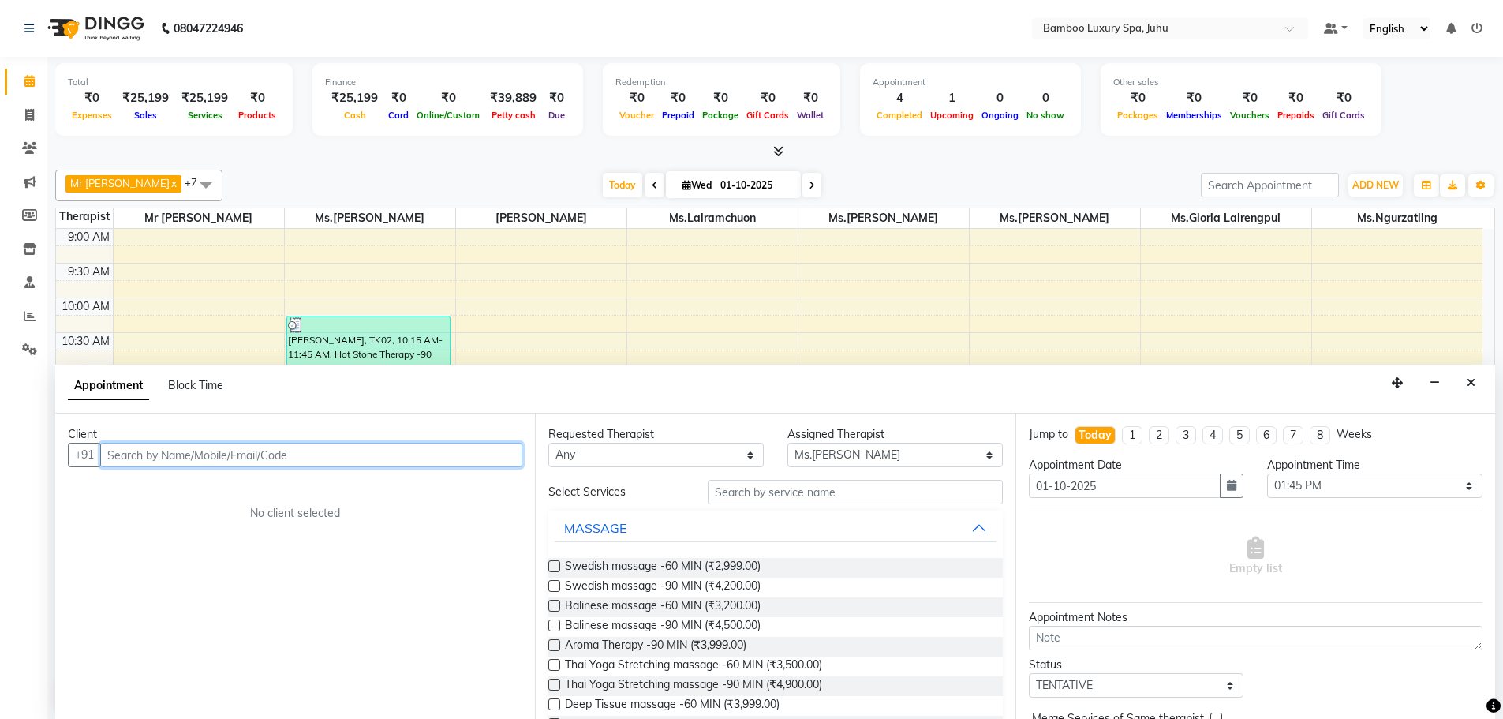
scroll to position [1, 0]
click at [406, 448] on input "text" at bounding box center [311, 454] width 422 height 24
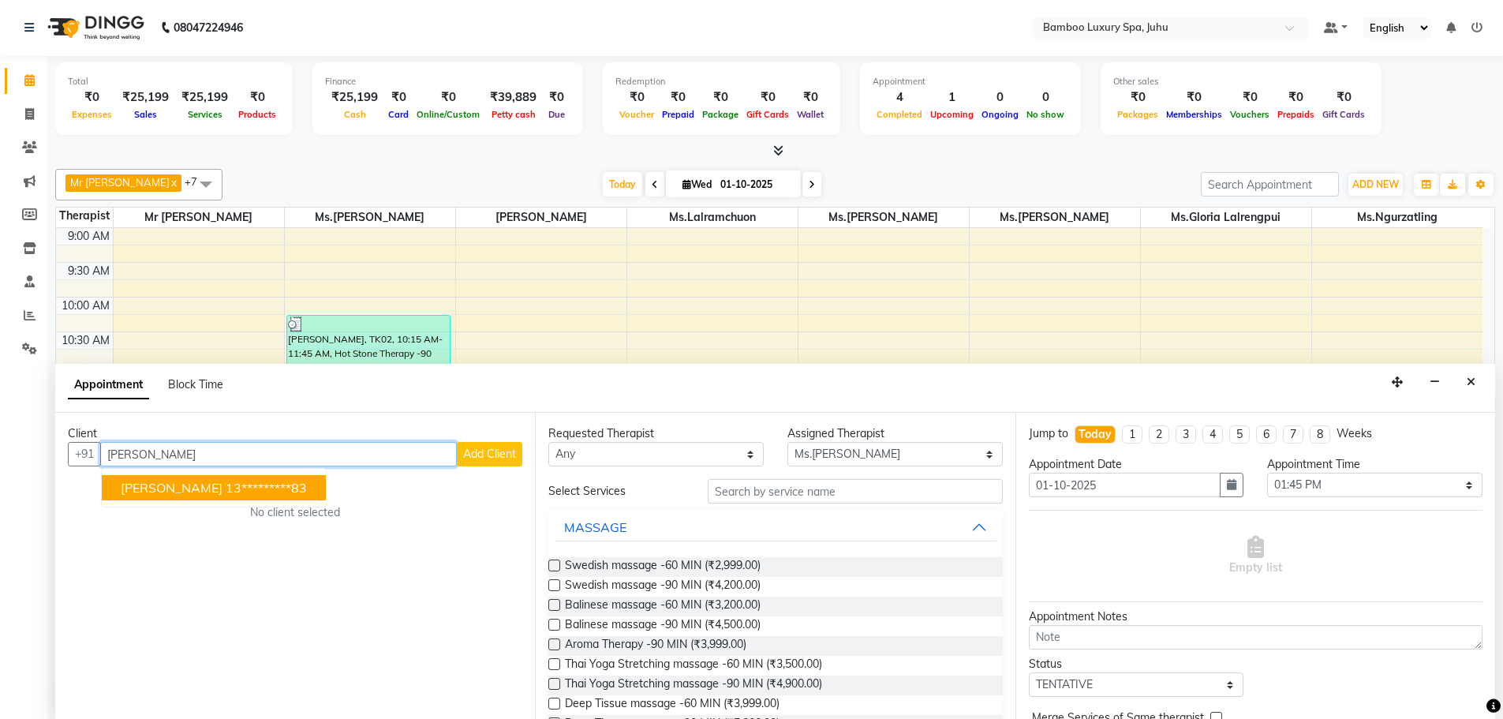
type input "[PERSON_NAME]"
click at [477, 450] on span "Add Client" at bounding box center [489, 454] width 53 height 14
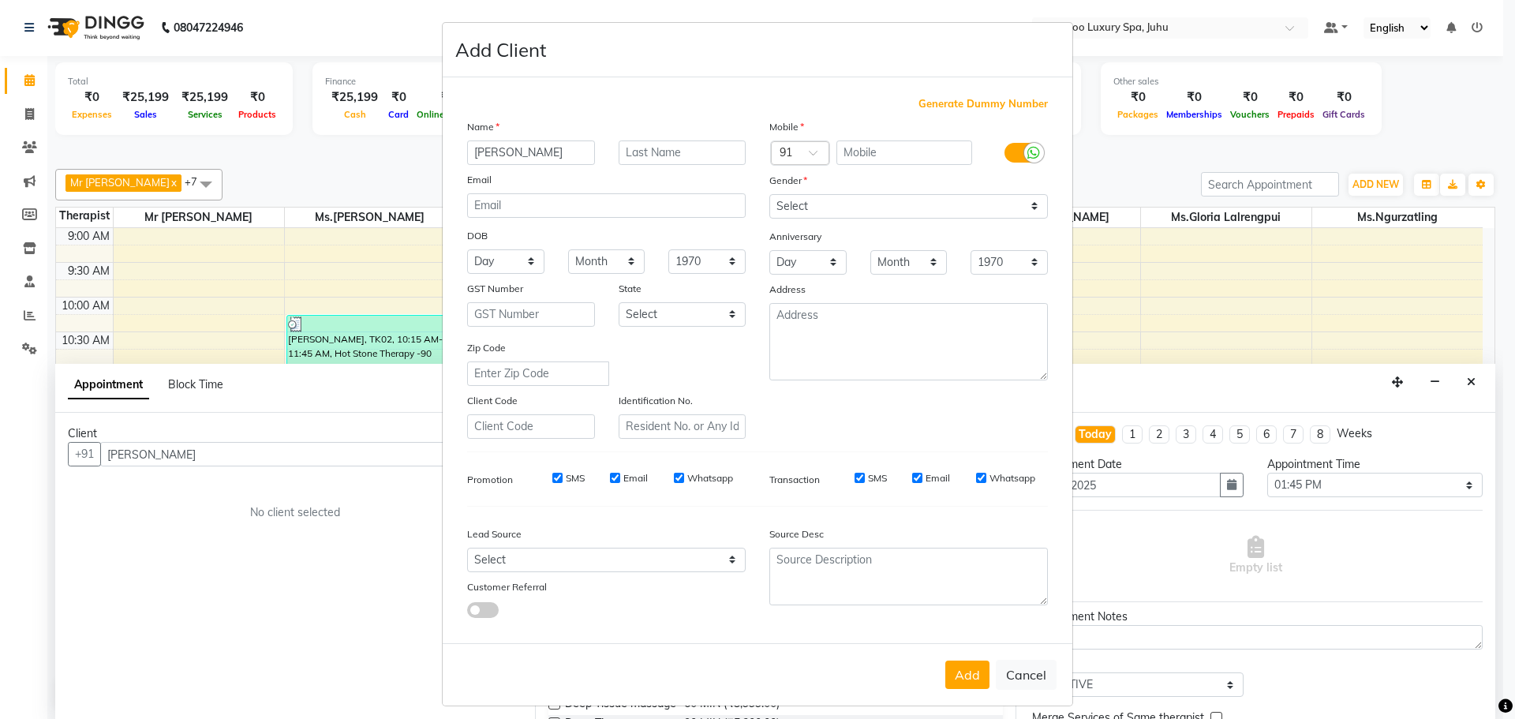
click at [986, 103] on span "Generate Dummy Number" at bounding box center [983, 104] width 129 height 16
type input "1356100000394"
checkbox input "false"
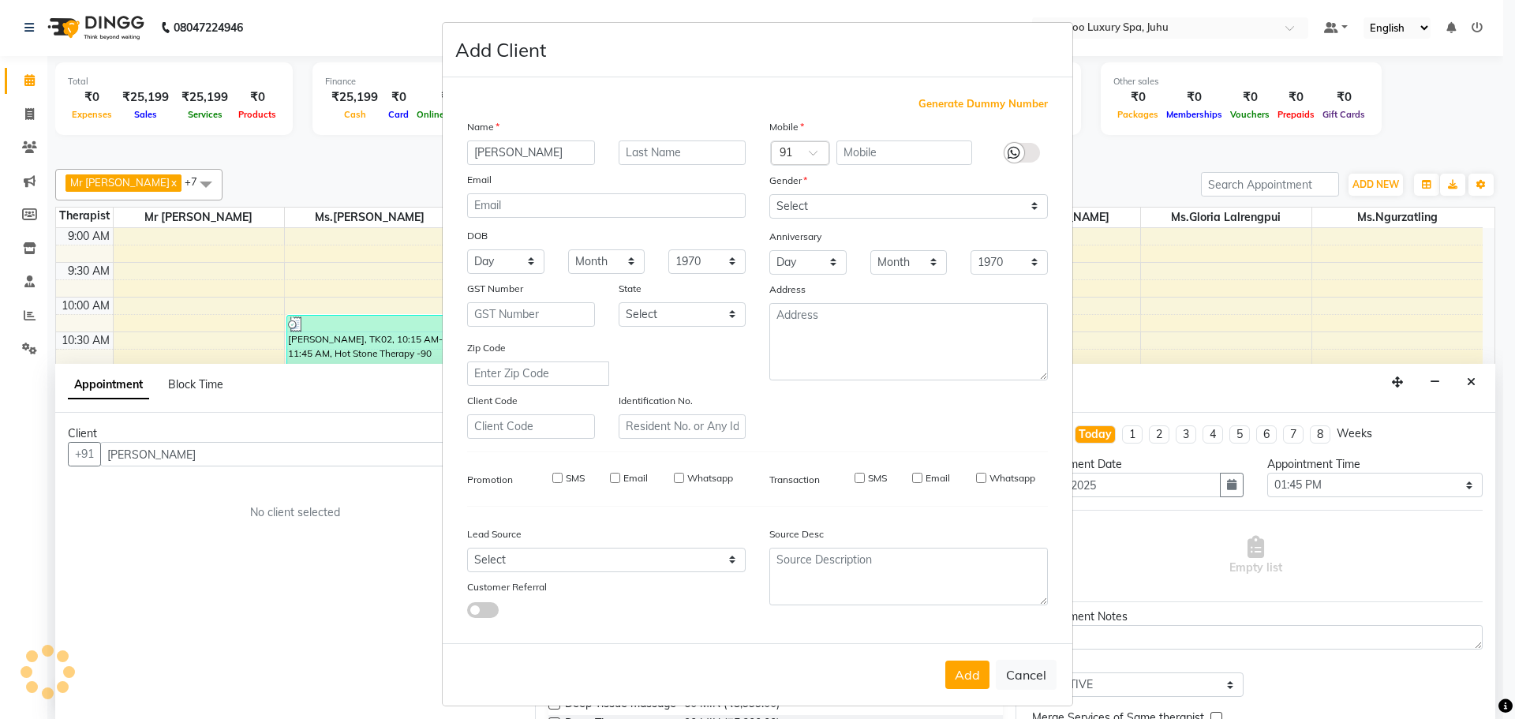
checkbox input "false"
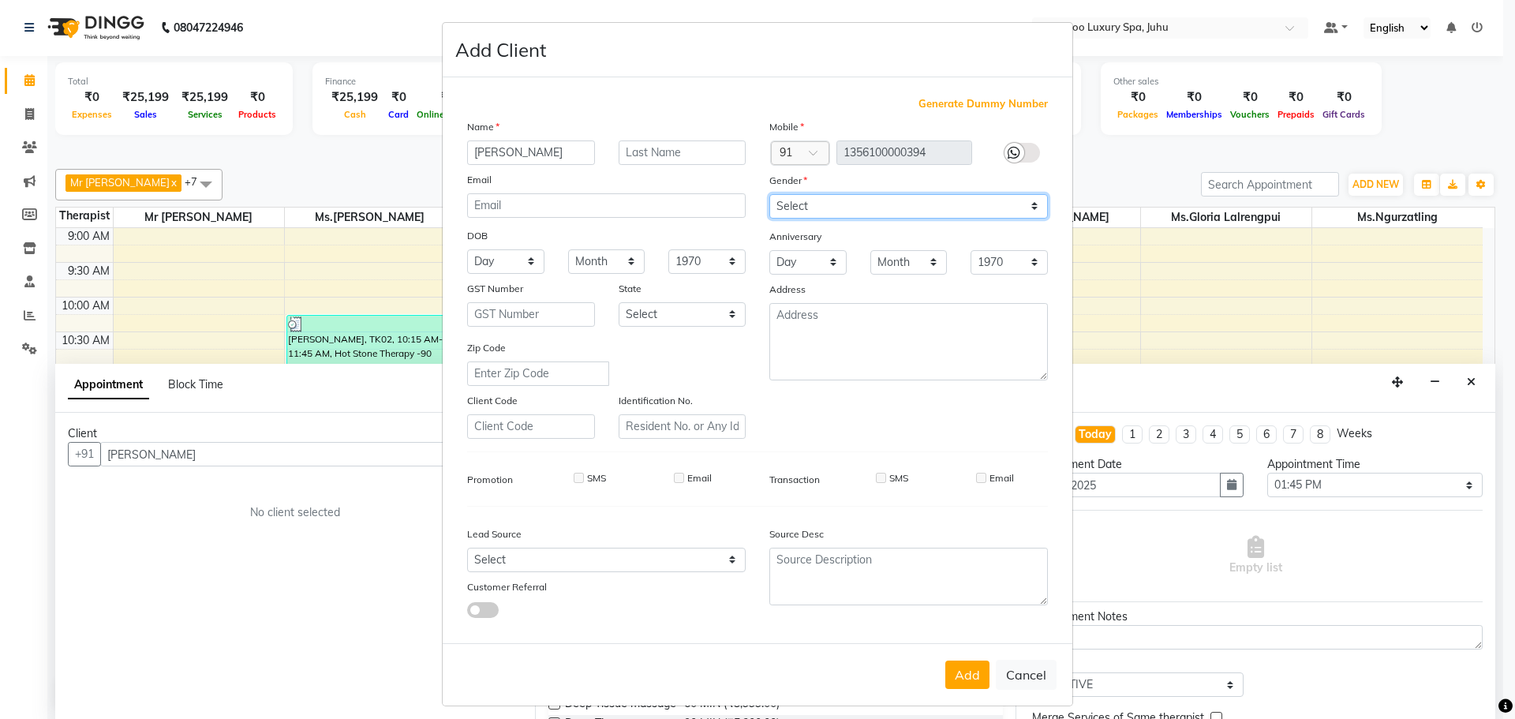
click at [1031, 204] on select "Select [DEMOGRAPHIC_DATA] [DEMOGRAPHIC_DATA] Other Prefer Not To Say" at bounding box center [908, 206] width 279 height 24
select select "[DEMOGRAPHIC_DATA]"
click at [769, 194] on select "Select [DEMOGRAPHIC_DATA] [DEMOGRAPHIC_DATA] Other Prefer Not To Say" at bounding box center [908, 206] width 279 height 24
click at [957, 671] on button "Add" at bounding box center [967, 675] width 44 height 28
type input "13*********94"
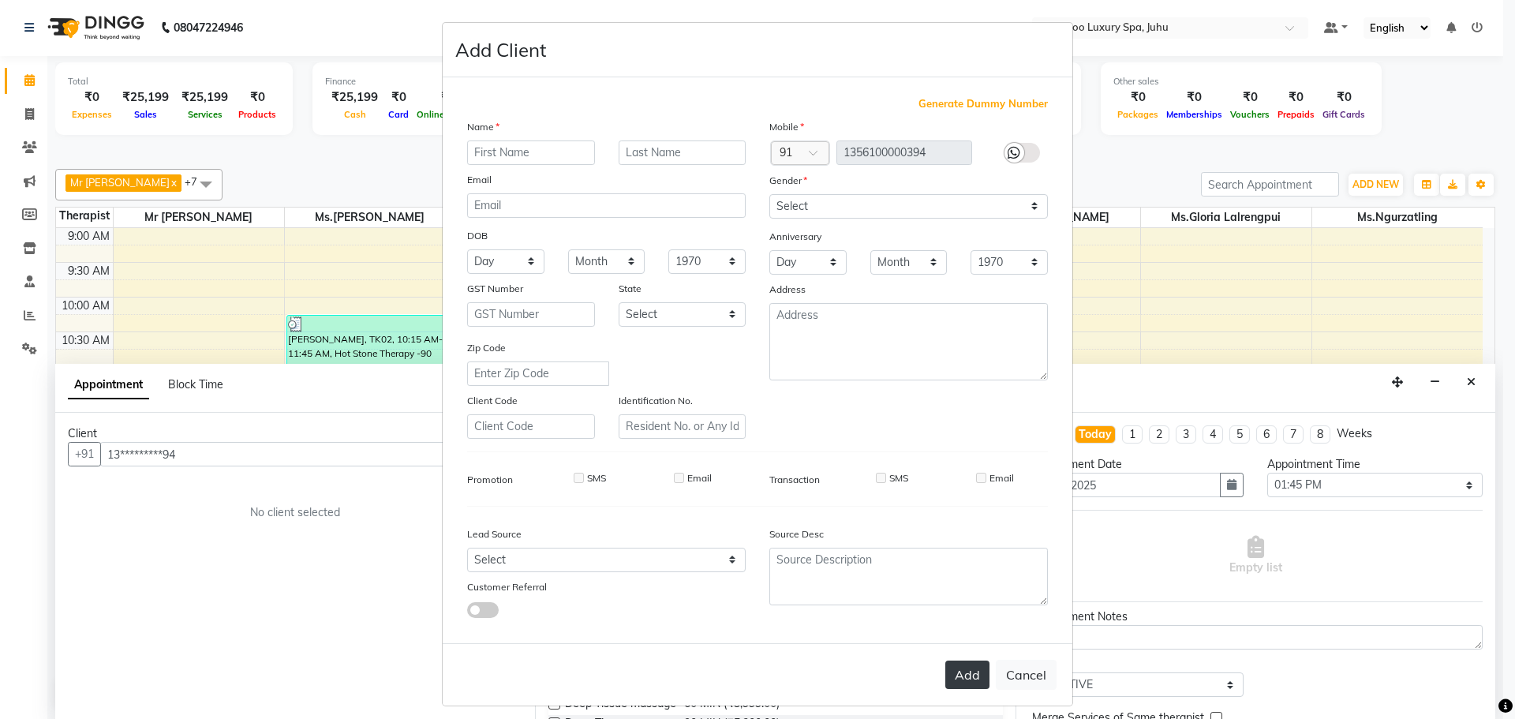
select select
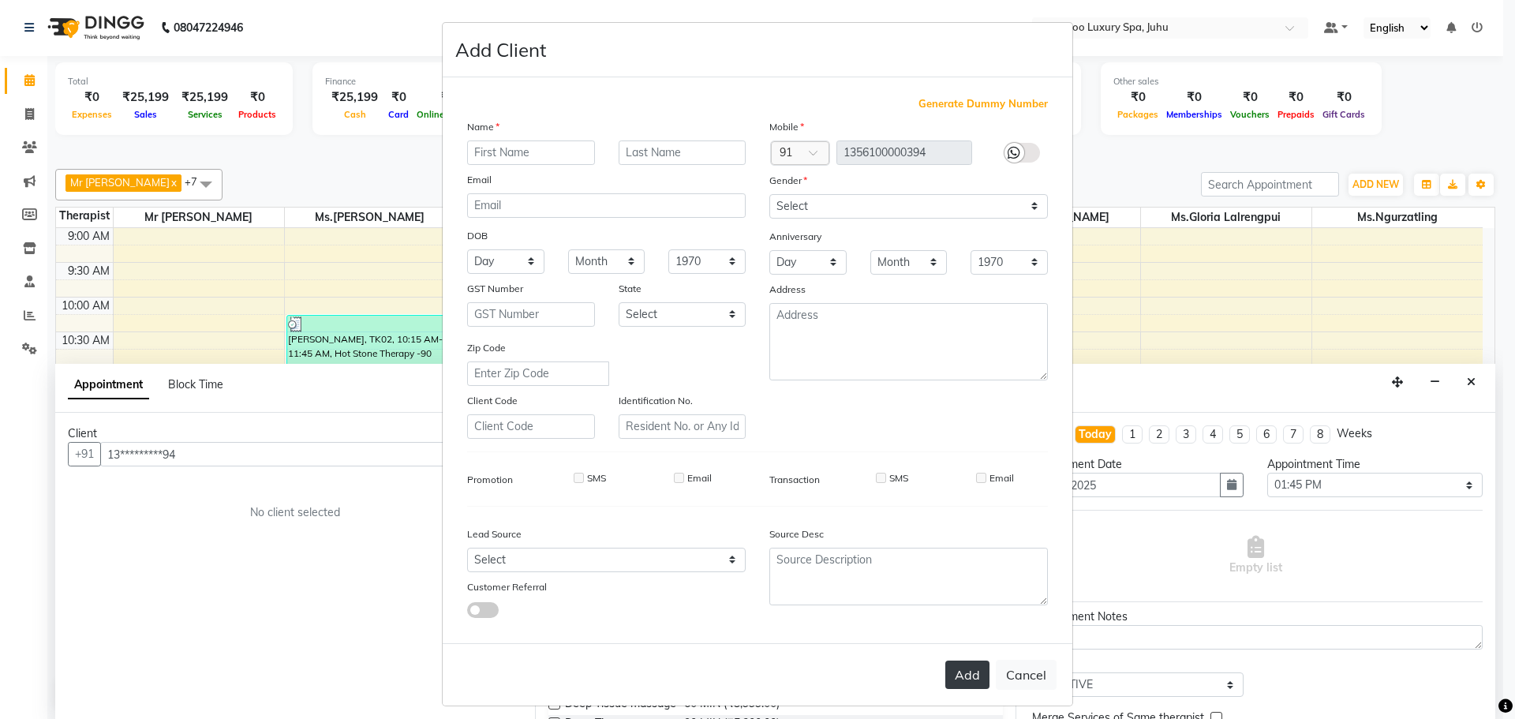
select select
checkbox input "false"
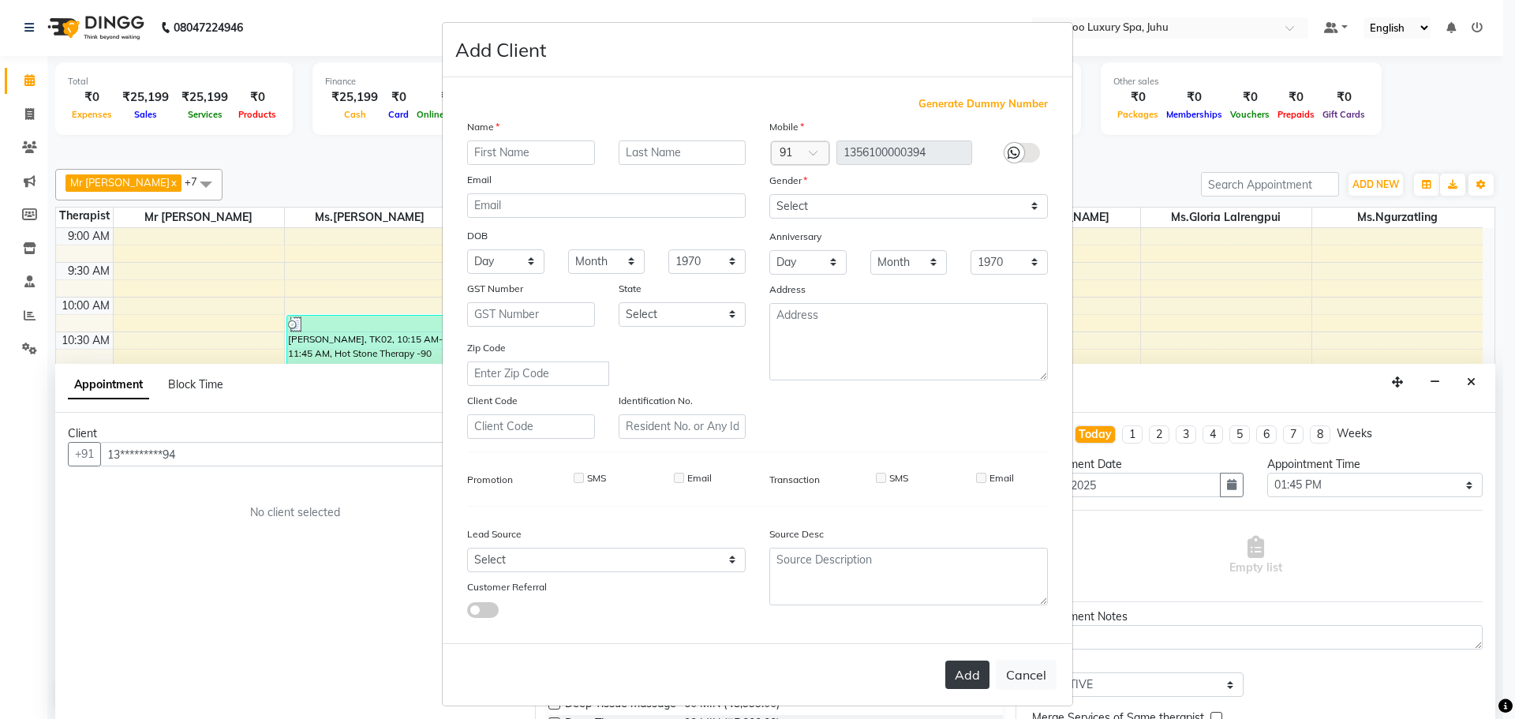
checkbox input "false"
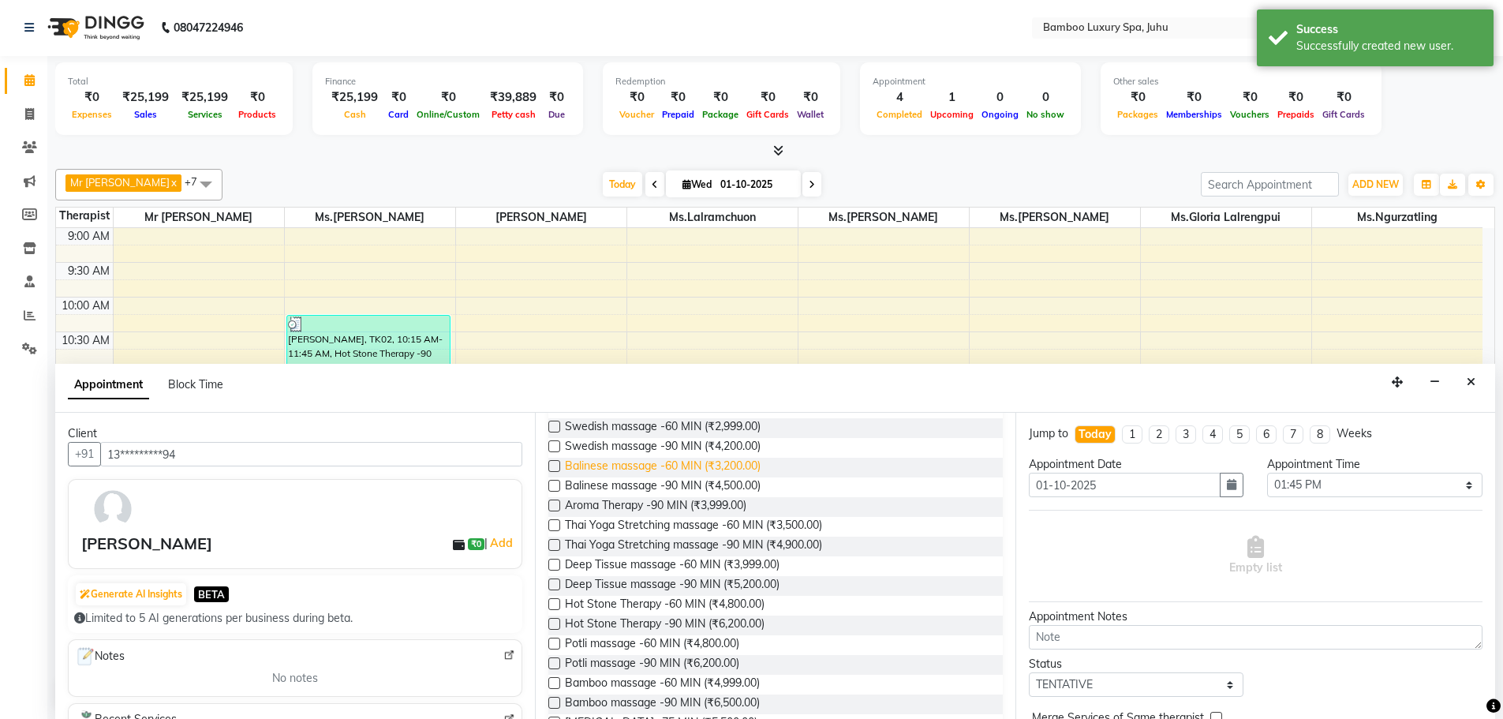
scroll to position [158, 0]
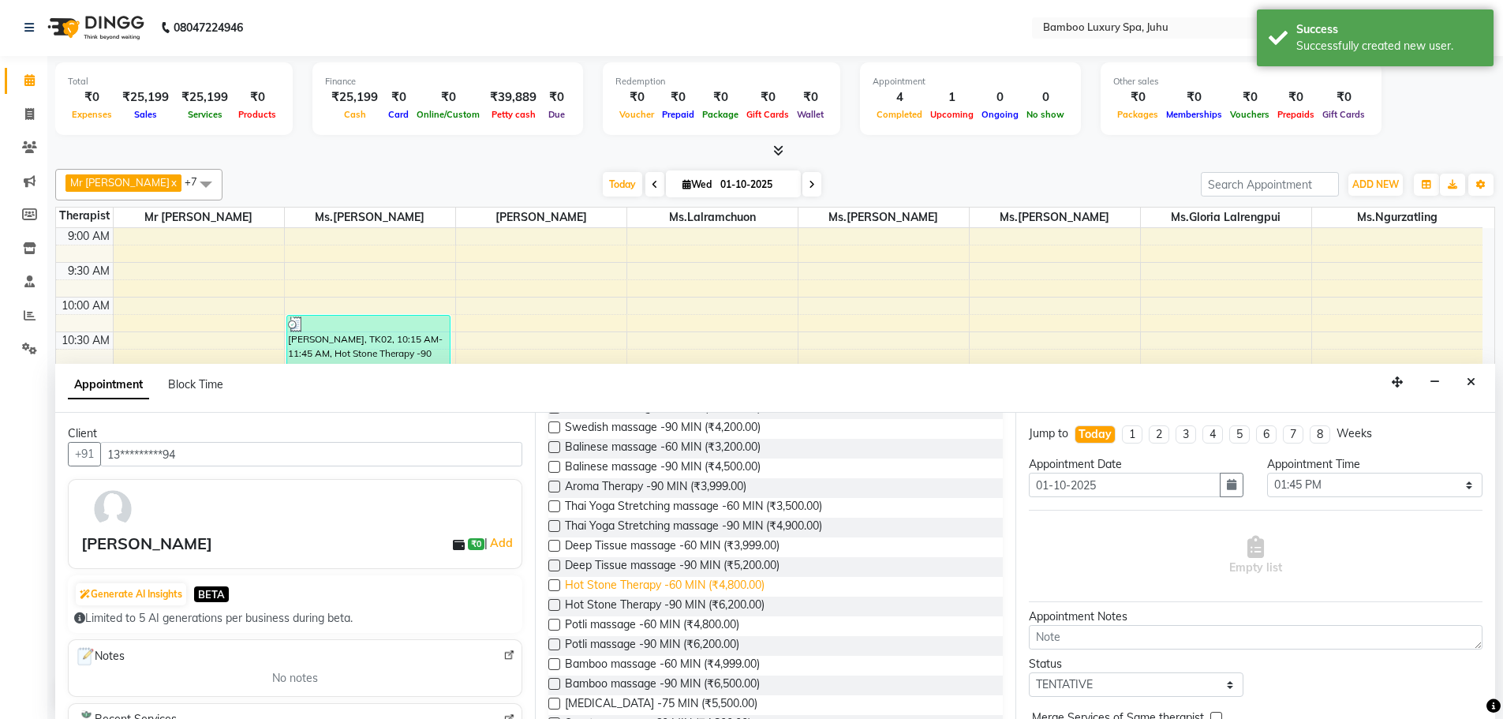
click at [668, 578] on span "Hot Stone Therapy -60 MIN (₹4,800.00)" at bounding box center [665, 587] width 200 height 20
checkbox input "false"
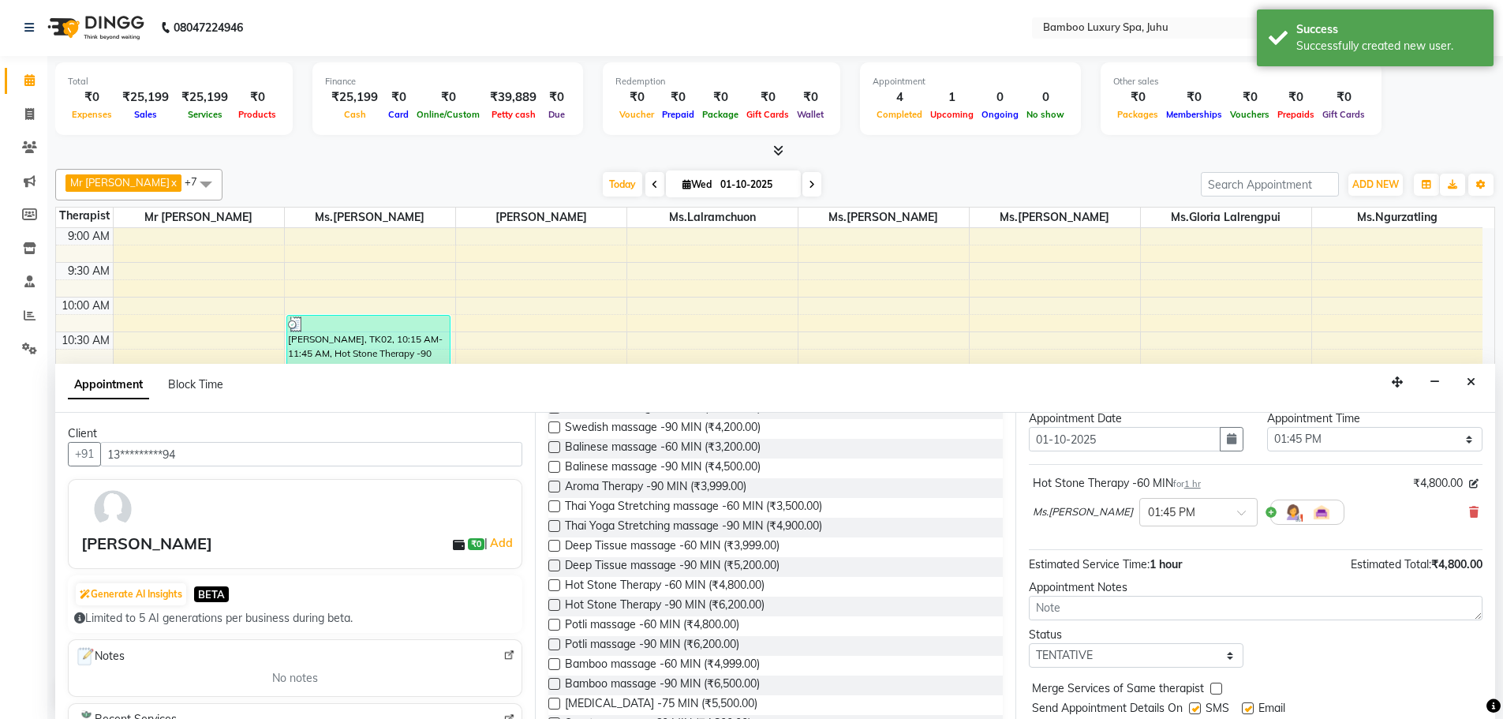
scroll to position [94, 0]
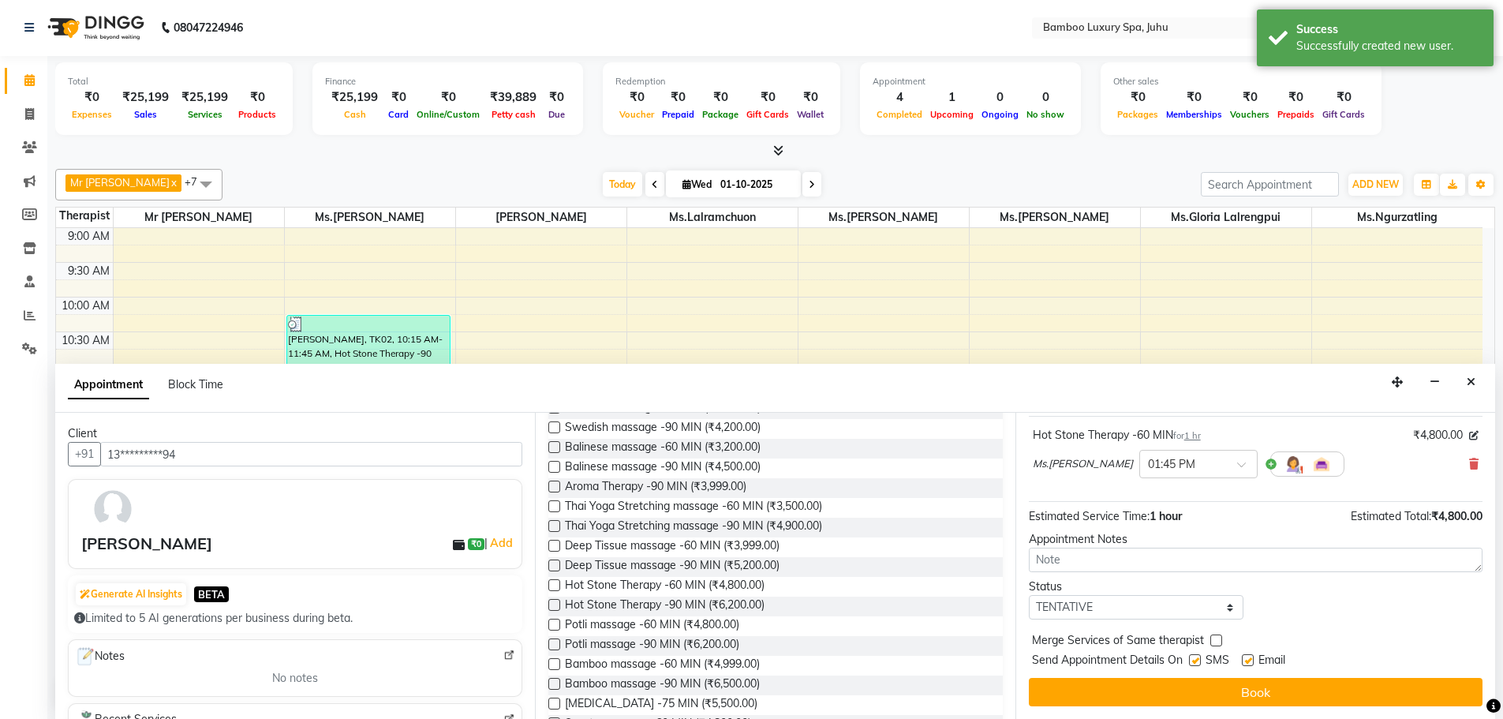
click at [1248, 658] on label at bounding box center [1248, 660] width 12 height 12
click at [1248, 658] on input "checkbox" at bounding box center [1247, 662] width 10 height 10
checkbox input "false"
click at [1194, 659] on label at bounding box center [1195, 660] width 12 height 12
click at [1194, 659] on input "checkbox" at bounding box center [1194, 662] width 10 height 10
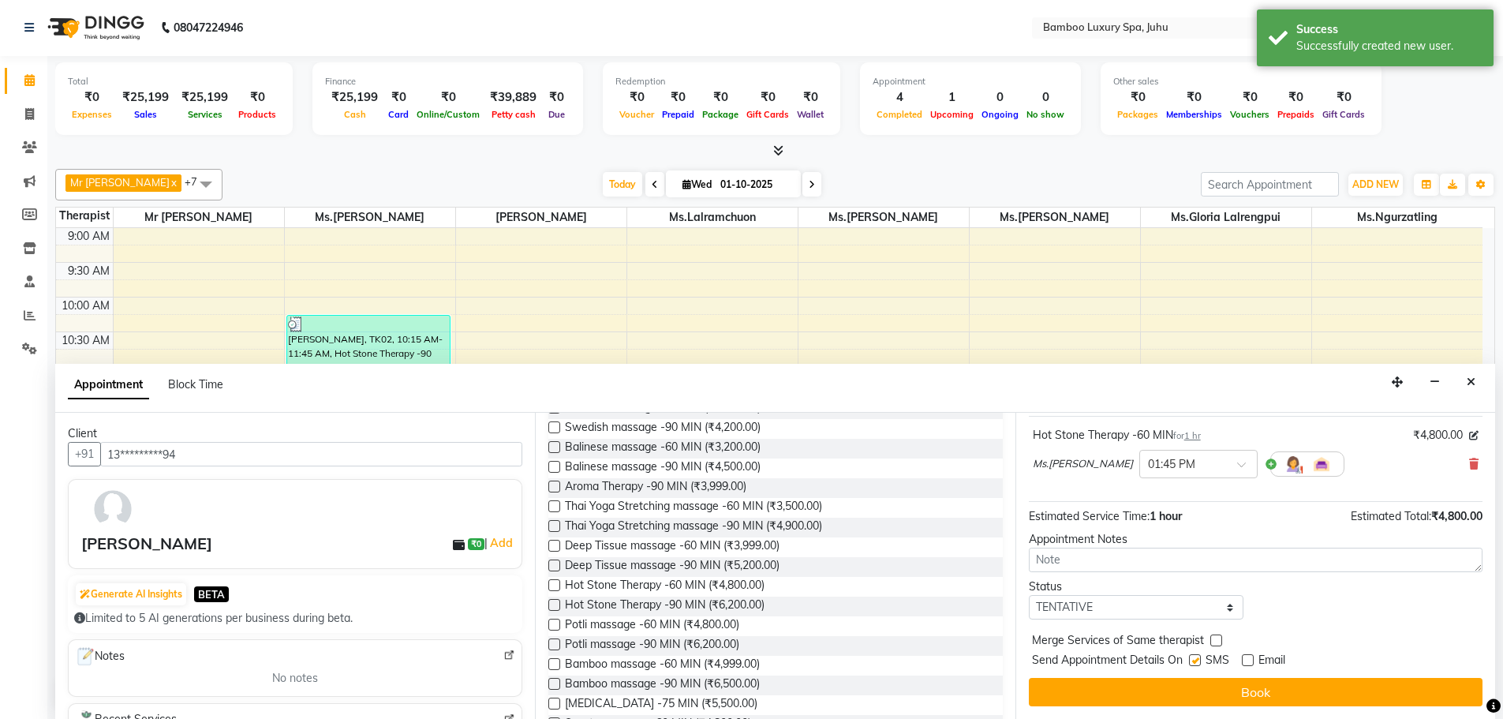
checkbox input "false"
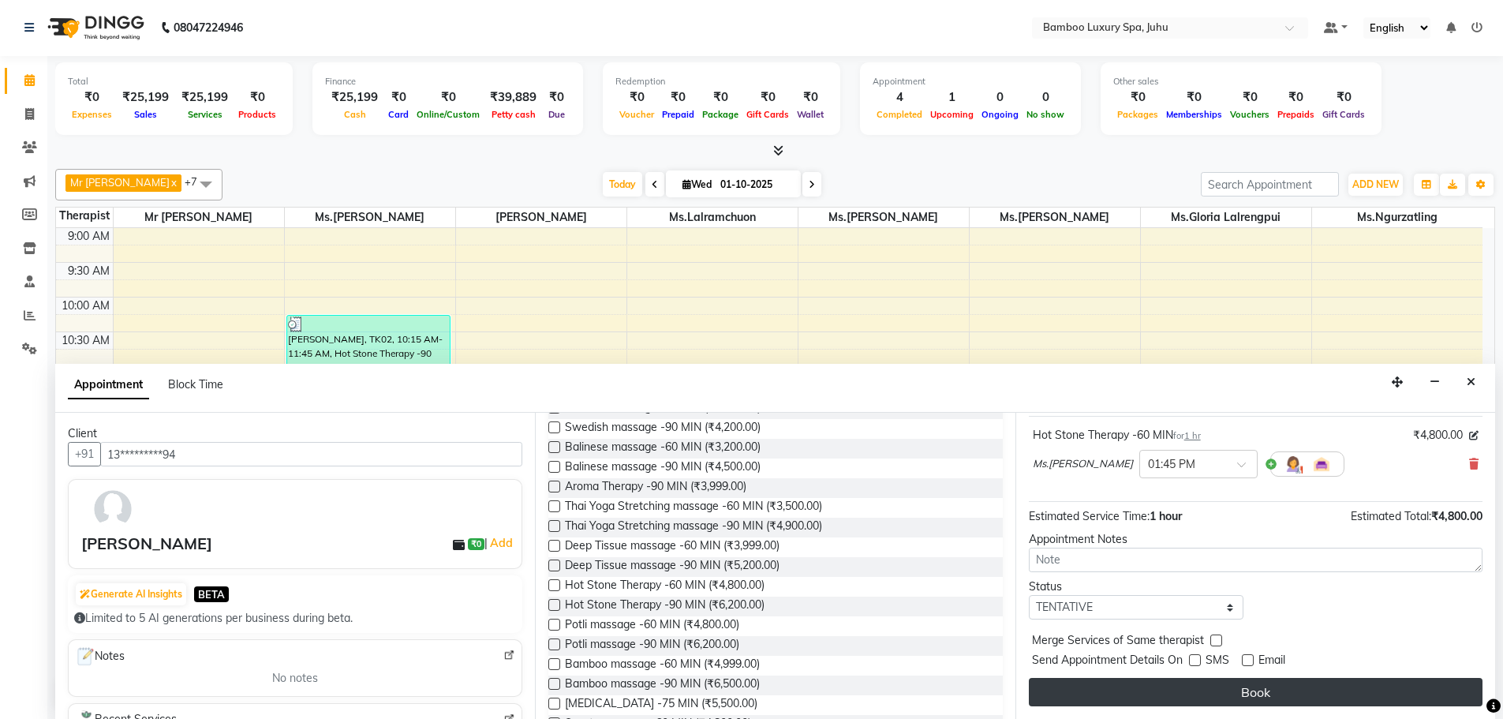
click at [1200, 690] on button "Book" at bounding box center [1256, 692] width 454 height 28
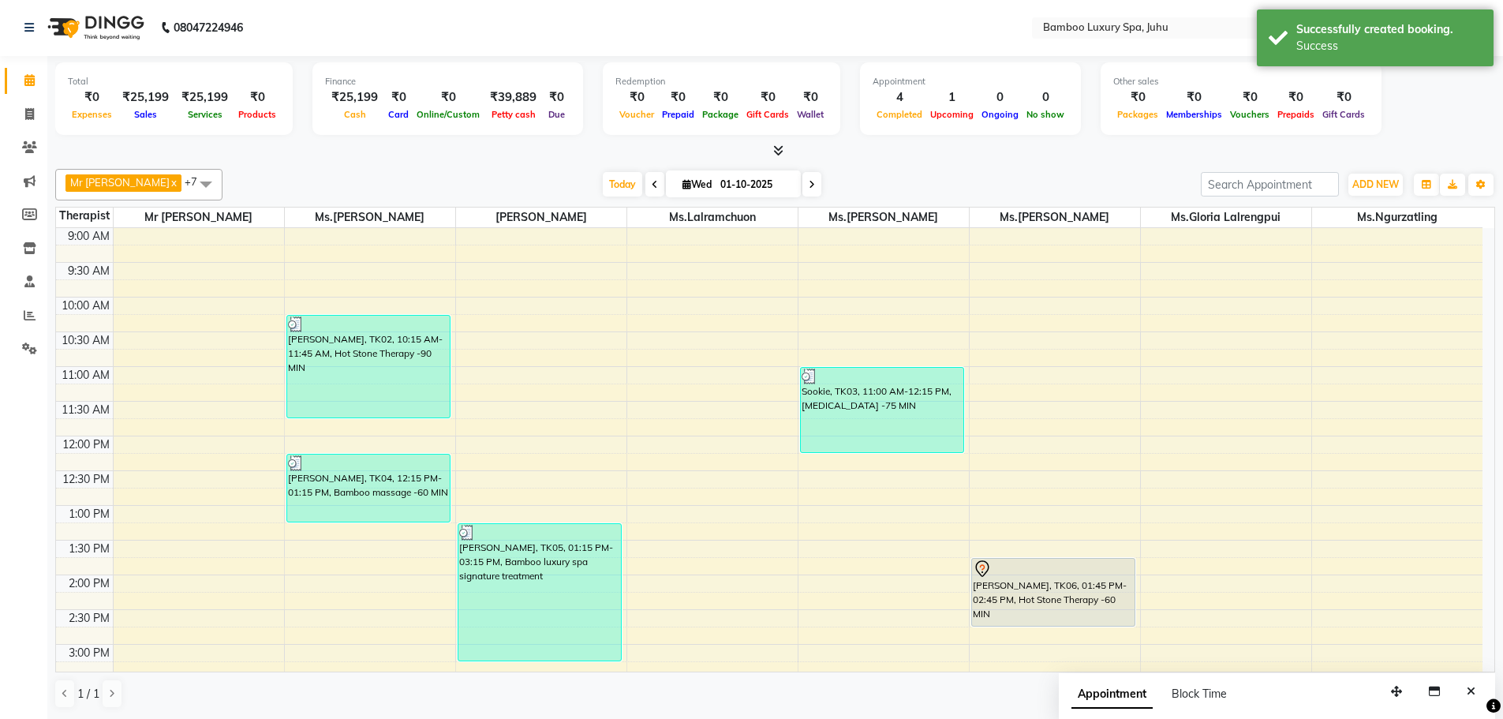
scroll to position [0, 0]
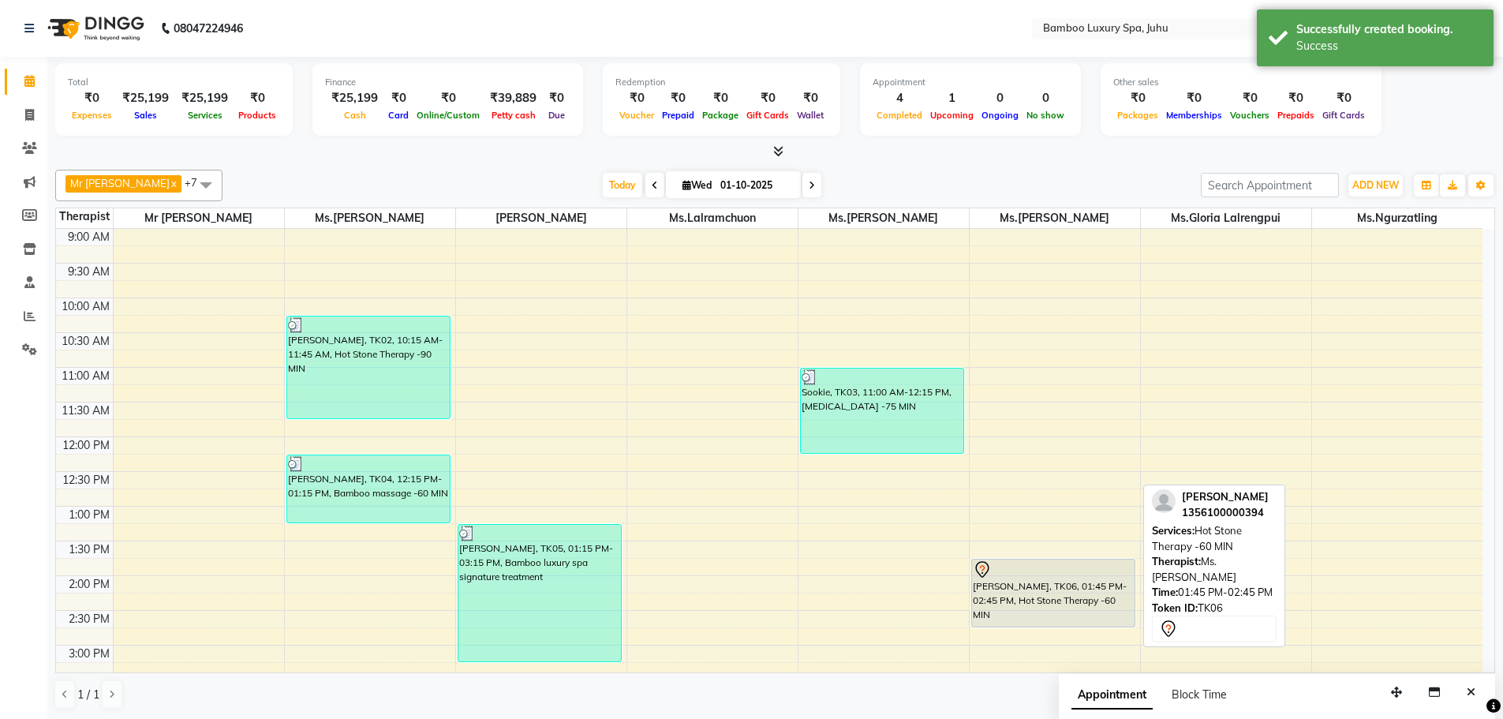
click at [1091, 592] on div "[PERSON_NAME], TK06, 01:45 PM-02:45 PM, Hot Stone Therapy -60 MIN" at bounding box center [1053, 593] width 163 height 67
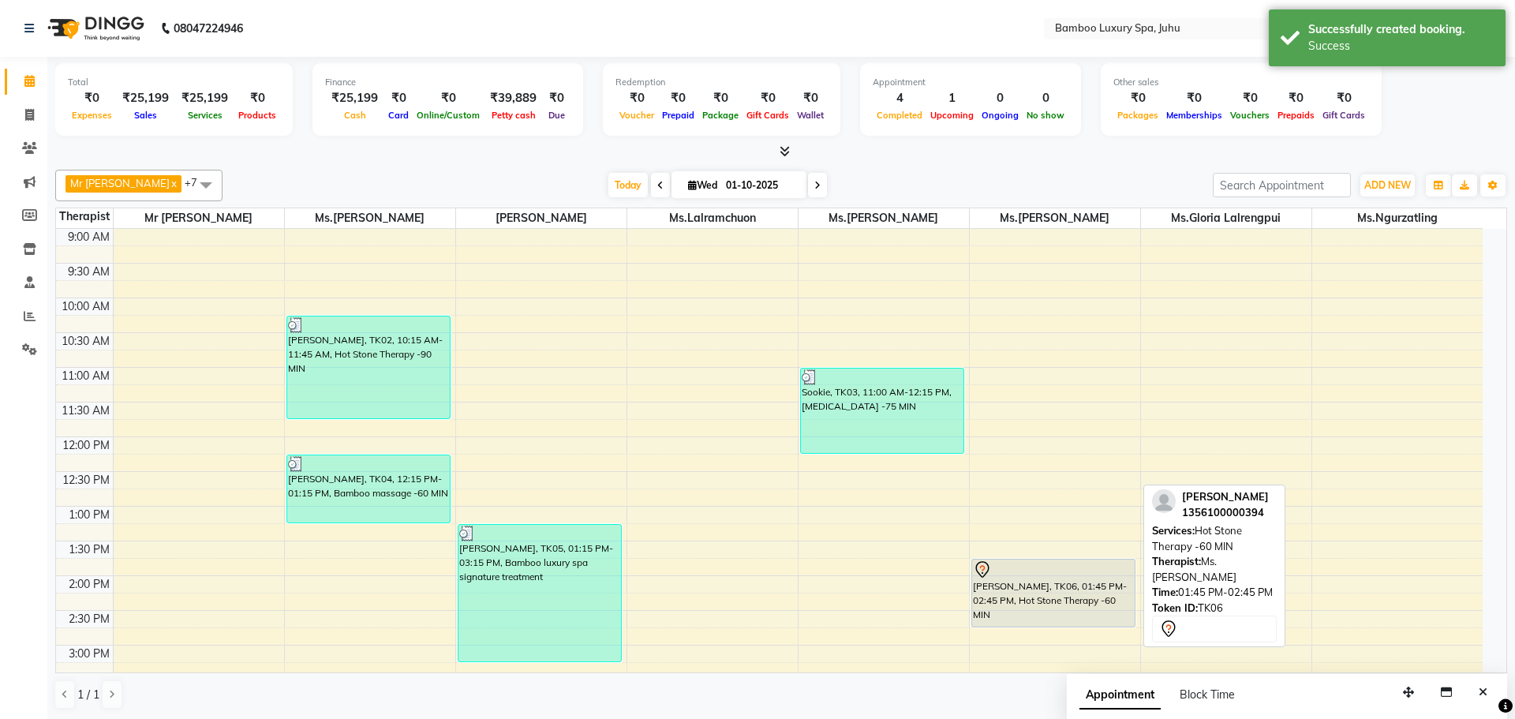
select select "7"
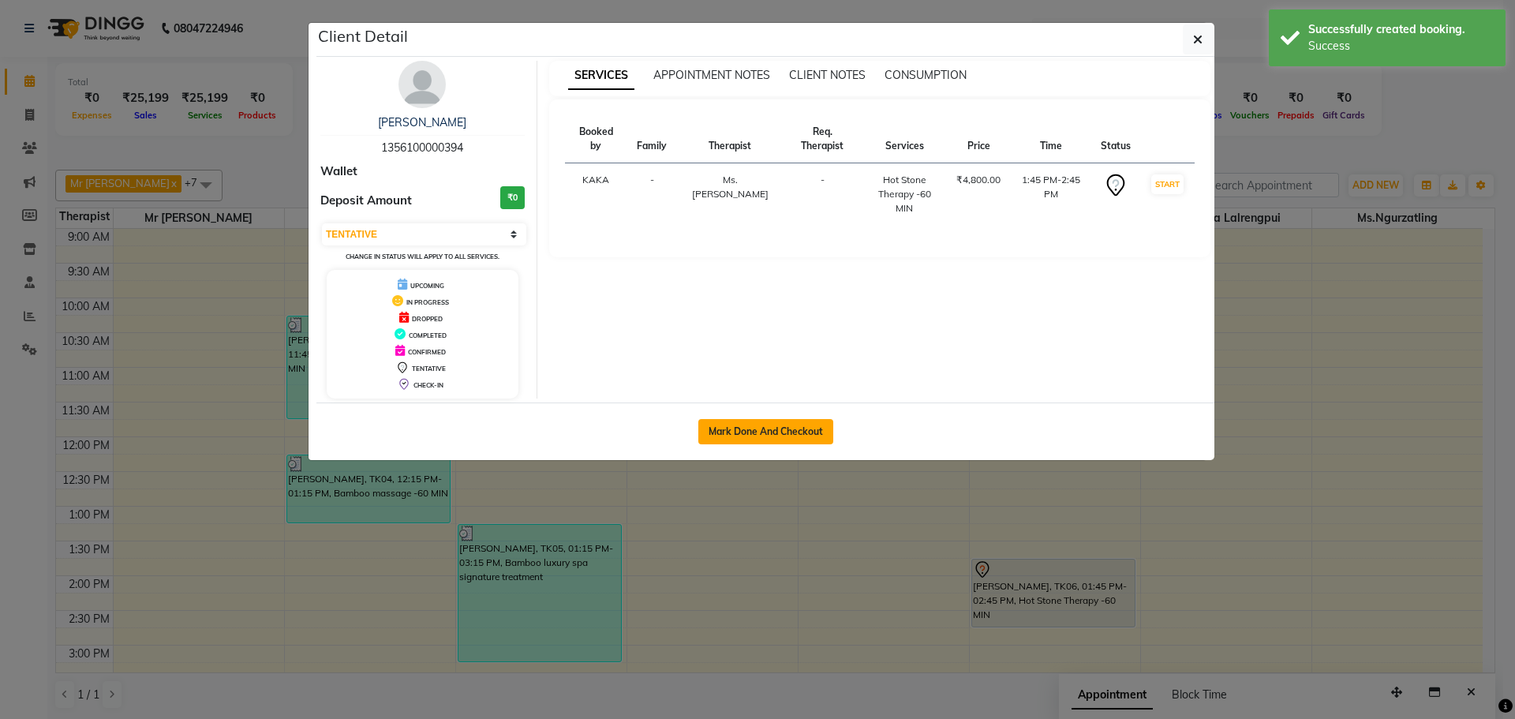
click at [745, 430] on button "Mark Done And Checkout" at bounding box center [765, 431] width 135 height 25
select select "service"
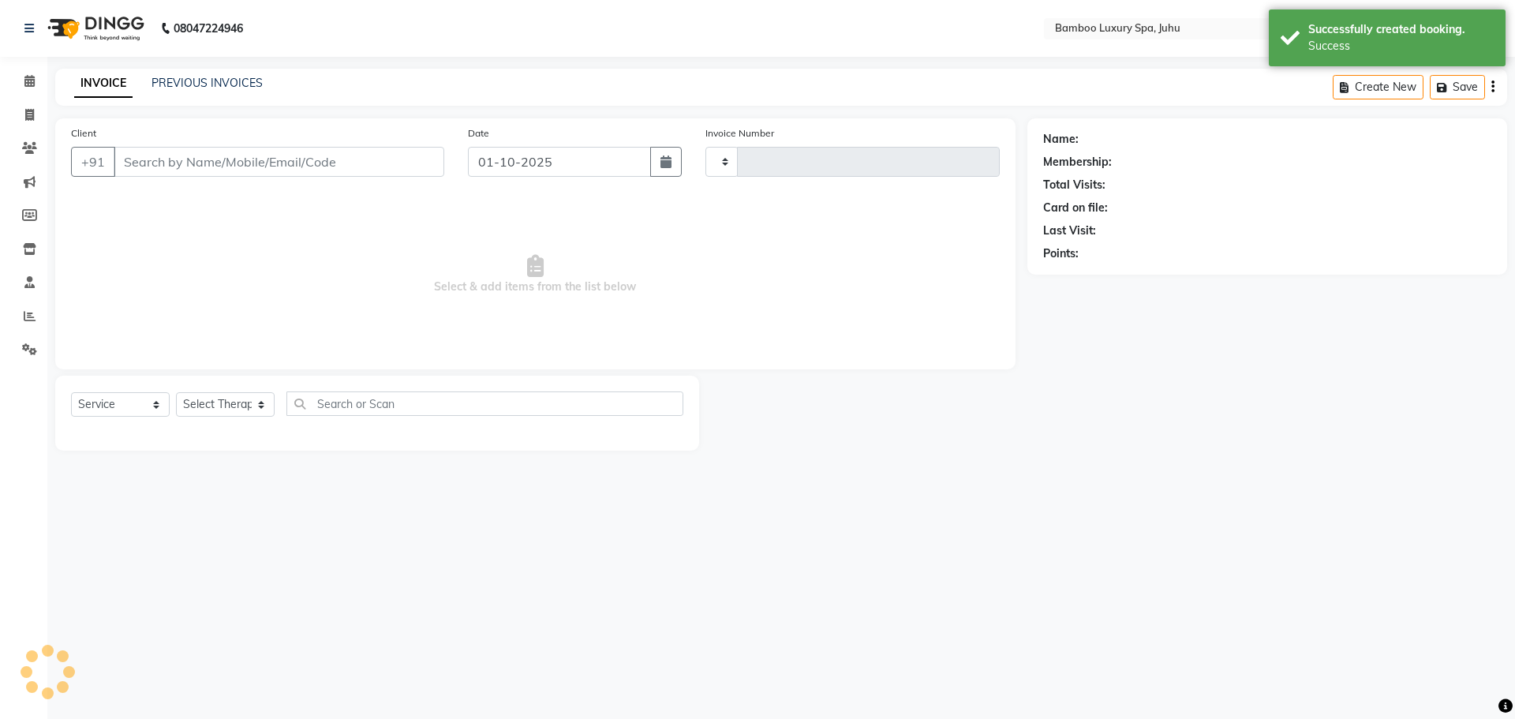
type input "0791"
select select "8043"
type input "13*********94"
select select "75917"
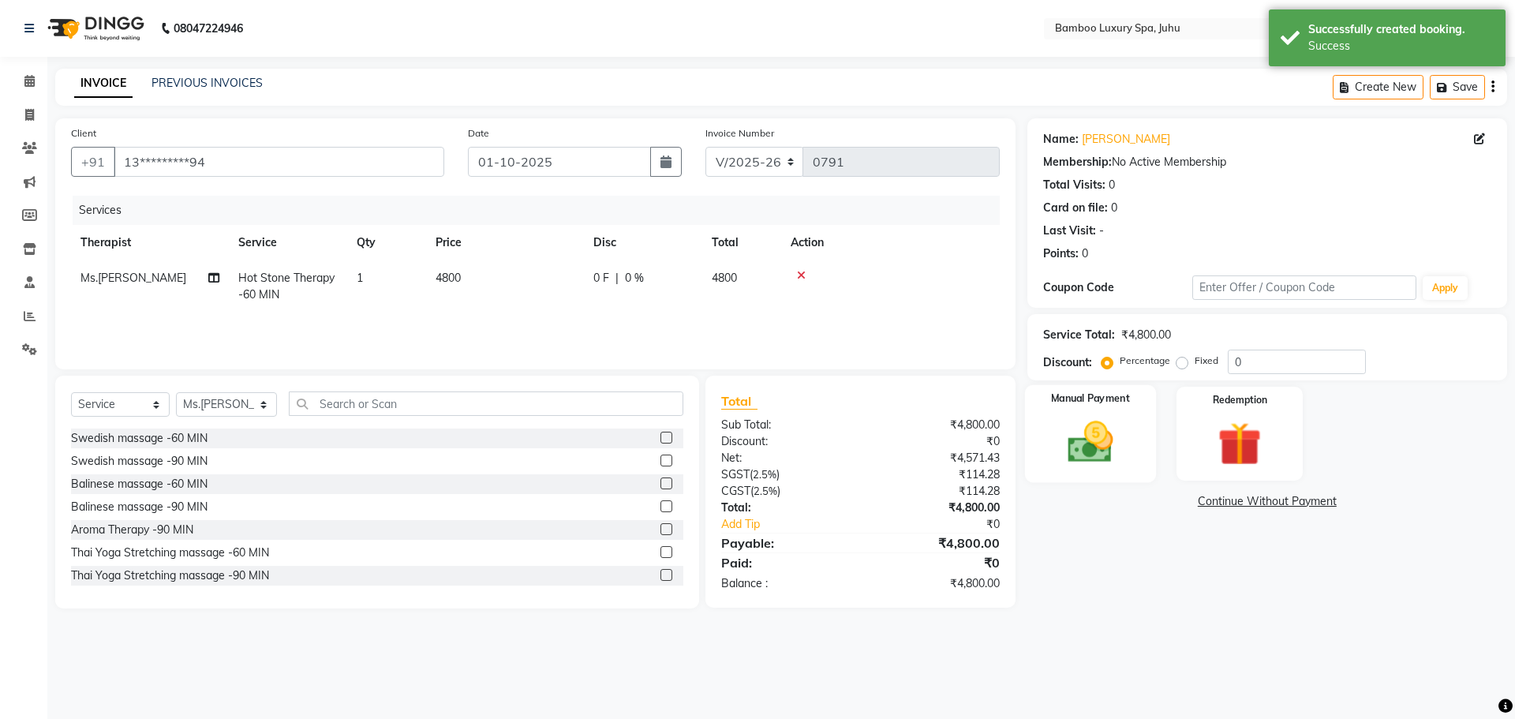
click at [1098, 429] on img at bounding box center [1090, 442] width 73 height 52
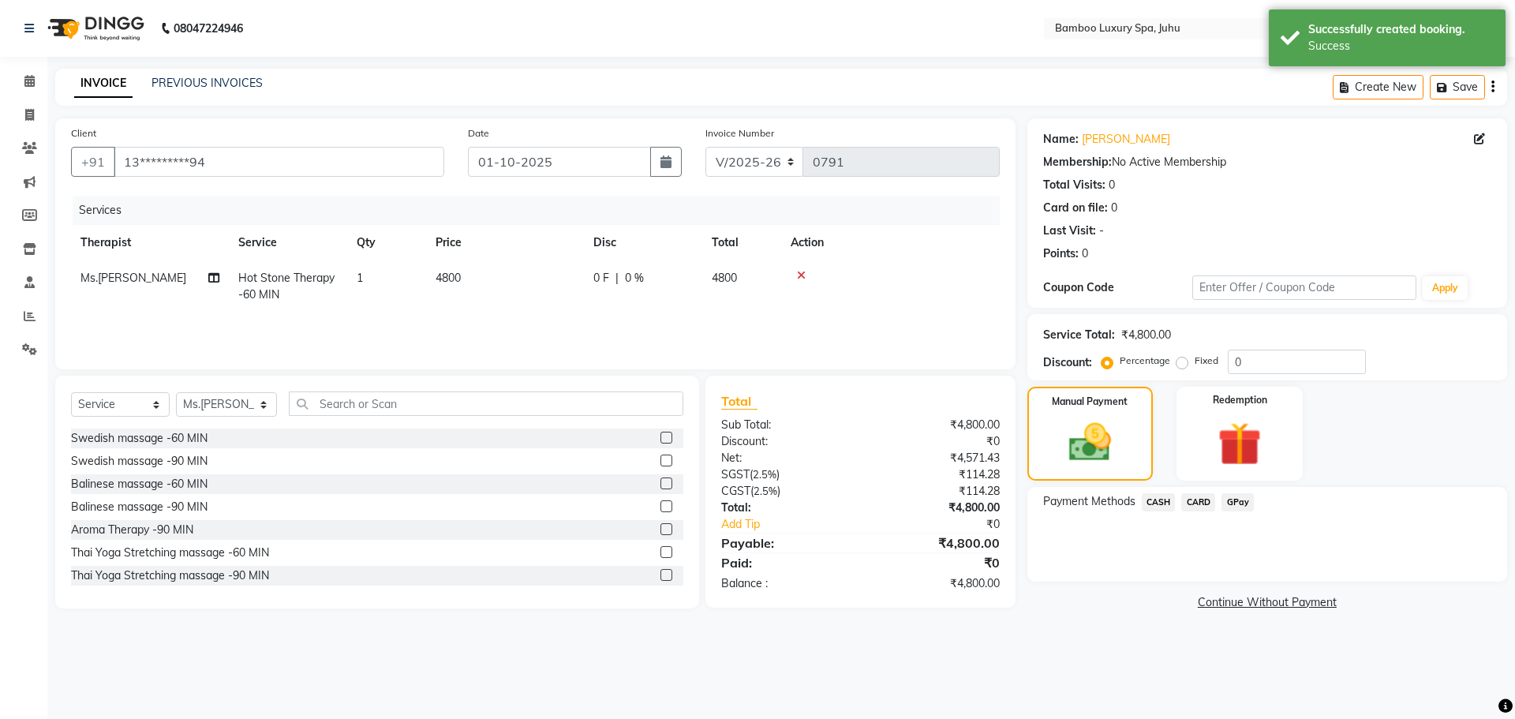
click at [1162, 500] on span "CASH" at bounding box center [1159, 502] width 34 height 18
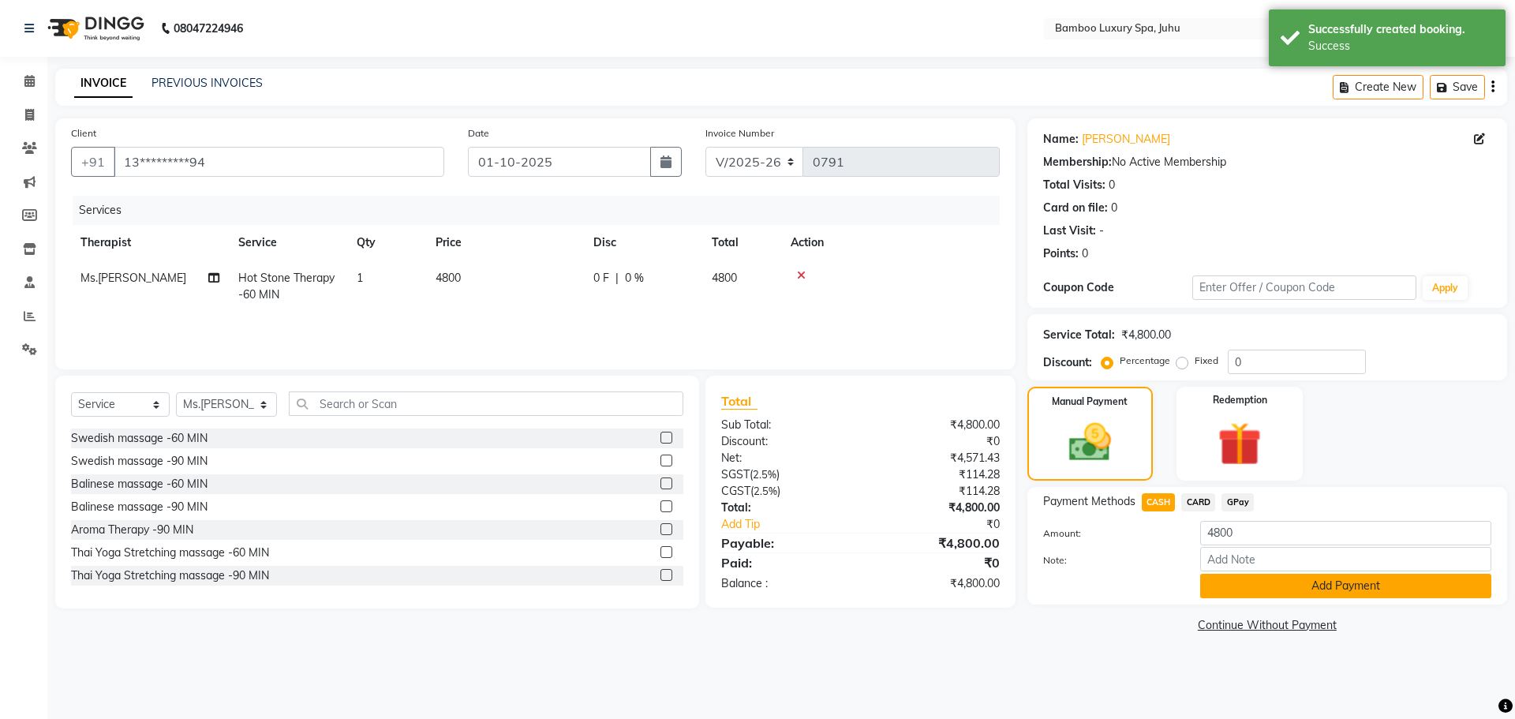
click at [1251, 582] on button "Add Payment" at bounding box center [1345, 586] width 291 height 24
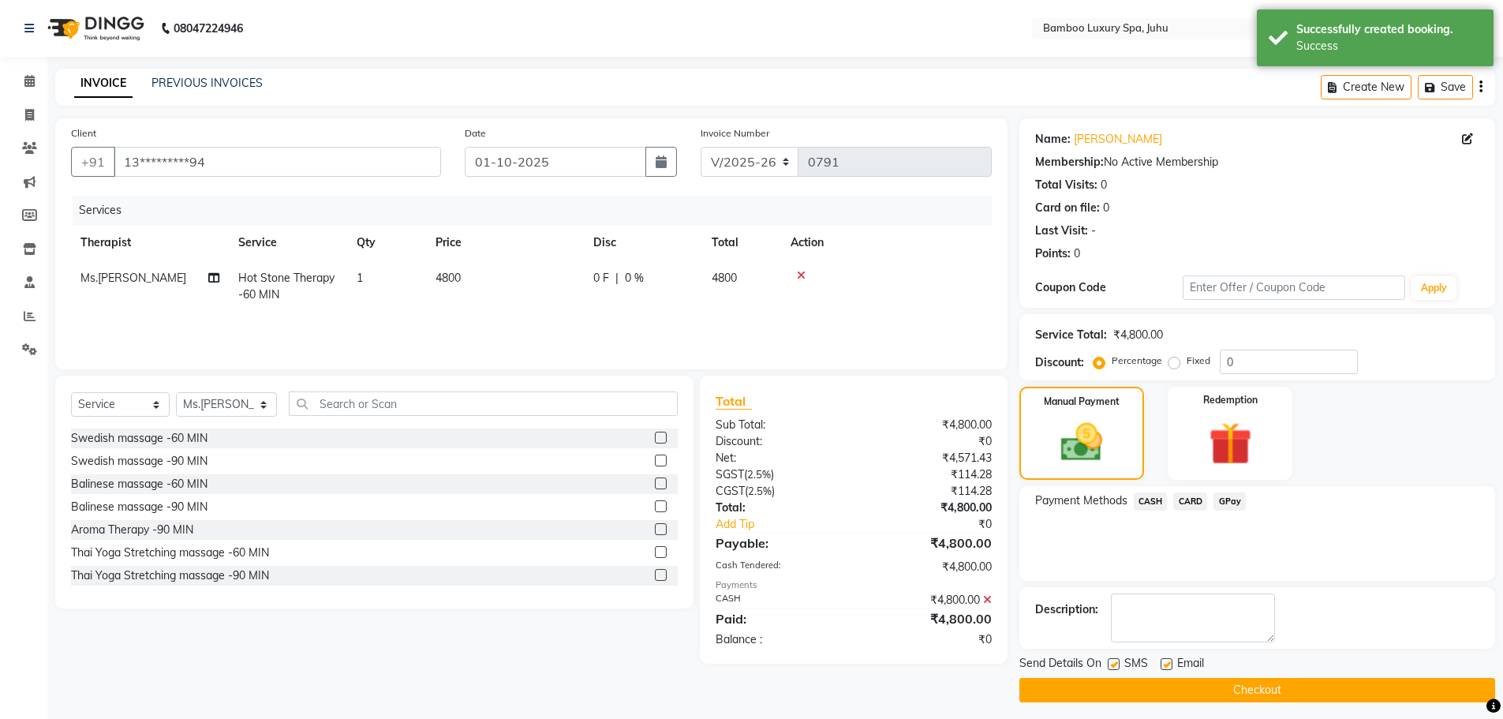
scroll to position [7, 0]
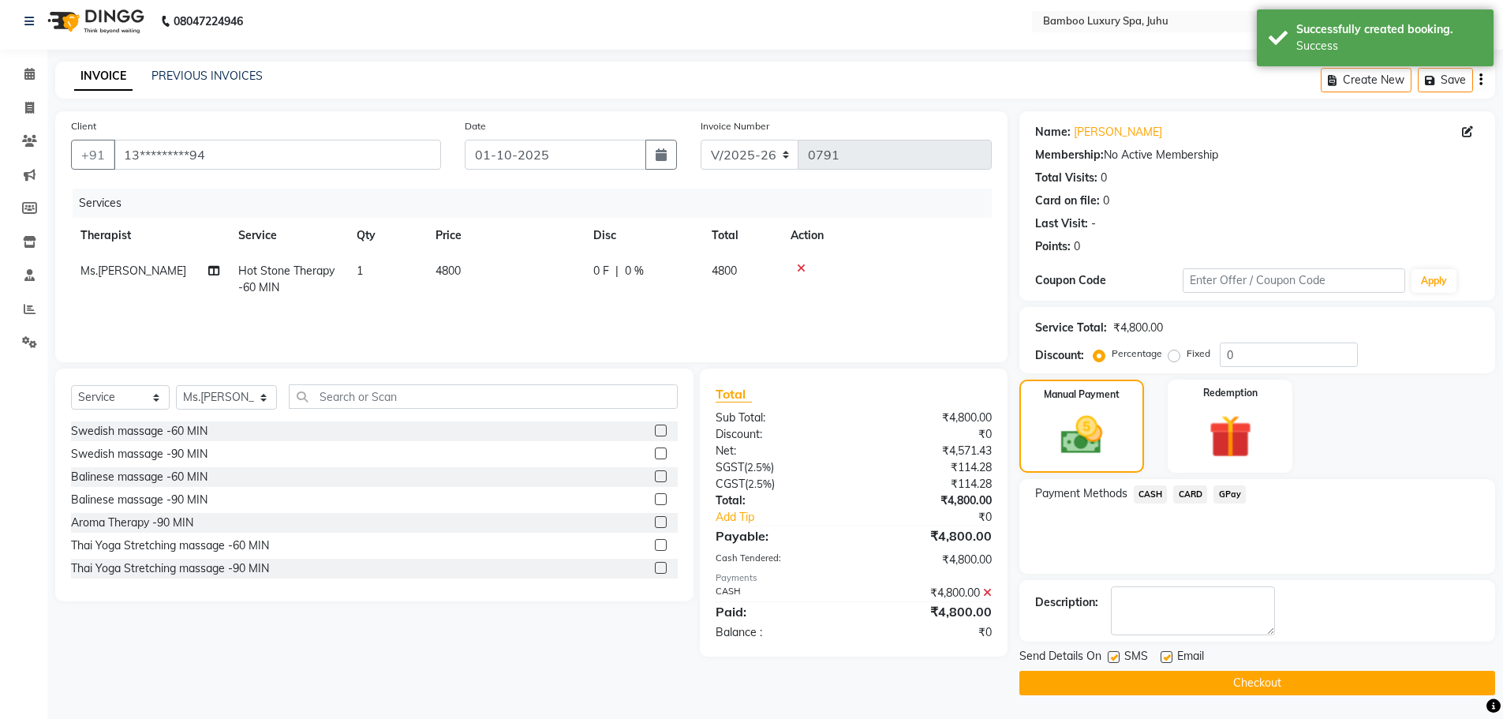
click at [1167, 658] on label at bounding box center [1167, 657] width 12 height 12
click at [1167, 658] on input "checkbox" at bounding box center [1166, 658] width 10 height 10
checkbox input "false"
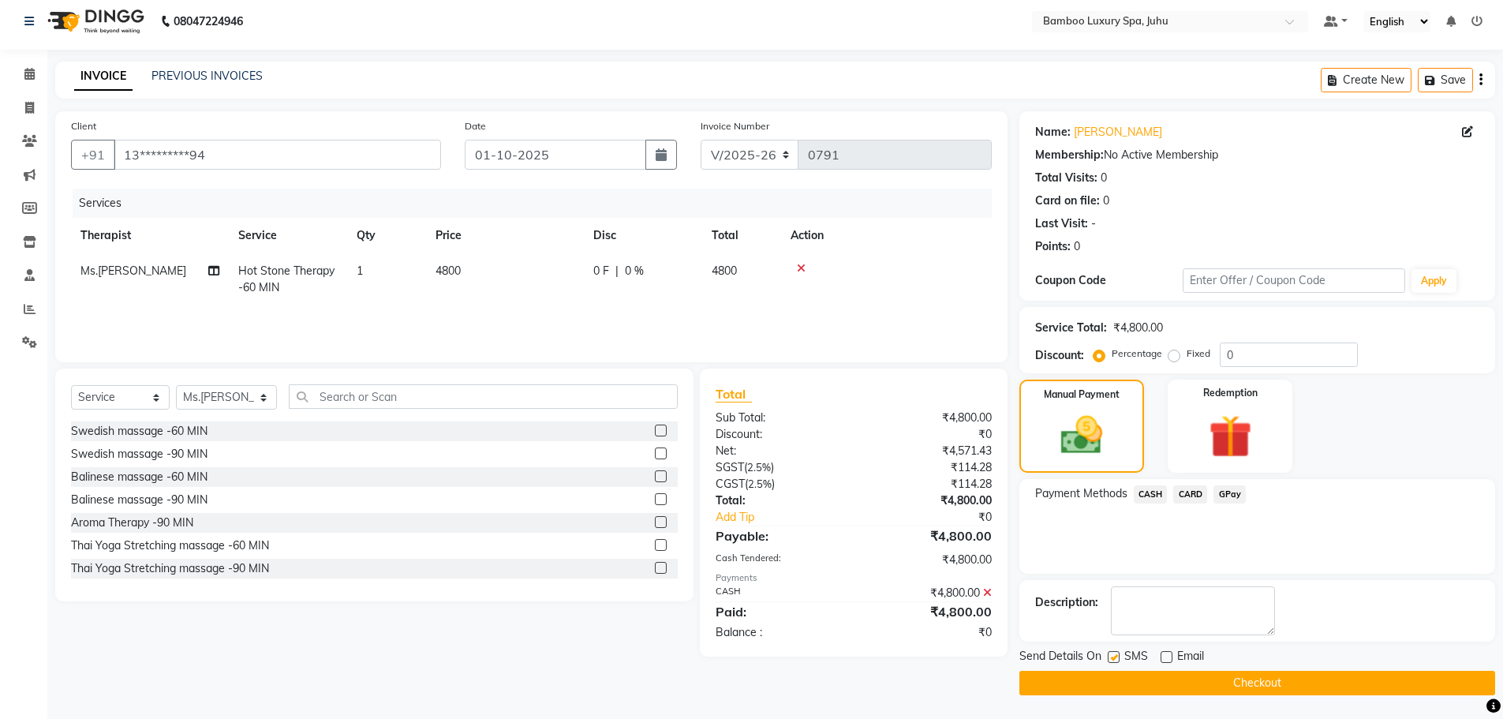
click at [1114, 658] on label at bounding box center [1114, 657] width 12 height 12
click at [1114, 658] on input "checkbox" at bounding box center [1113, 658] width 10 height 10
checkbox input "false"
click at [1120, 679] on button "Checkout" at bounding box center [1258, 683] width 476 height 24
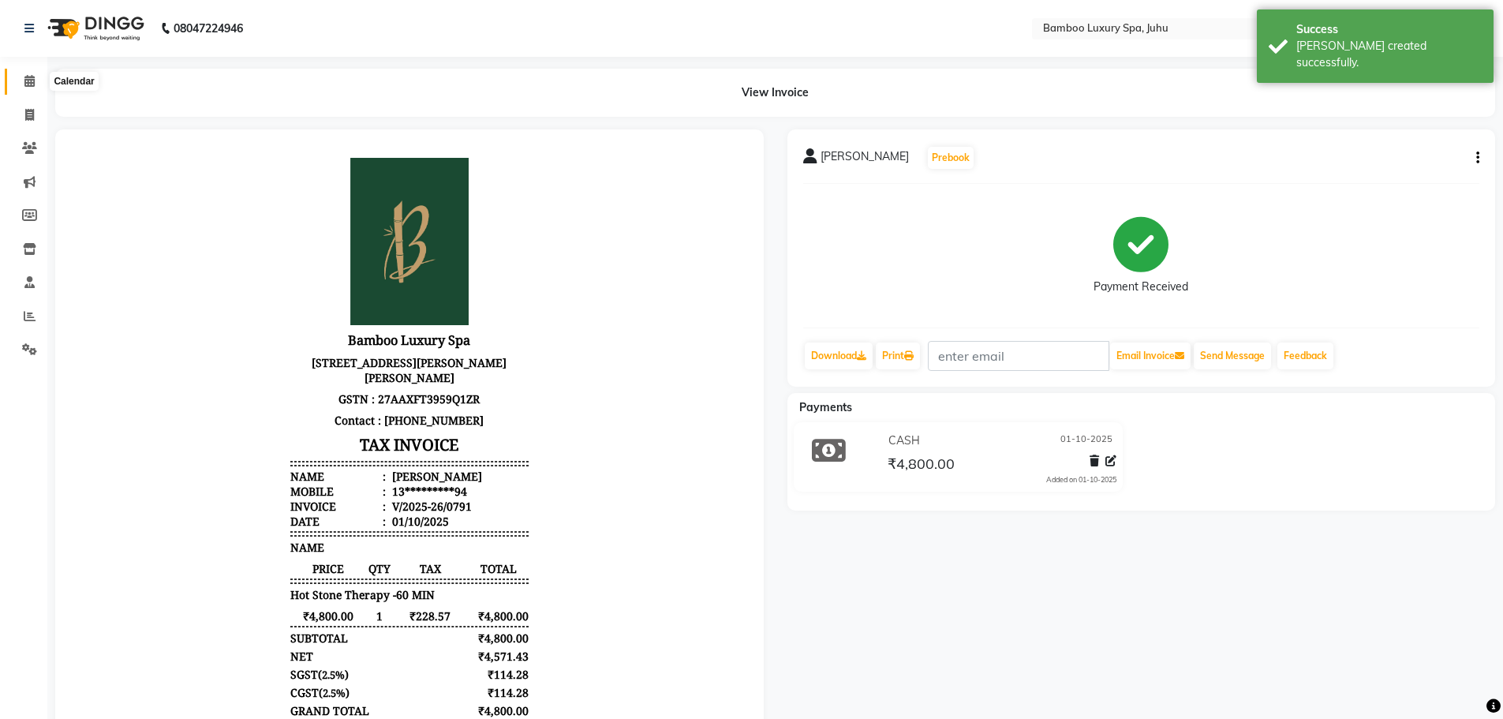
click at [29, 81] on icon at bounding box center [29, 81] width 10 height 12
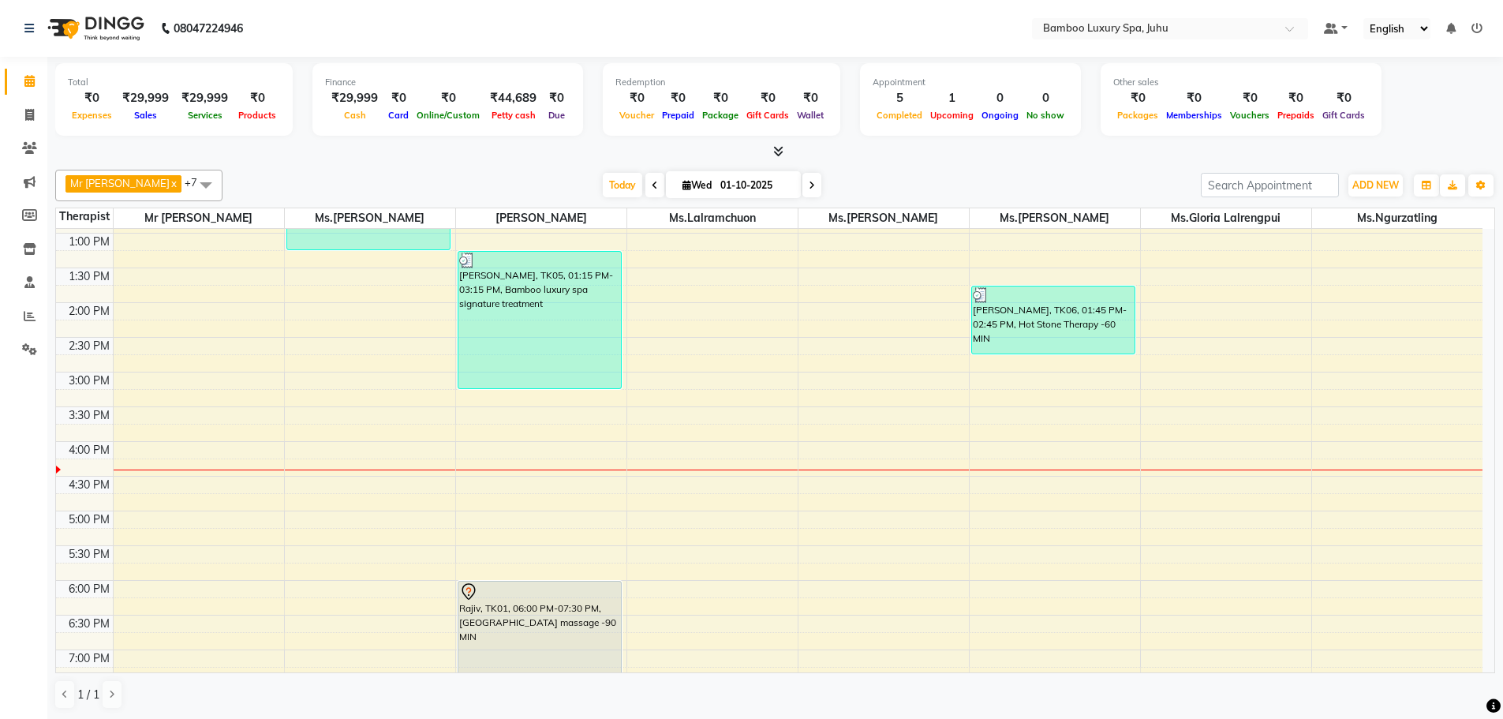
scroll to position [237, 0]
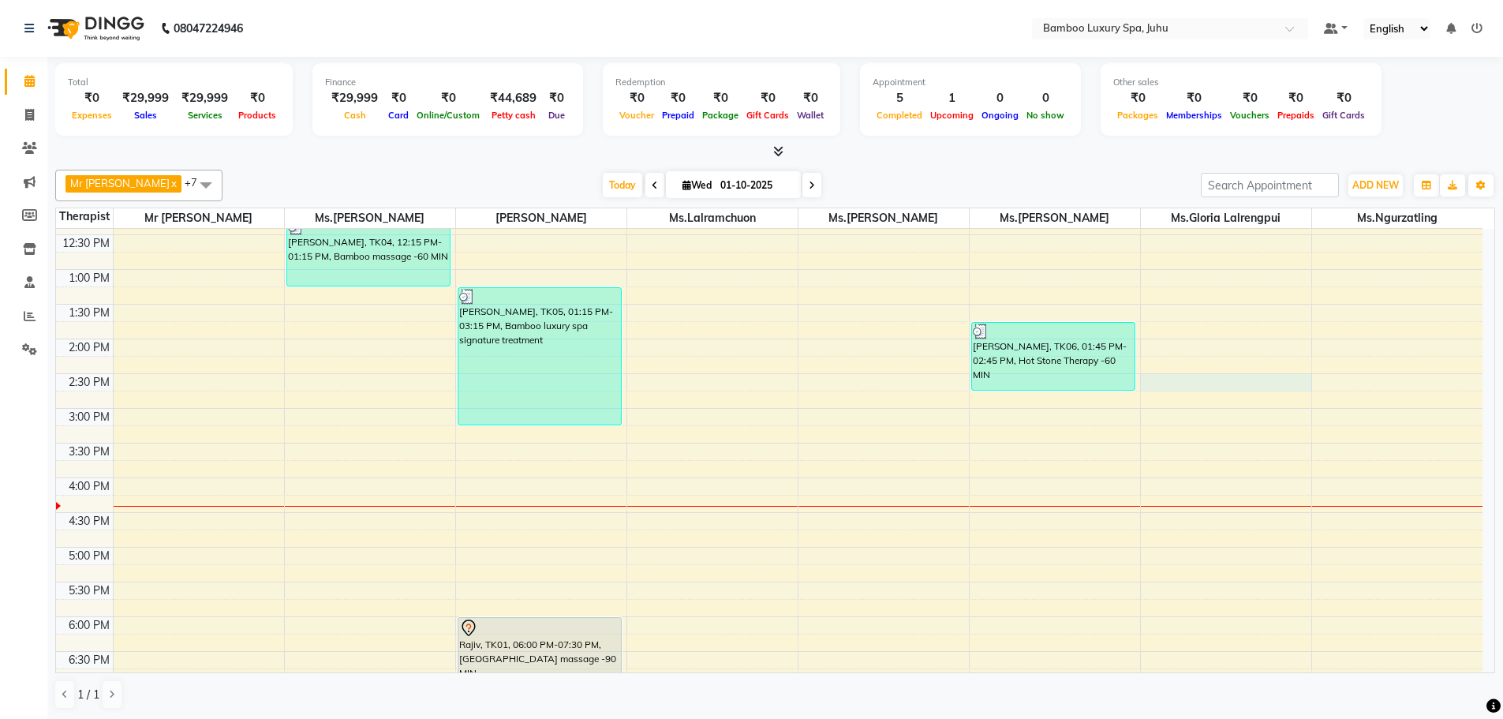
click at [1181, 385] on div "9:00 AM 9:30 AM 10:00 AM 10:30 AM 11:00 AM 11:30 AM 12:00 PM 12:30 PM 1:00 PM 1…" at bounding box center [769, 477] width 1427 height 971
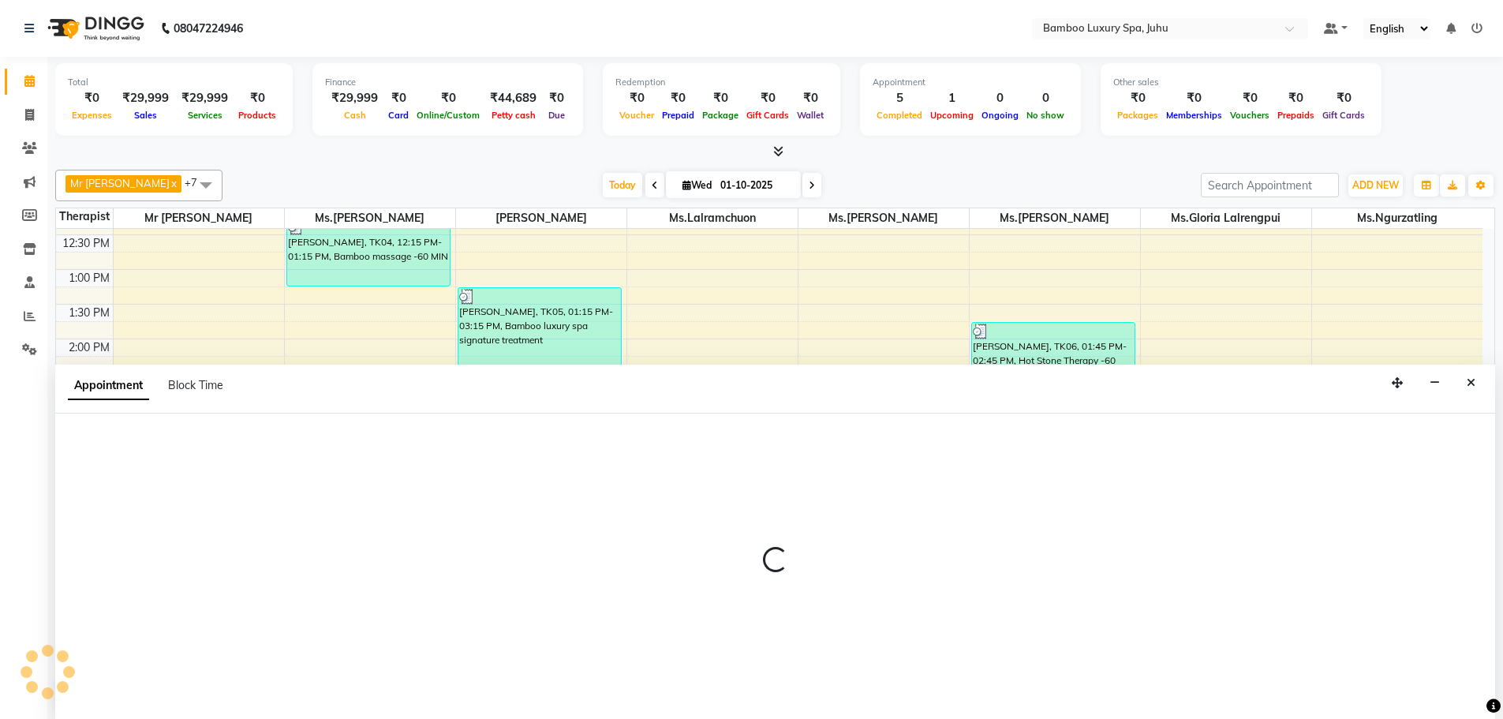
select select "75918"
select select "tentative"
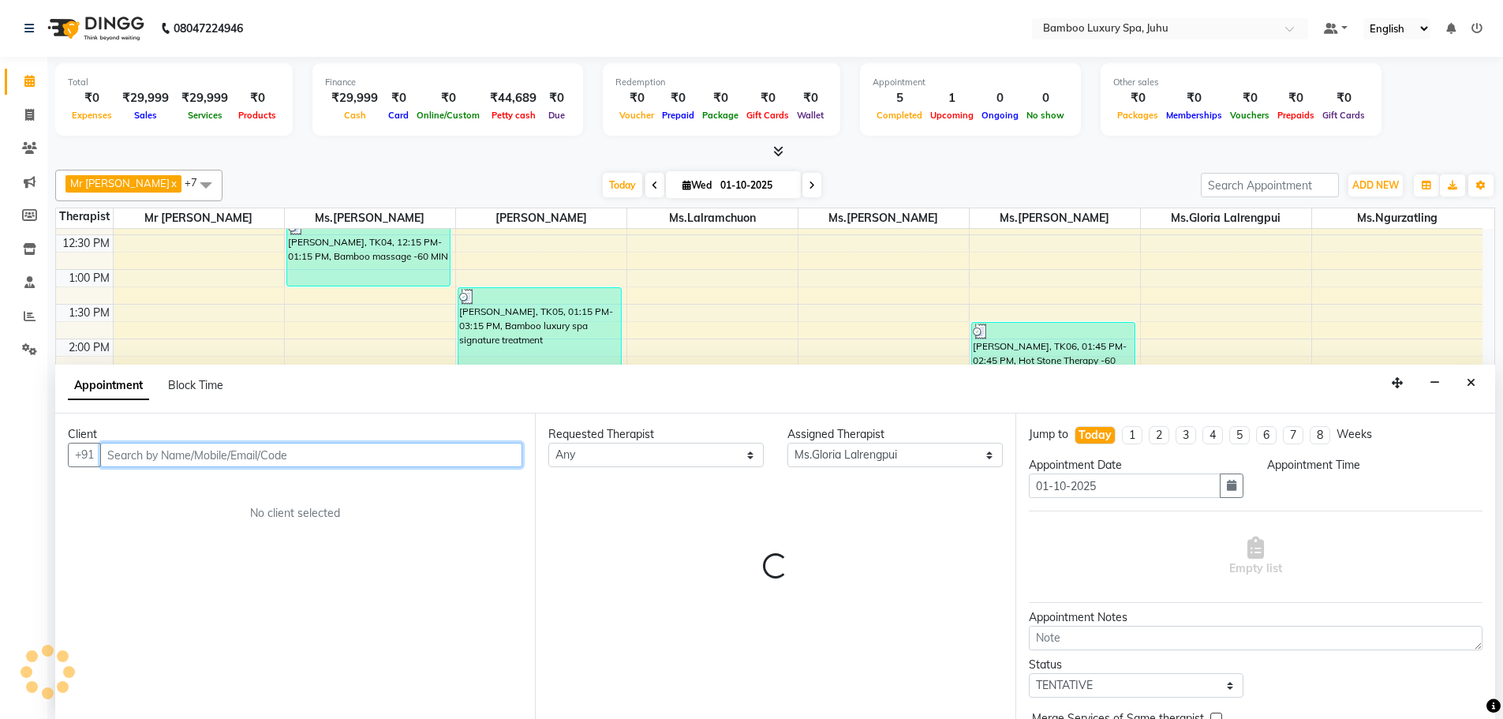
select select "870"
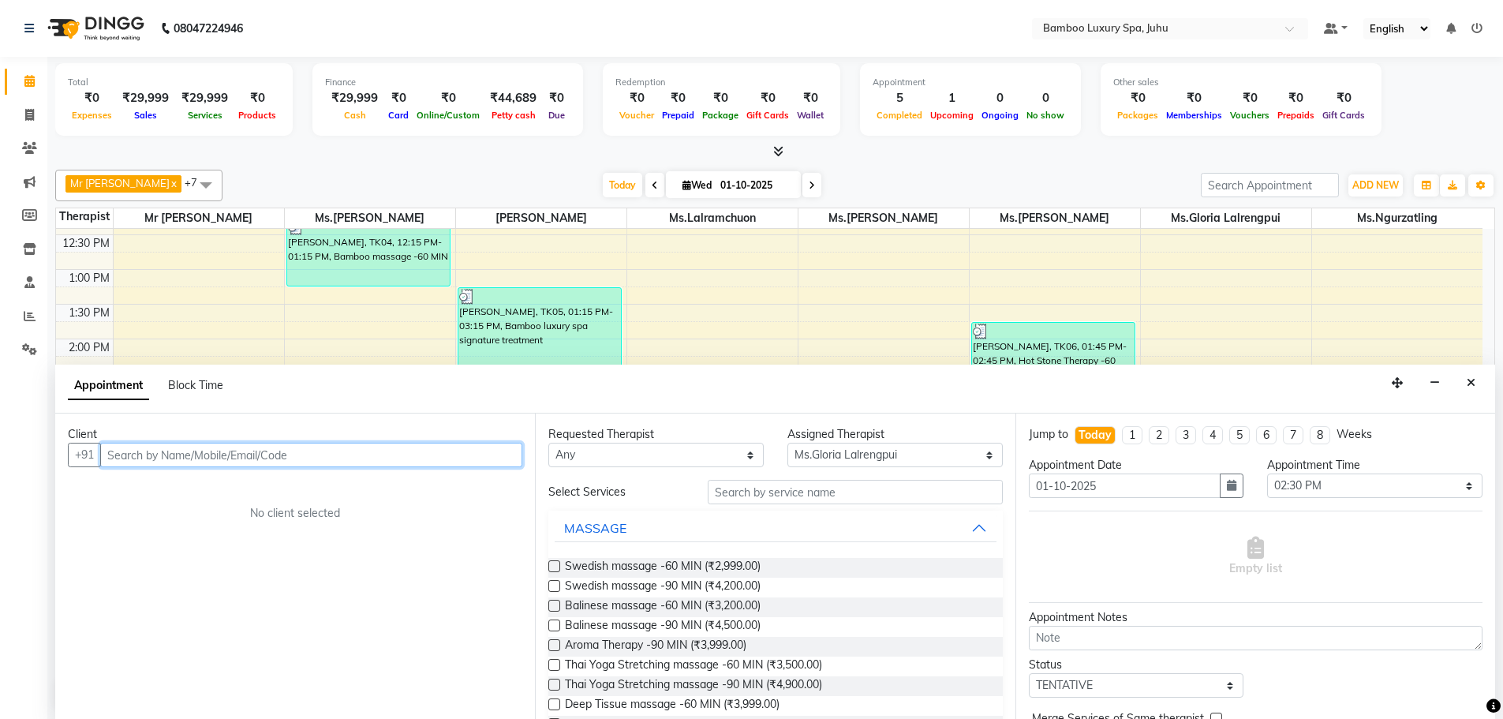
scroll to position [1, 0]
click at [432, 459] on input "text" at bounding box center [311, 454] width 422 height 24
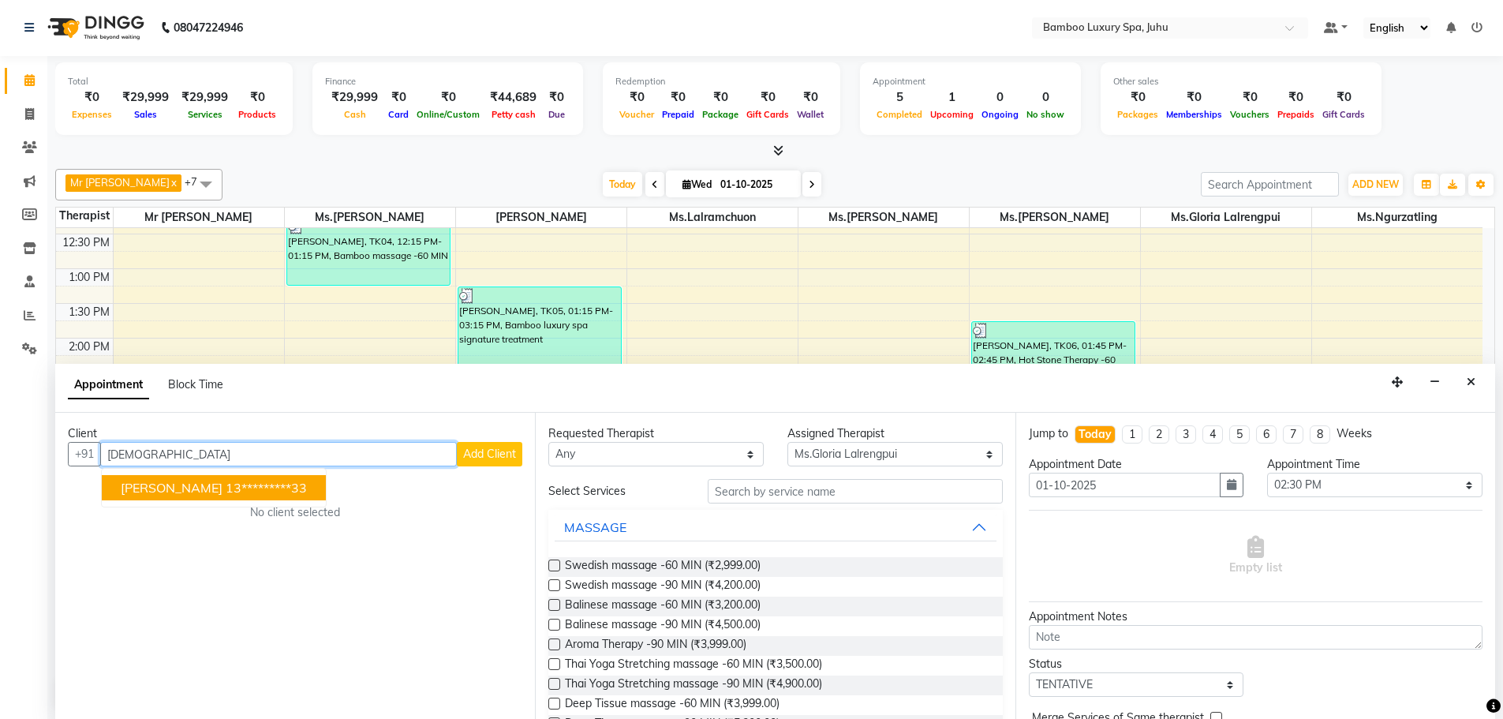
type input "[DEMOGRAPHIC_DATA]"
click at [482, 448] on span "Add Client" at bounding box center [489, 454] width 53 height 14
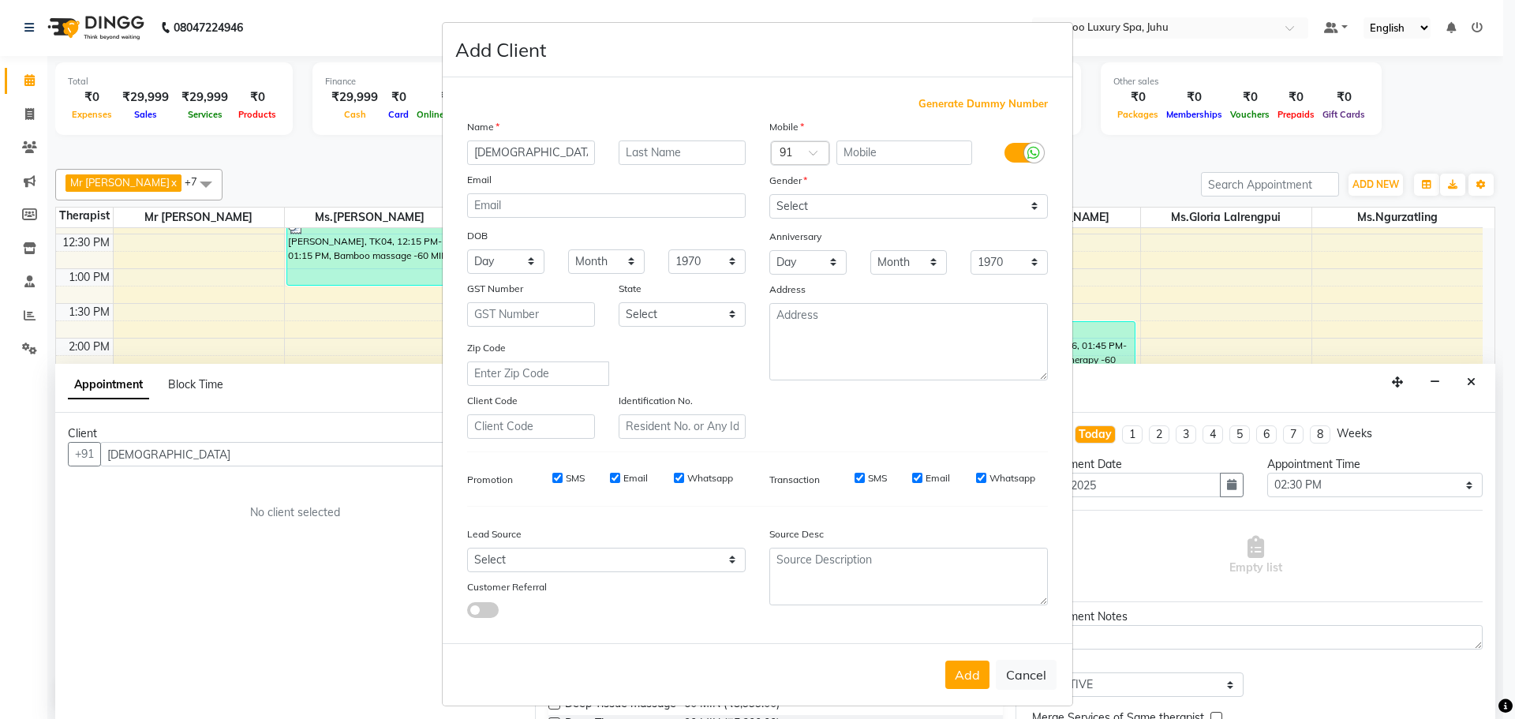
click at [952, 101] on span "Generate Dummy Number" at bounding box center [983, 104] width 129 height 16
type input "1356100000395"
checkbox input "false"
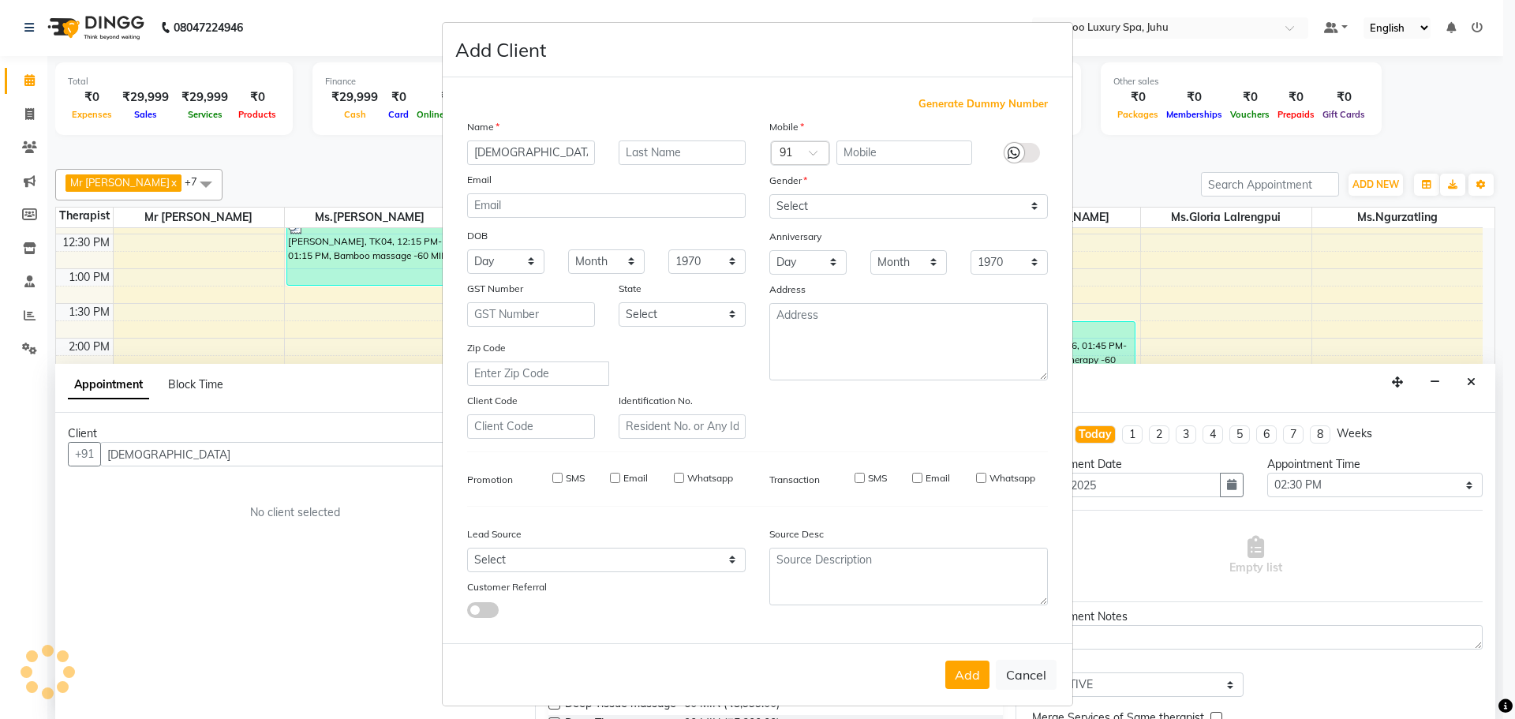
checkbox input "false"
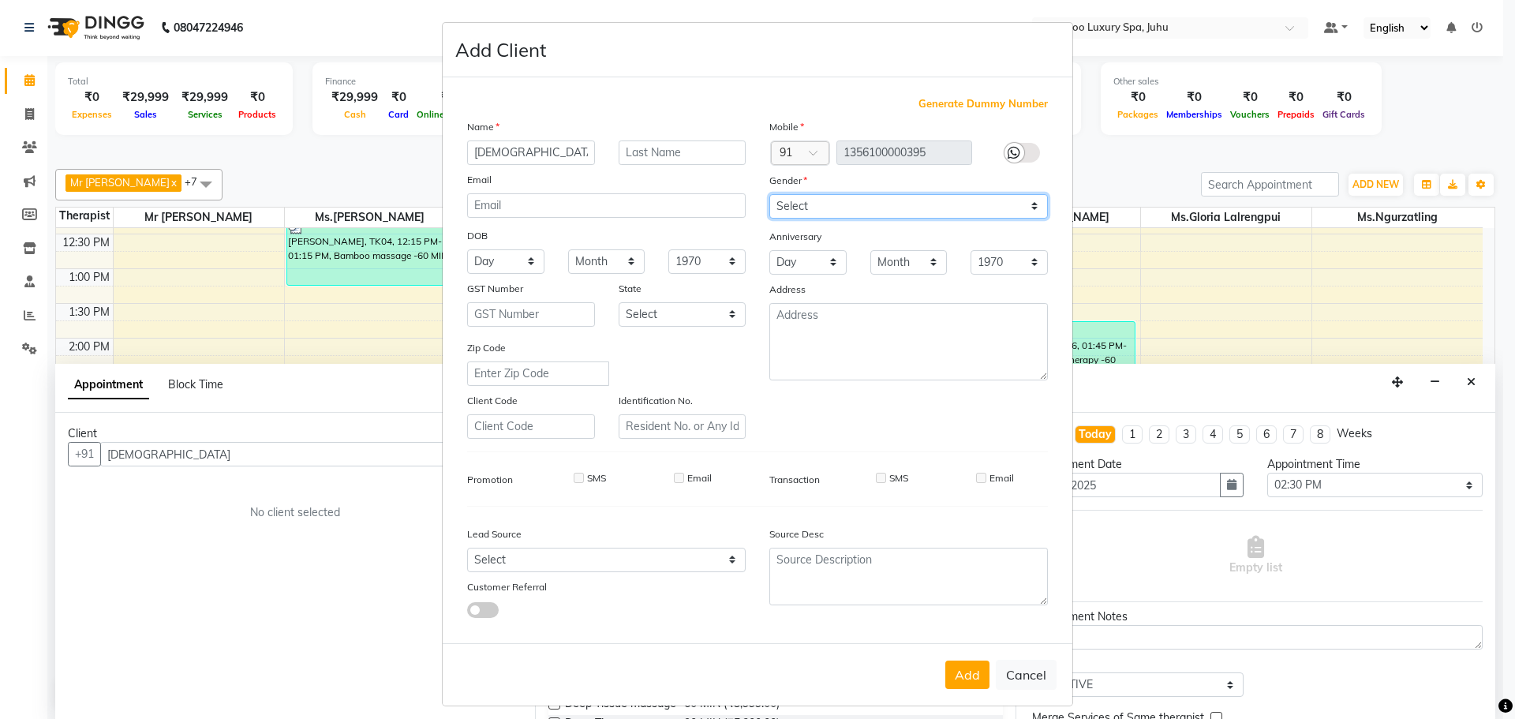
click at [1029, 203] on select "Select [DEMOGRAPHIC_DATA] [DEMOGRAPHIC_DATA] Other Prefer Not To Say" at bounding box center [908, 206] width 279 height 24
select select "[DEMOGRAPHIC_DATA]"
click at [769, 194] on select "Select [DEMOGRAPHIC_DATA] [DEMOGRAPHIC_DATA] Other Prefer Not To Say" at bounding box center [908, 206] width 279 height 24
click at [954, 666] on button "Add" at bounding box center [967, 675] width 44 height 28
type input "13*********95"
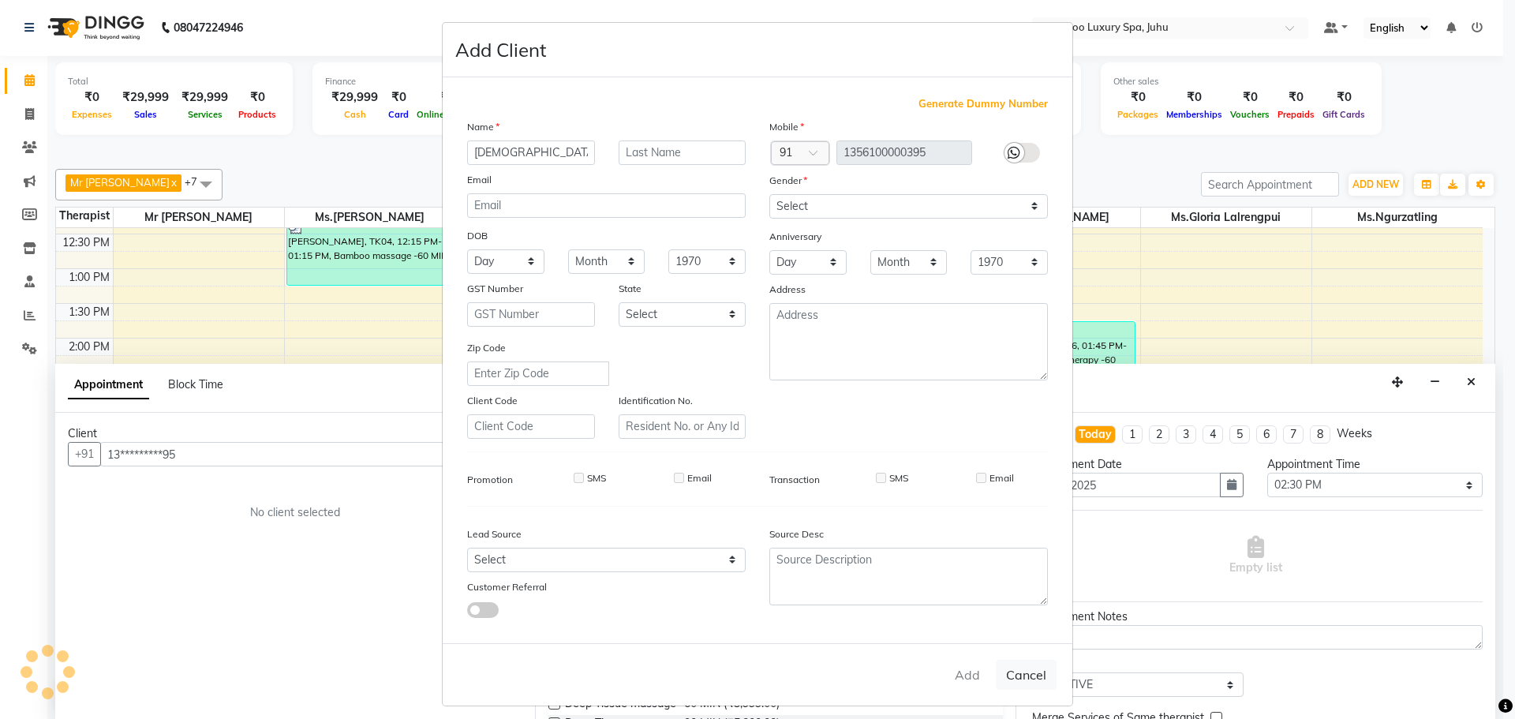
select select
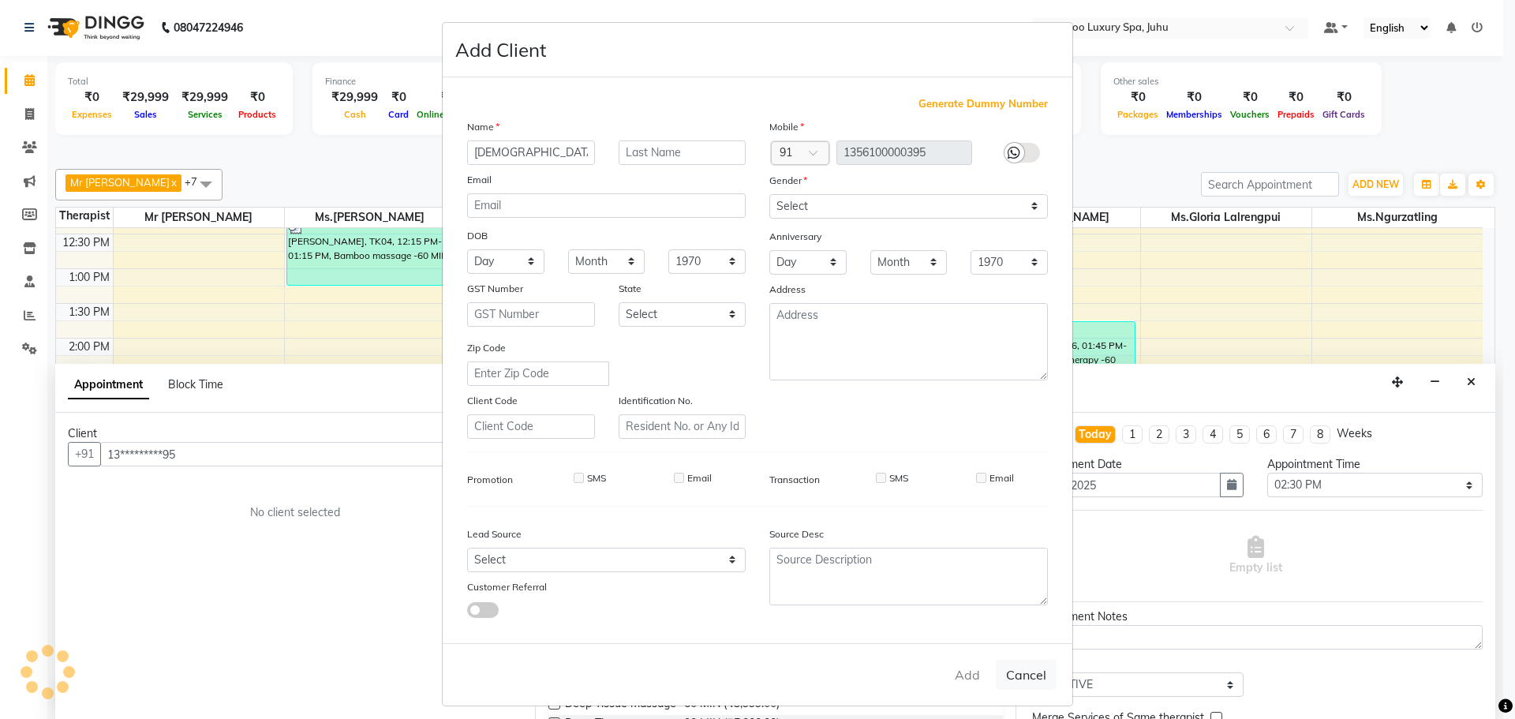
select select
checkbox input "false"
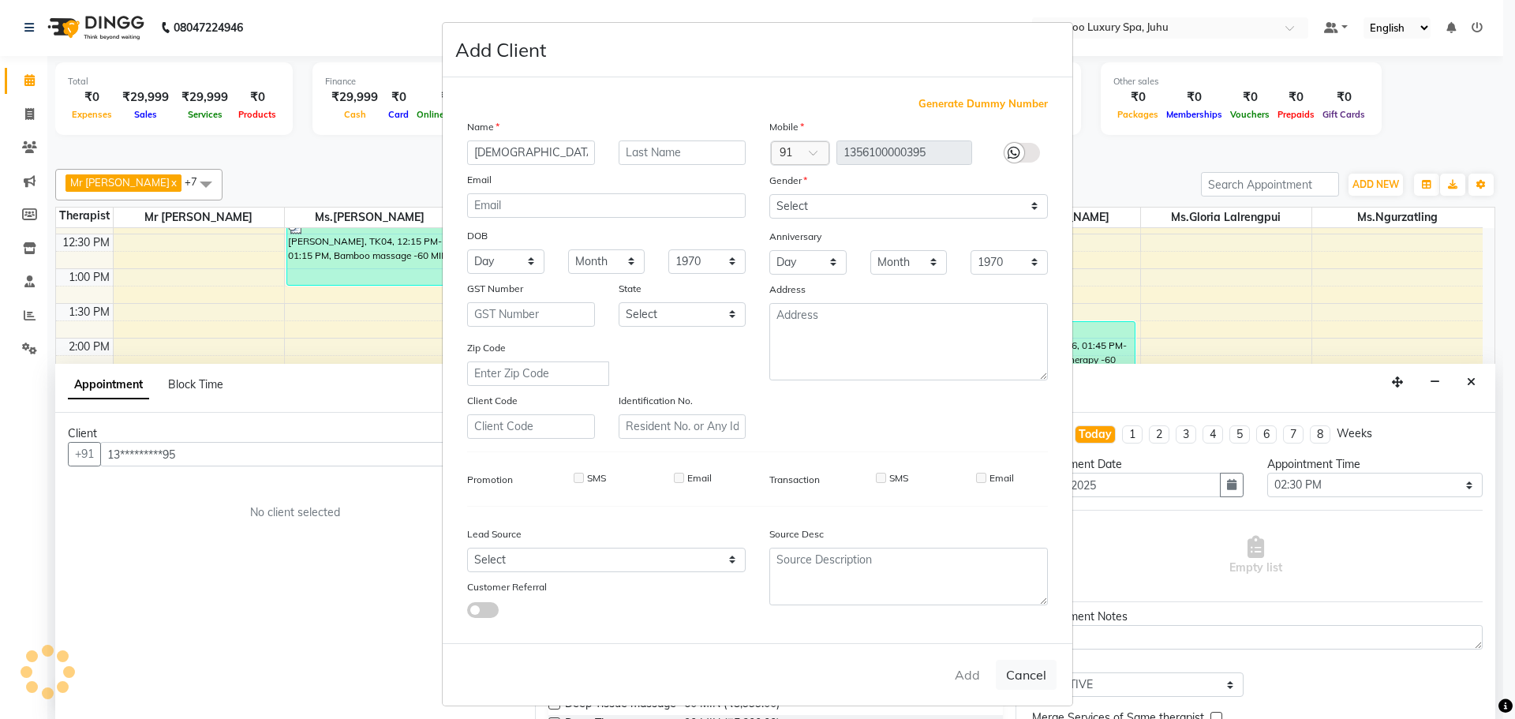
checkbox input "false"
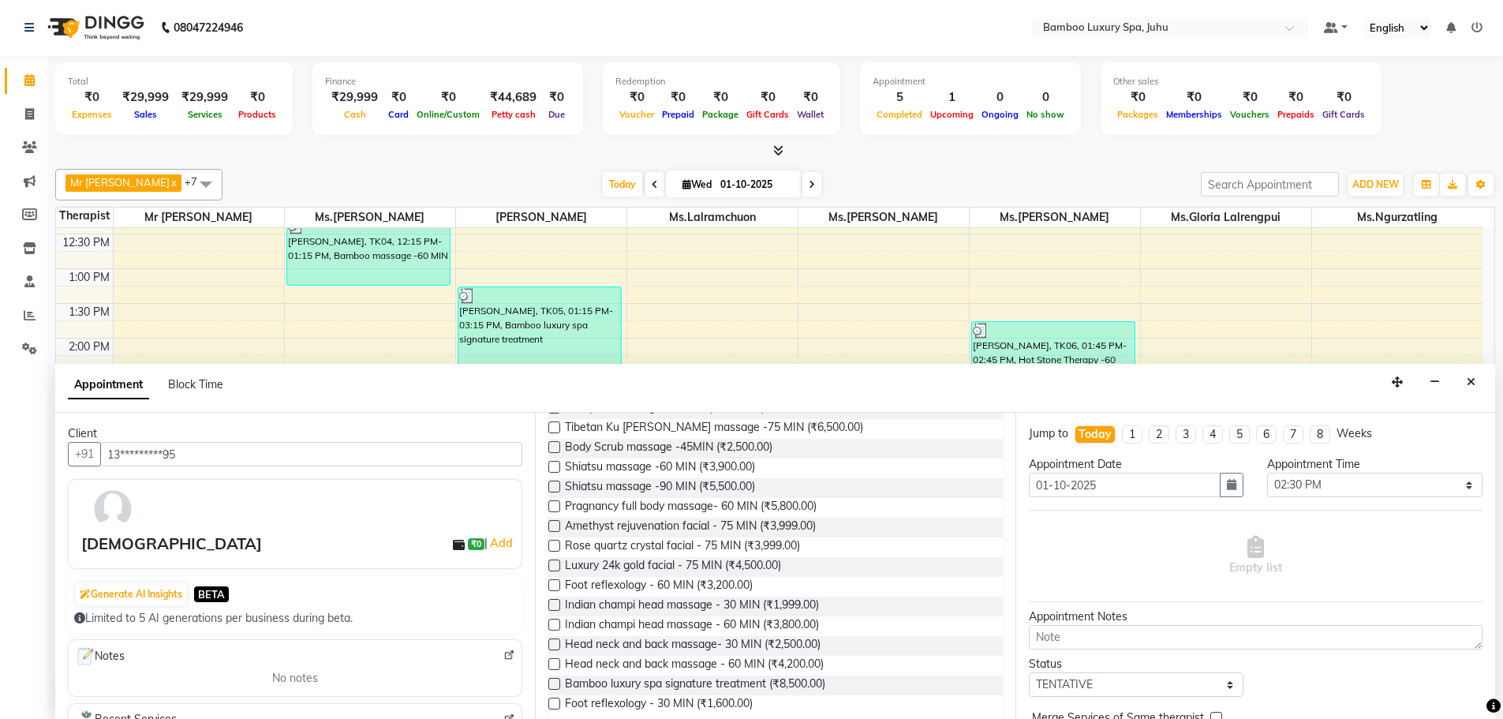
scroll to position [631, 0]
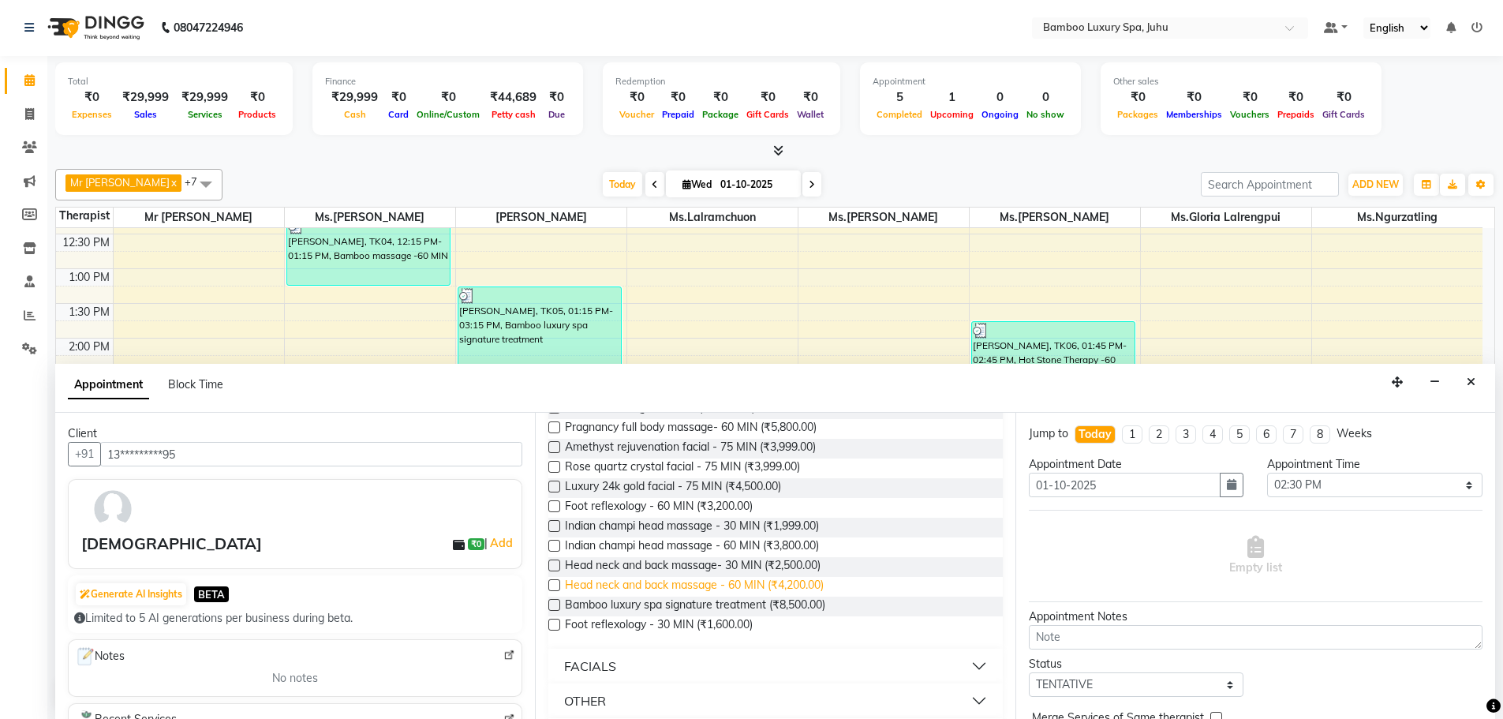
click at [653, 587] on span "Head neck and back massage - 60 MIN (₹4,200.00)" at bounding box center [694, 587] width 259 height 20
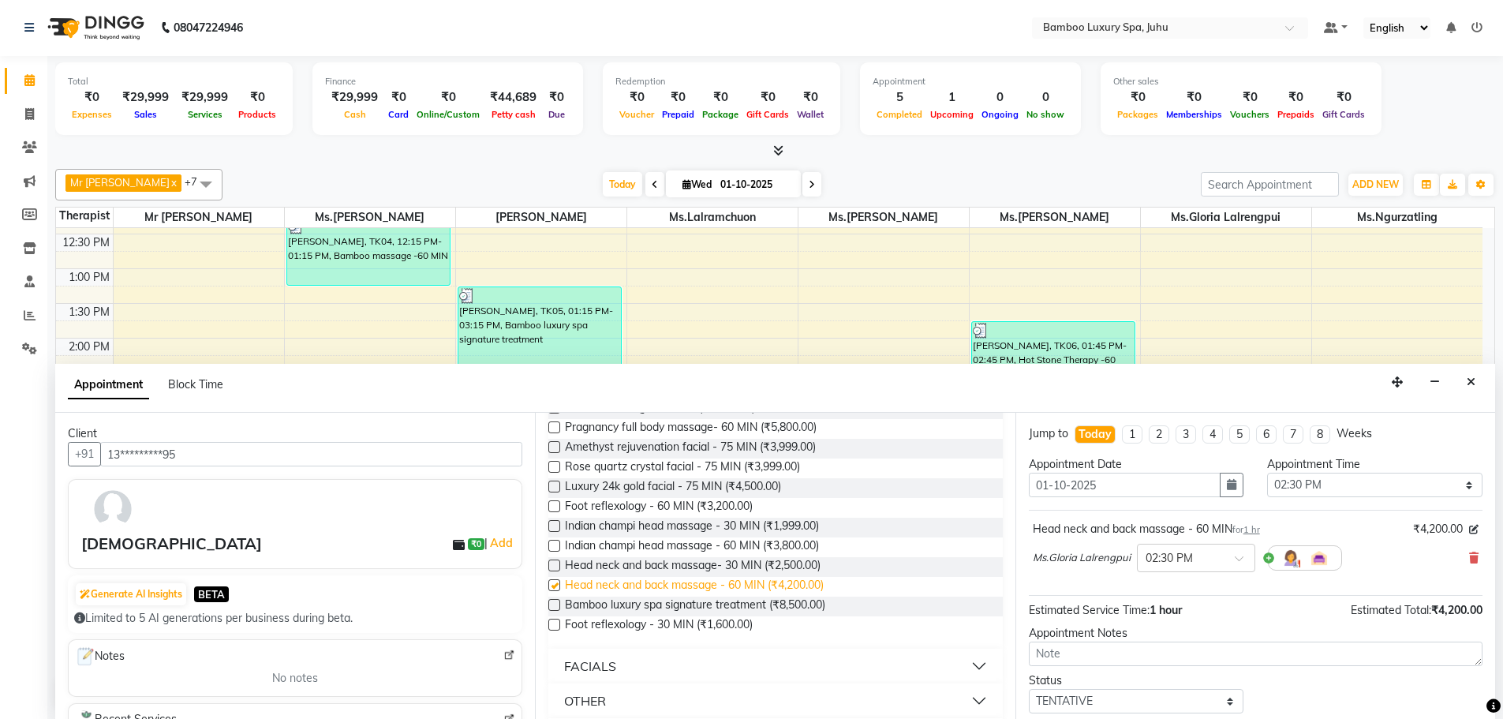
checkbox input "false"
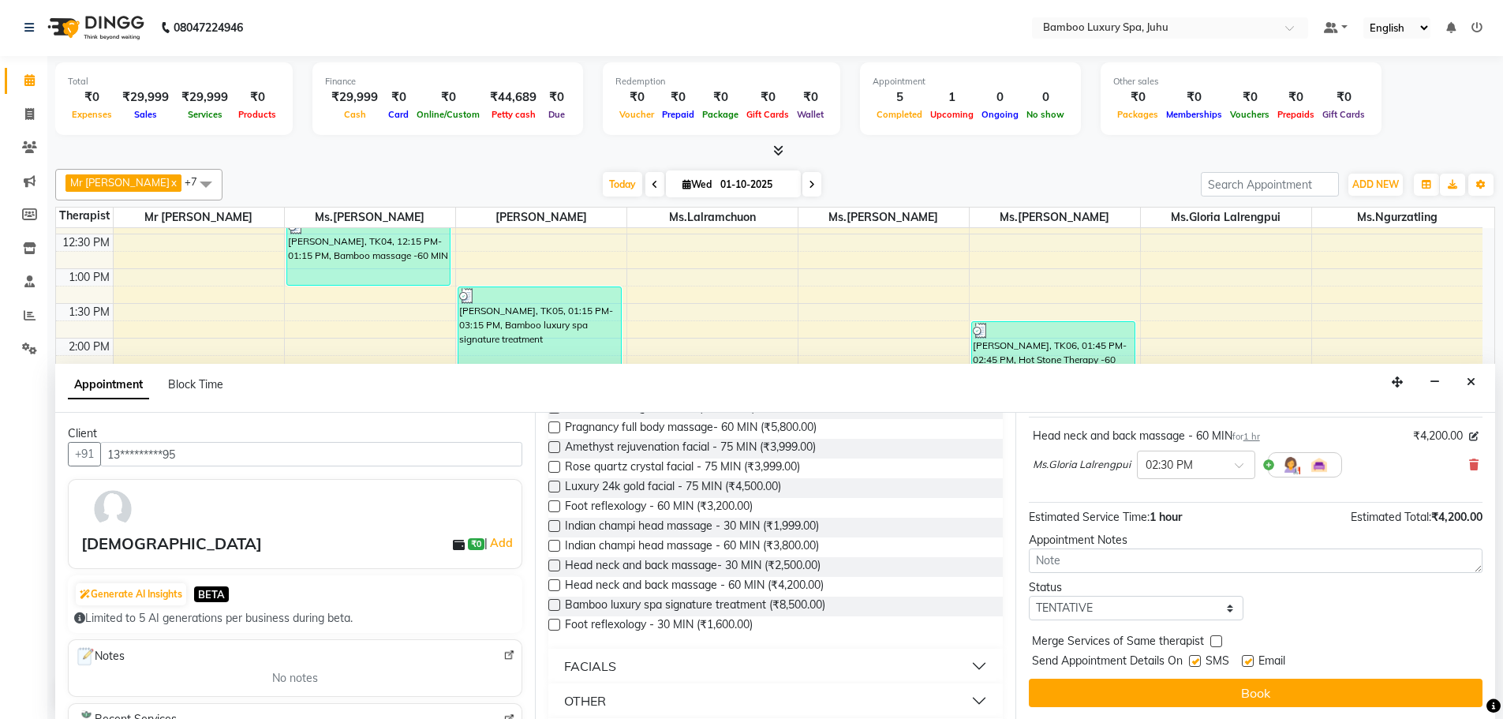
scroll to position [94, 0]
click at [1199, 660] on label at bounding box center [1195, 660] width 12 height 12
click at [1199, 660] on input "checkbox" at bounding box center [1194, 662] width 10 height 10
checkbox input "false"
click at [1249, 662] on label at bounding box center [1248, 660] width 12 height 12
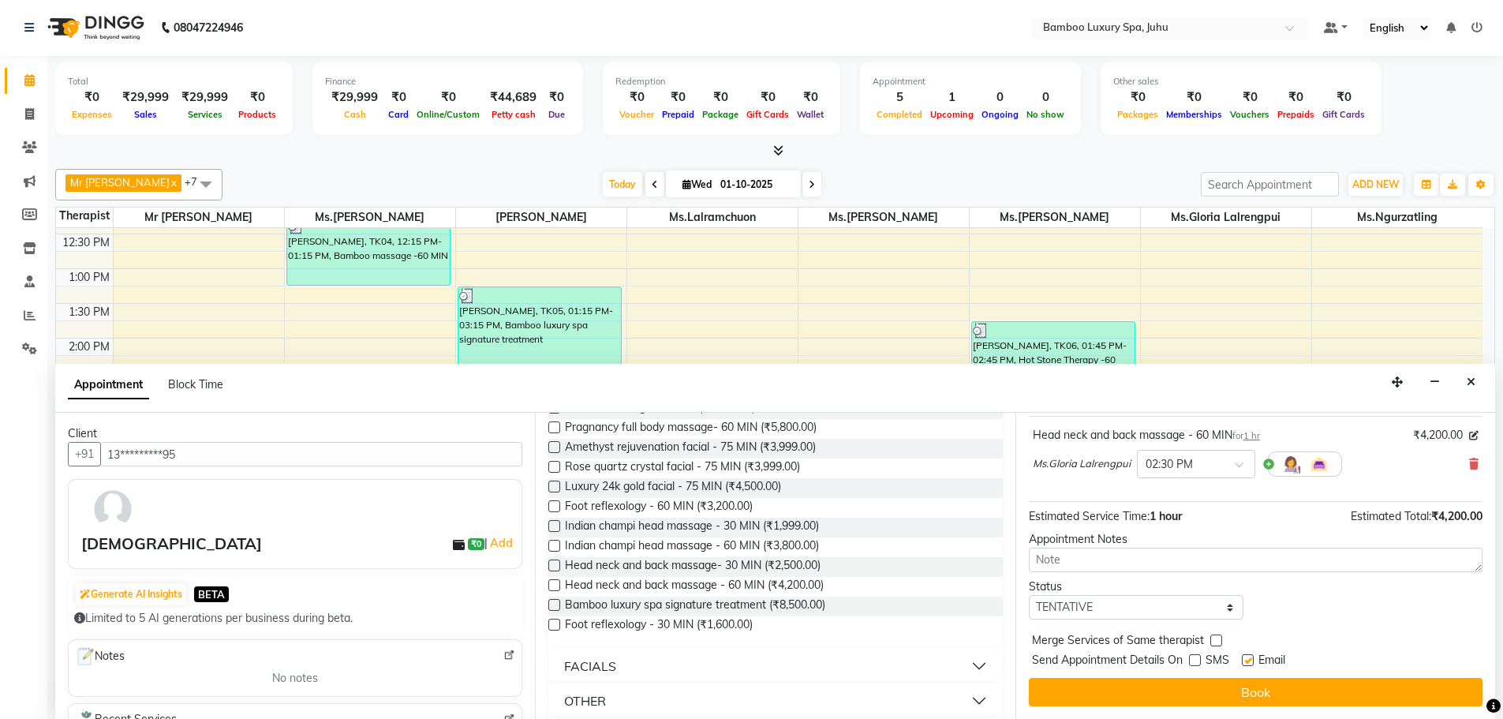
click at [1249, 662] on input "checkbox" at bounding box center [1247, 662] width 10 height 10
checkbox input "false"
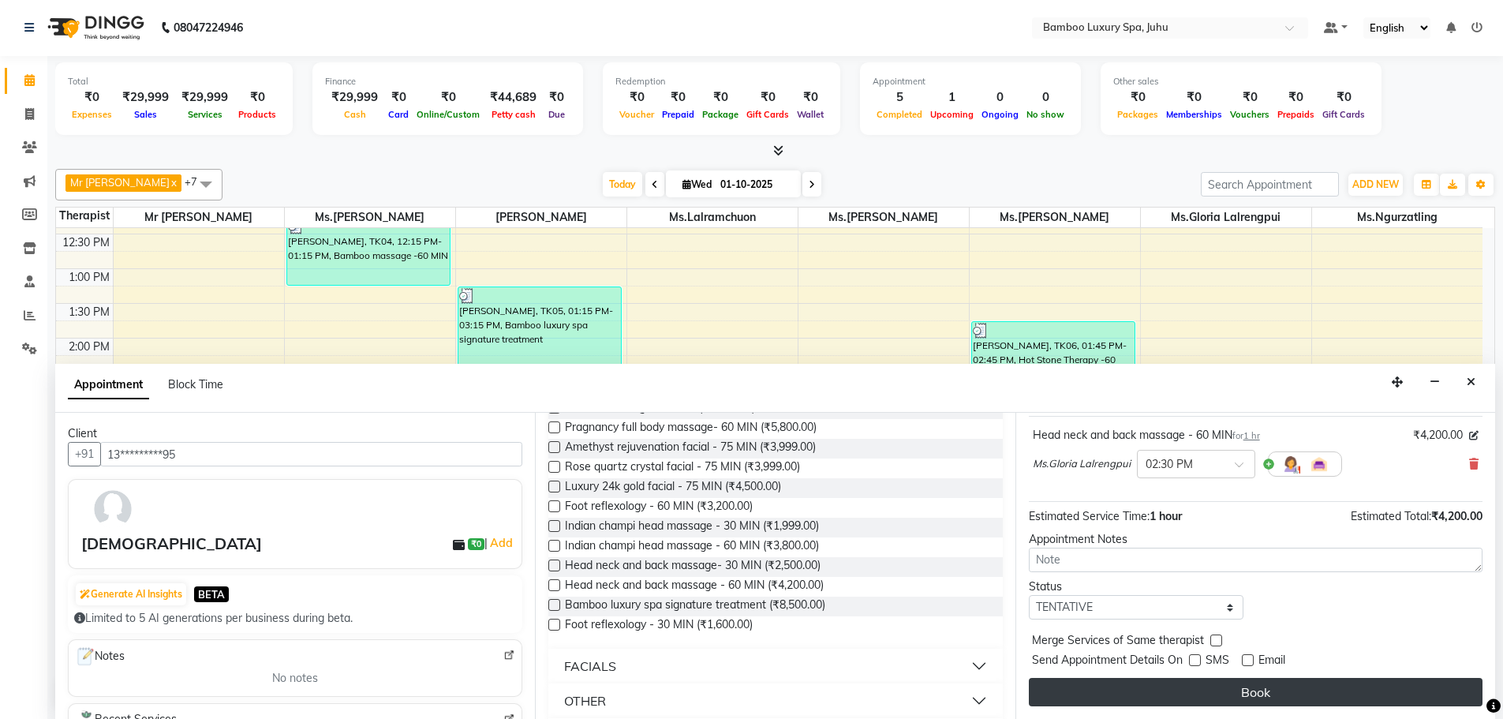
click at [1206, 706] on button "Book" at bounding box center [1256, 692] width 454 height 28
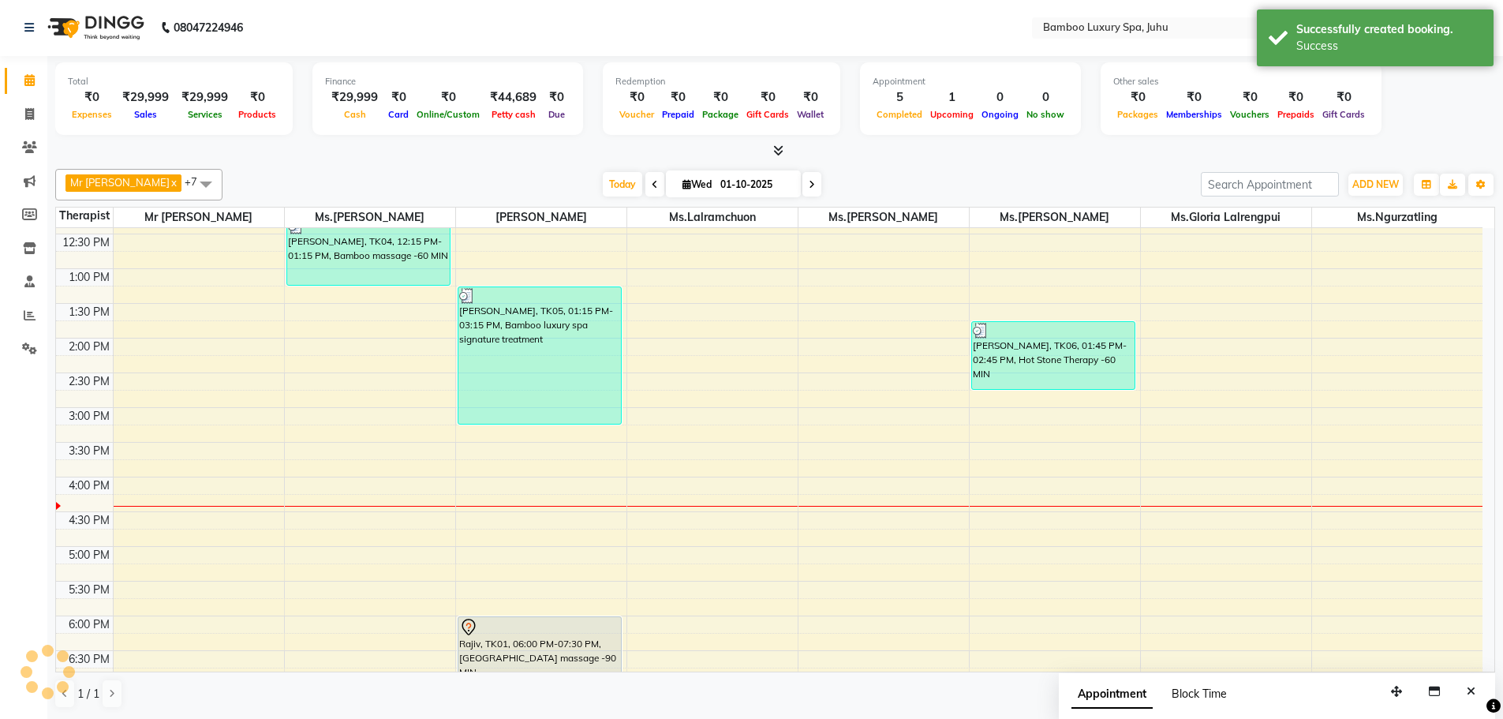
scroll to position [0, 0]
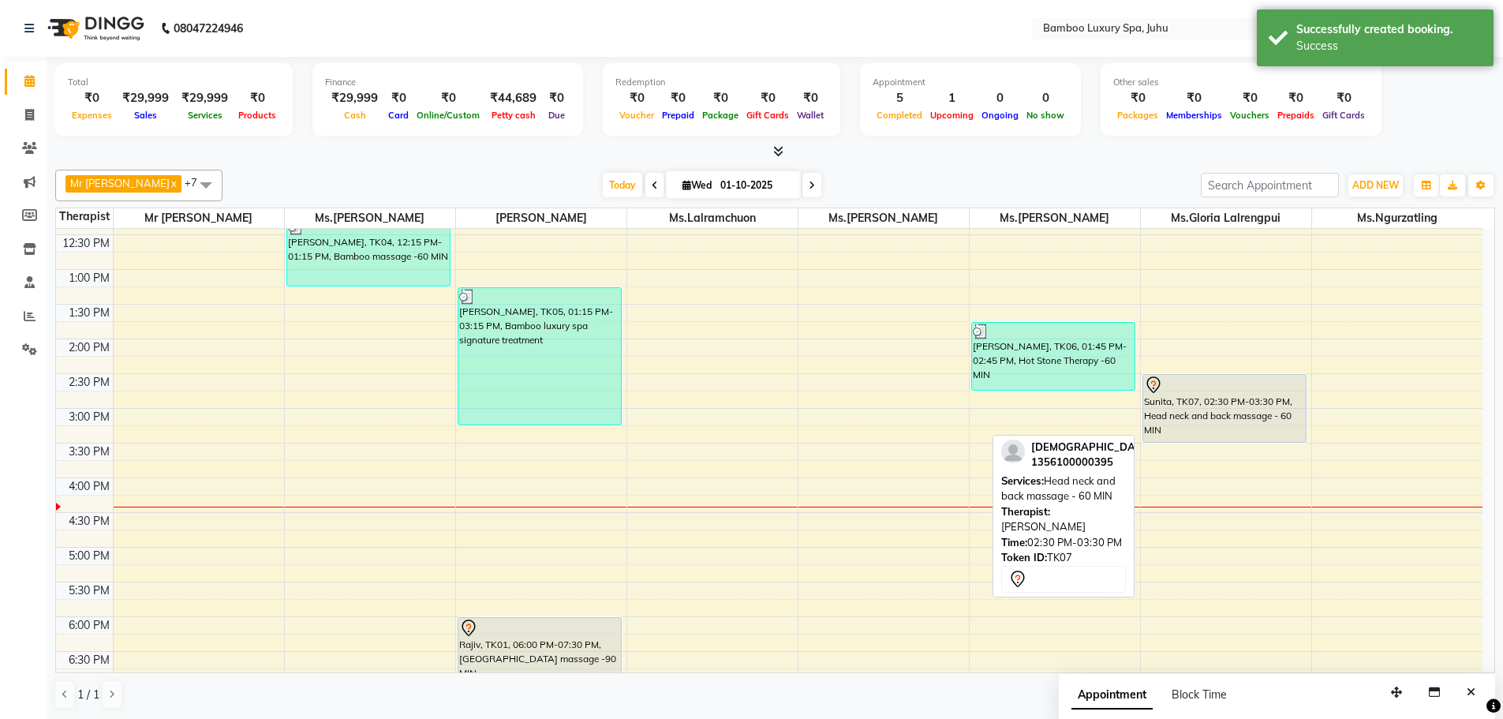
click at [1229, 418] on div "Sunita, TK07, 02:30 PM-03:30 PM, Head neck and back massage - 60 MIN" at bounding box center [1225, 408] width 163 height 67
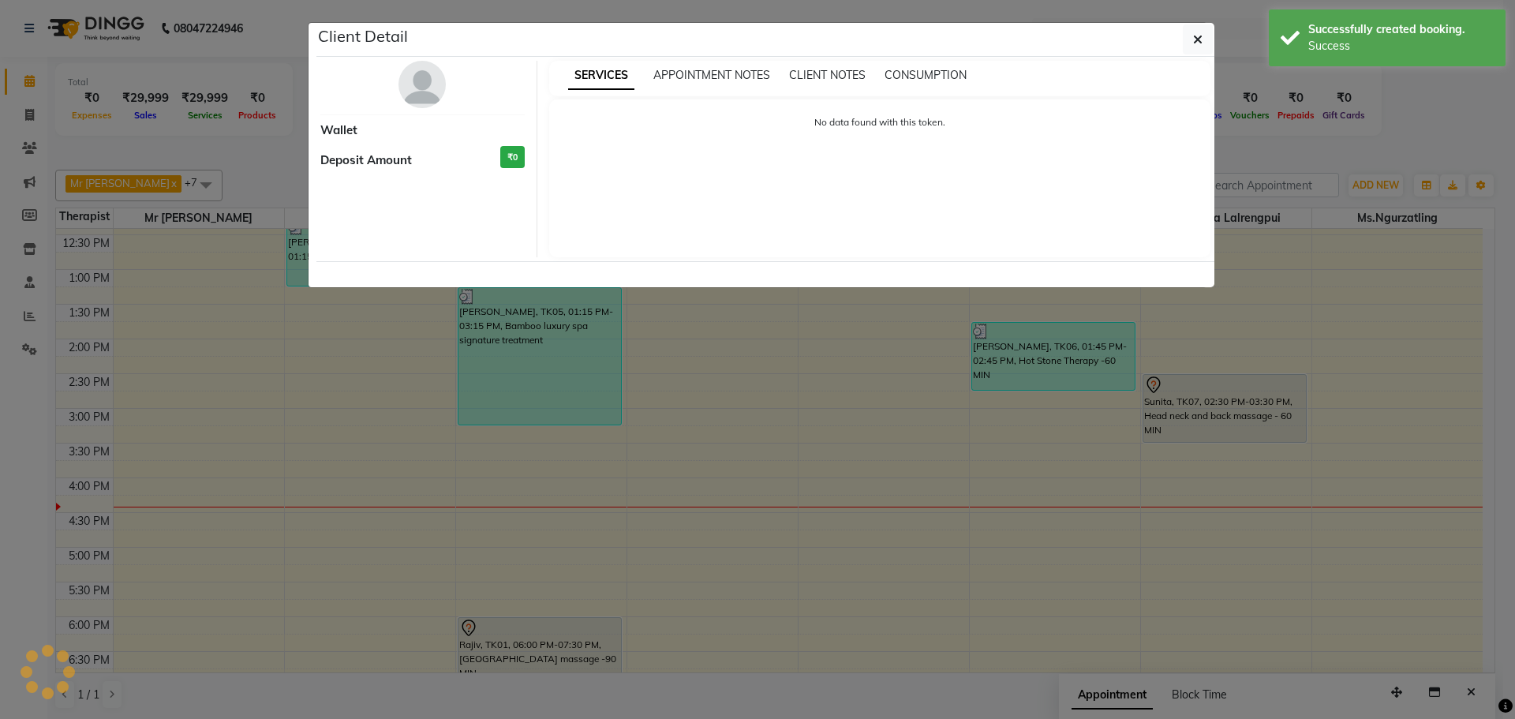
select select "7"
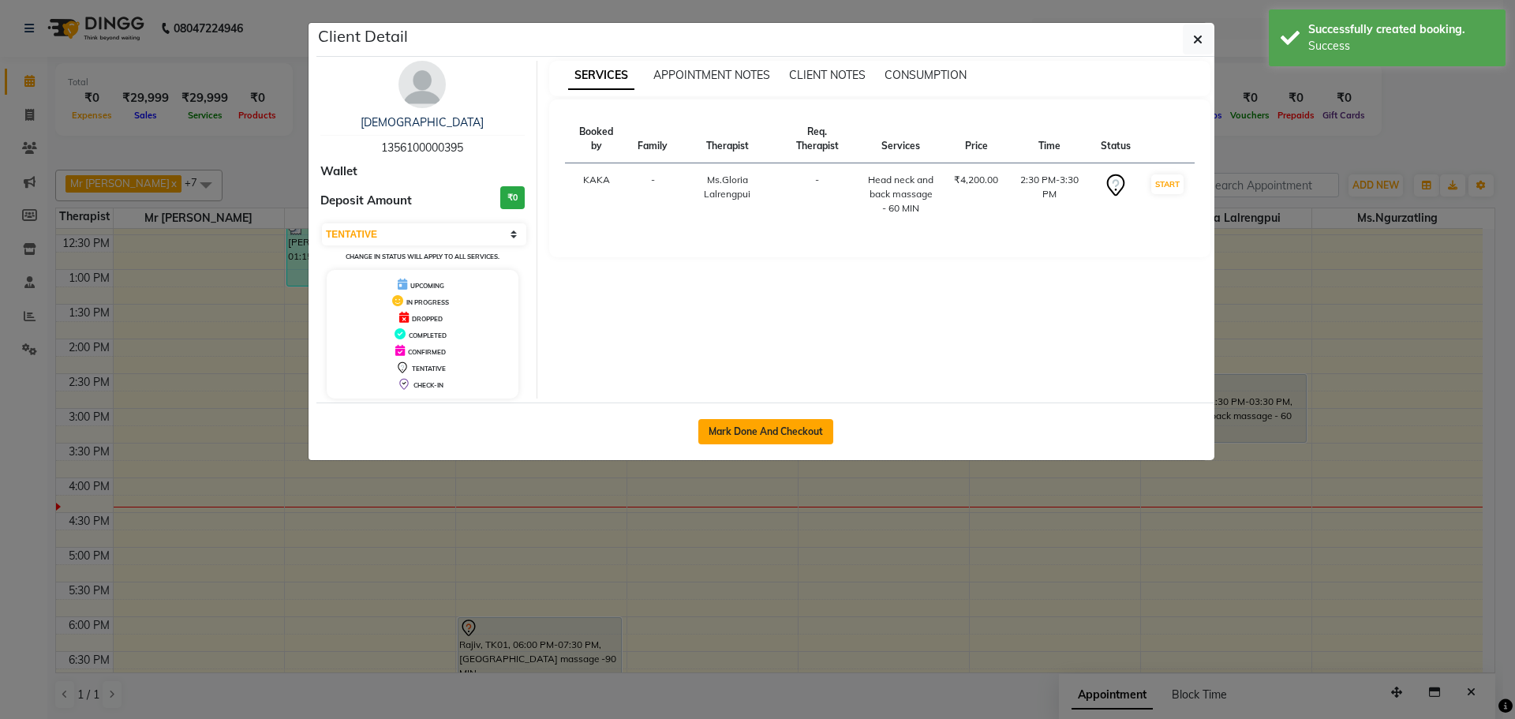
click at [712, 431] on button "Mark Done And Checkout" at bounding box center [765, 431] width 135 height 25
select select "service"
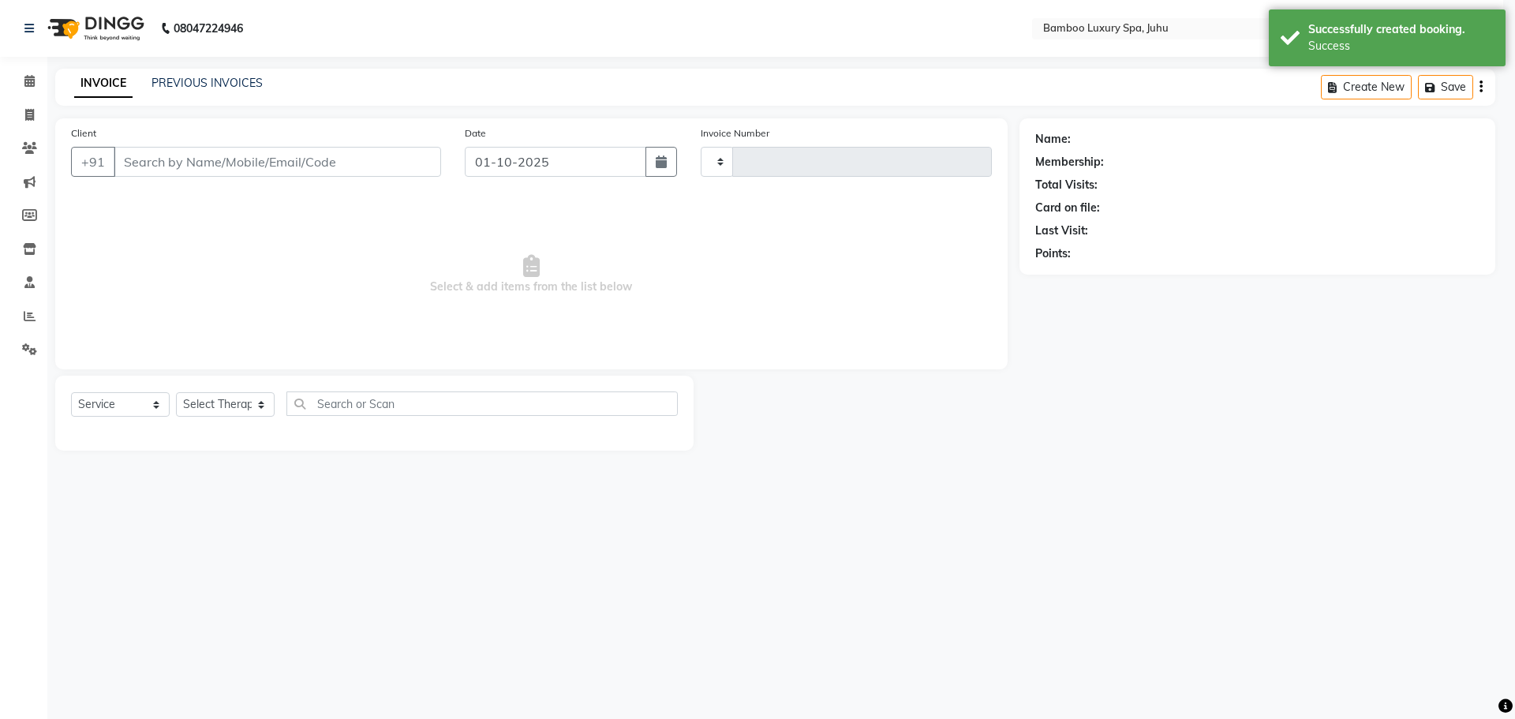
type input "0792"
select select "8043"
type input "13*********95"
select select "75918"
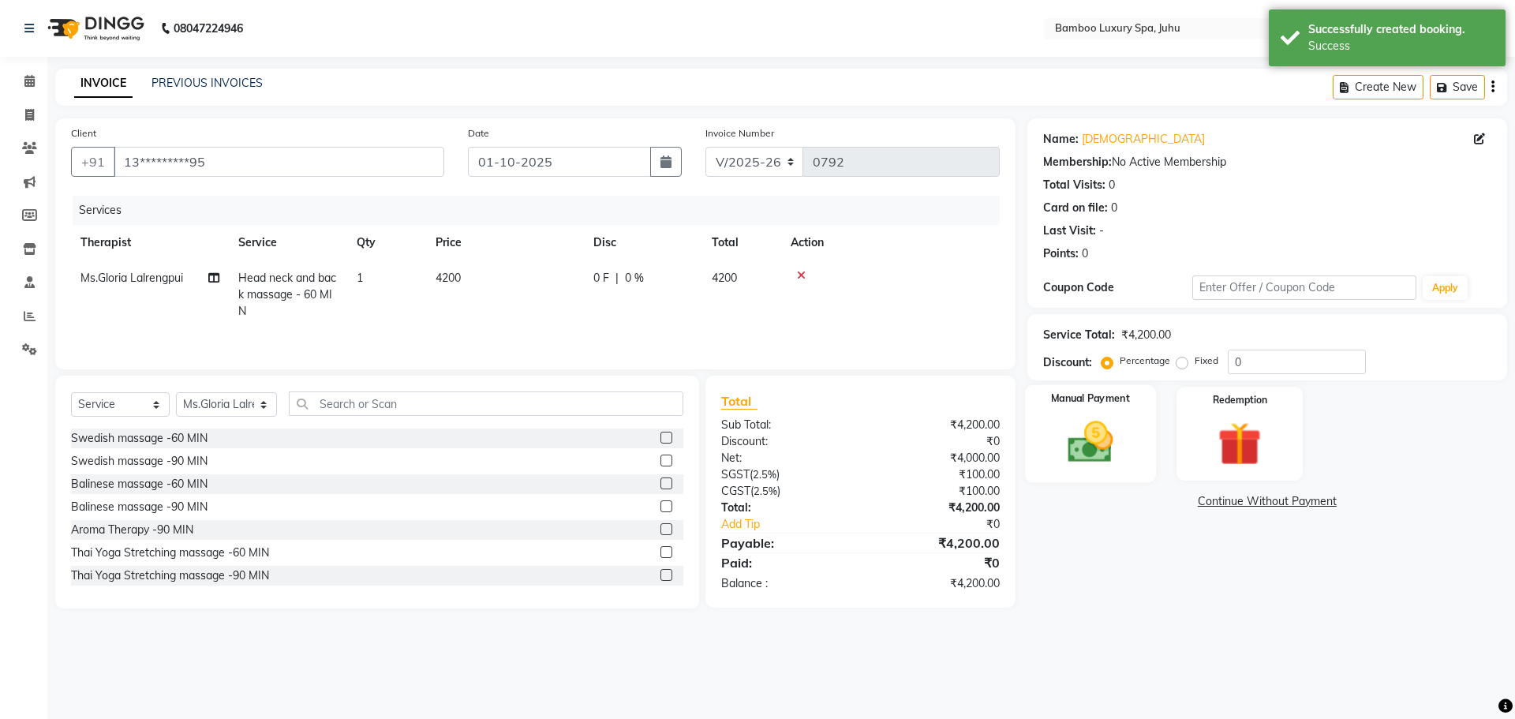
click at [1102, 441] on img at bounding box center [1090, 442] width 73 height 52
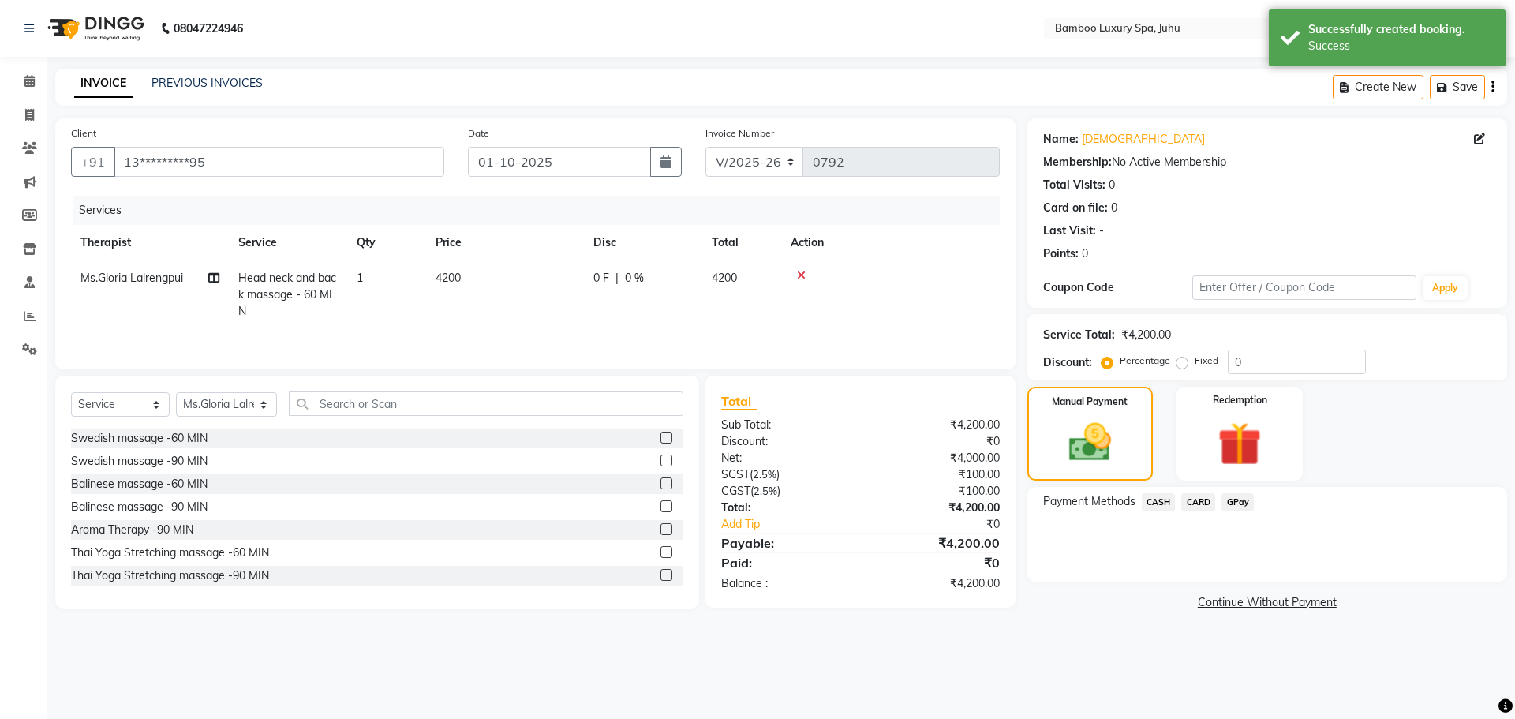
click at [1159, 500] on span "CASH" at bounding box center [1159, 502] width 34 height 18
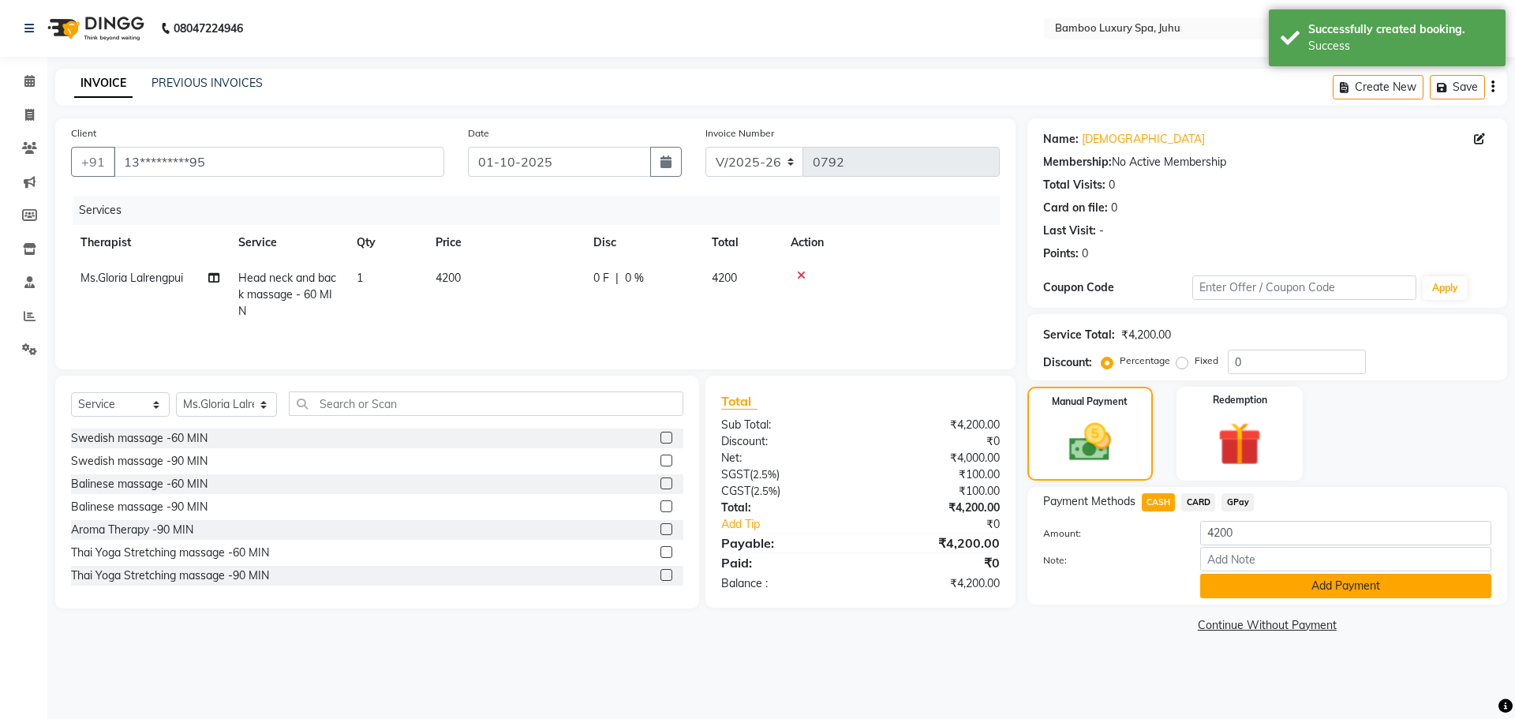
click at [1230, 582] on button "Add Payment" at bounding box center [1345, 586] width 291 height 24
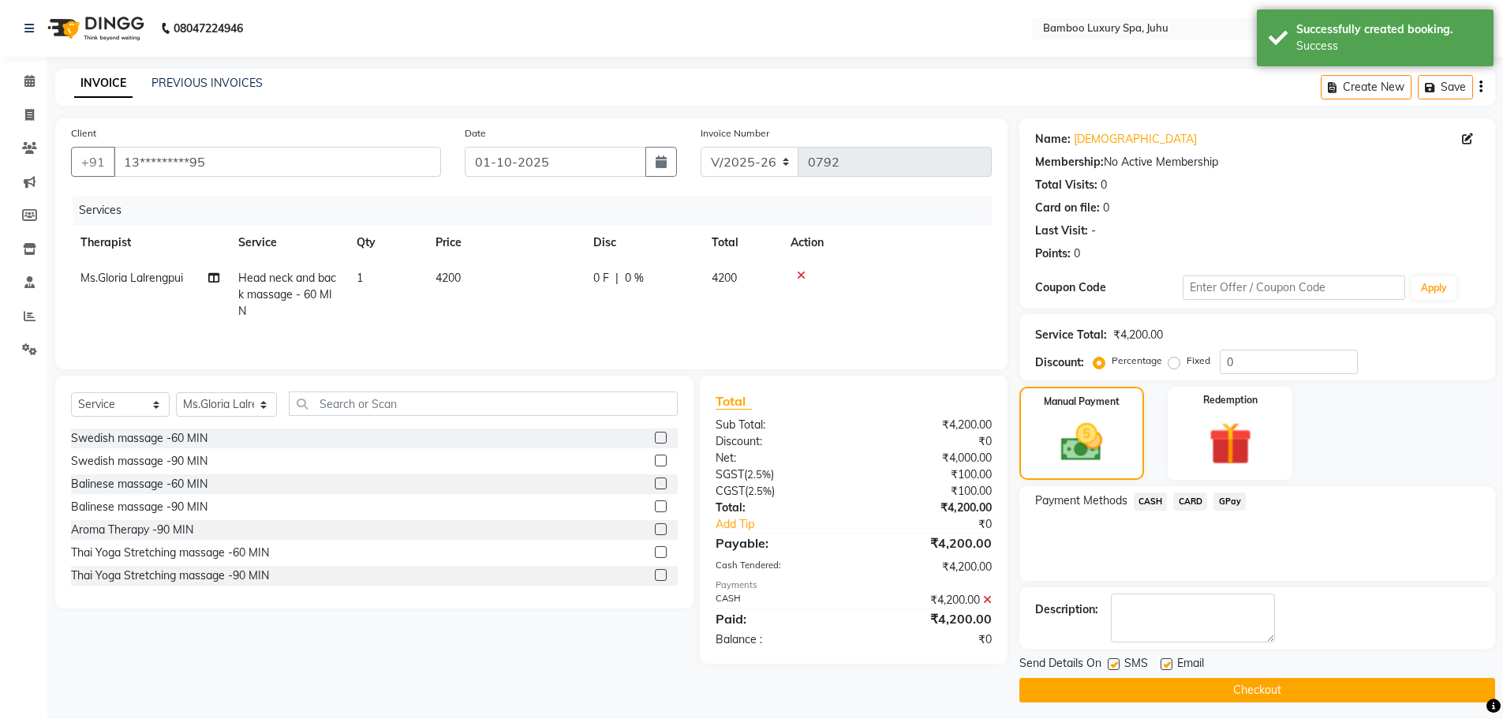
scroll to position [7, 0]
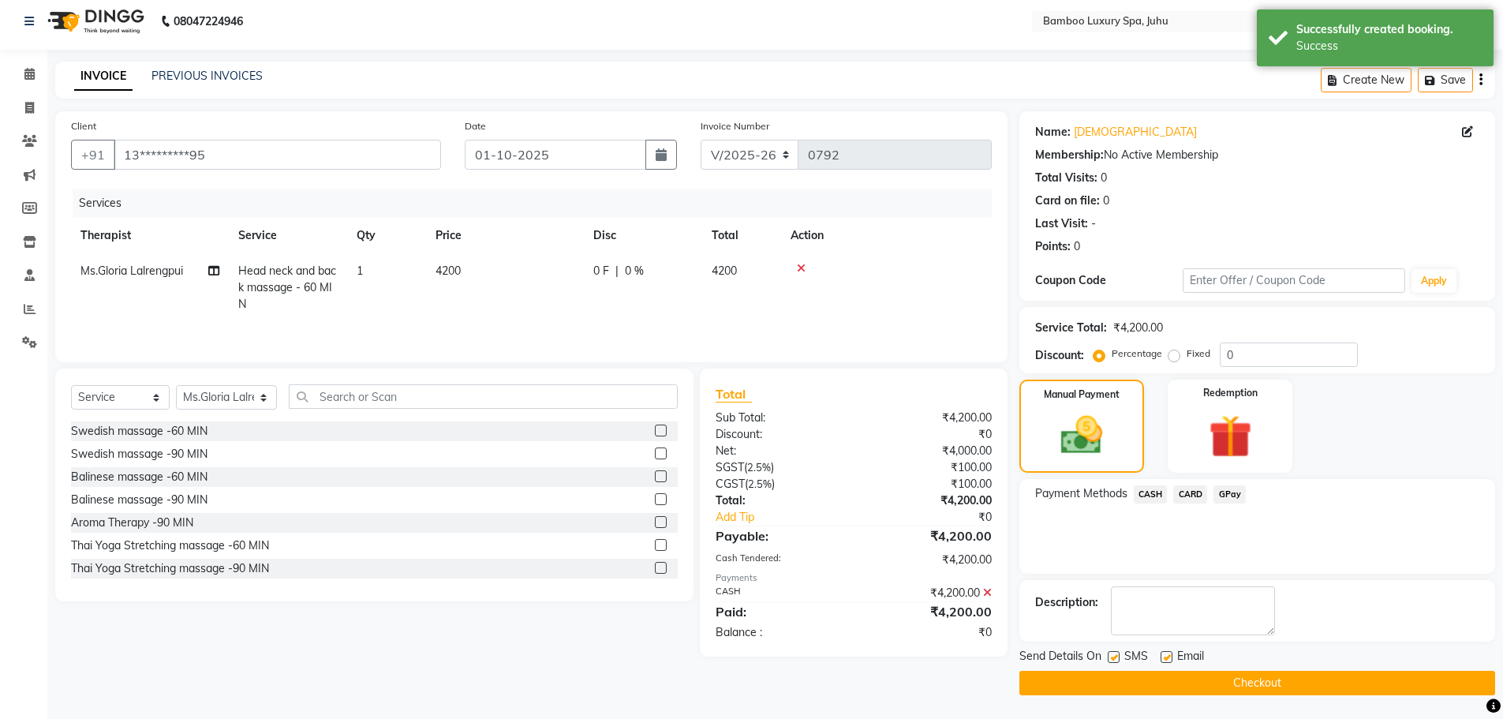
click at [1168, 653] on label at bounding box center [1167, 657] width 12 height 12
click at [1168, 653] on input "checkbox" at bounding box center [1166, 658] width 10 height 10
checkbox input "false"
drag, startPoint x: 1114, startPoint y: 654, endPoint x: 1115, endPoint y: 663, distance: 8.8
click at [1114, 655] on label at bounding box center [1114, 657] width 12 height 12
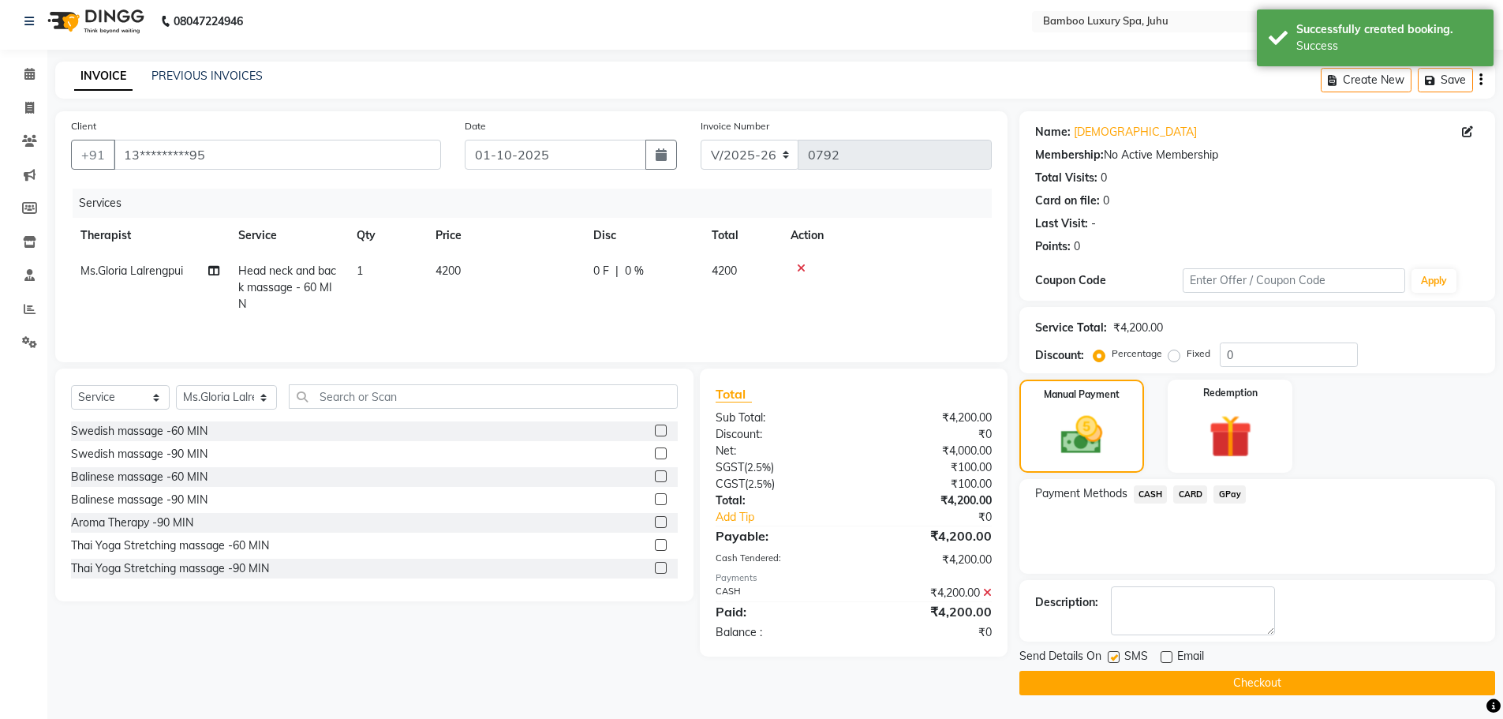
click at [1114, 655] on input "checkbox" at bounding box center [1113, 658] width 10 height 10
checkbox input "false"
click at [1115, 674] on button "Checkout" at bounding box center [1258, 683] width 476 height 24
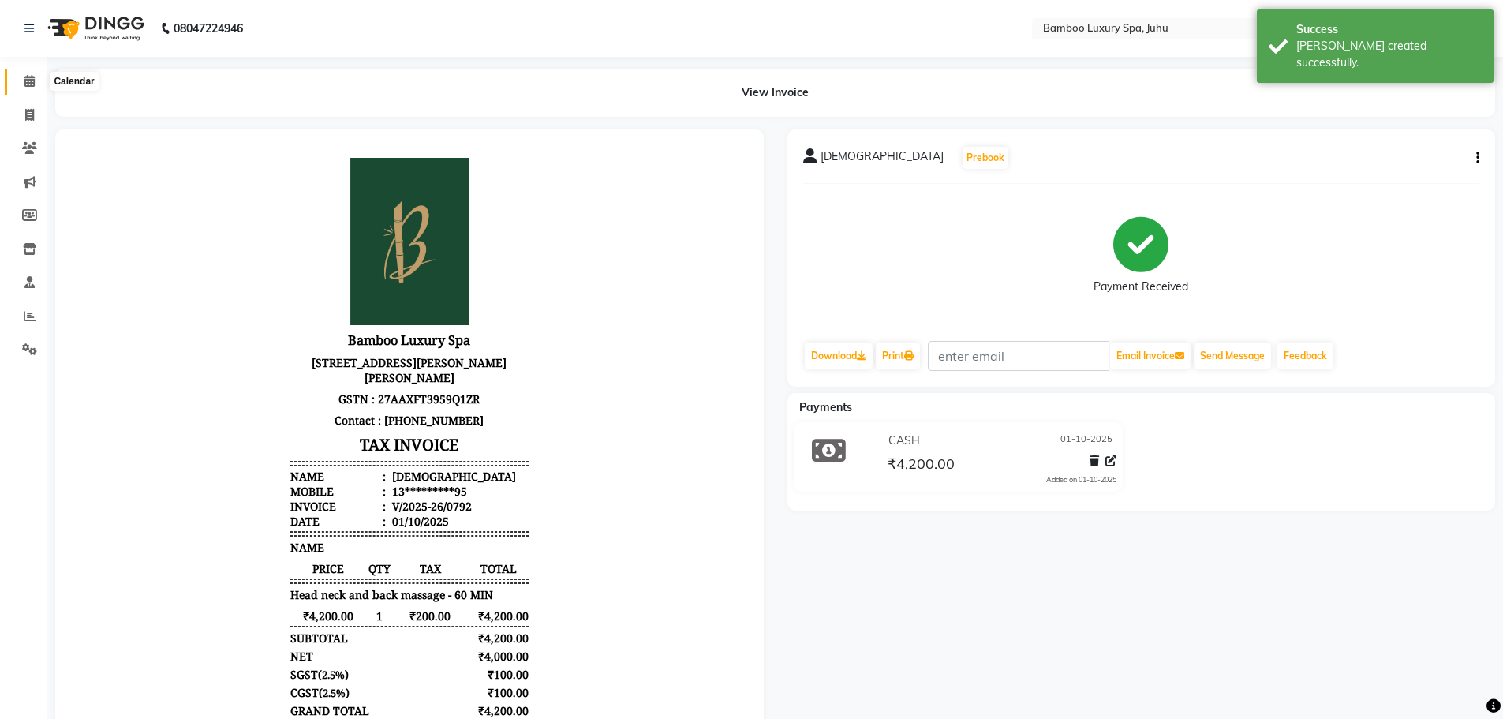
drag, startPoint x: 31, startPoint y: 81, endPoint x: 1514, endPoint y: 193, distance: 1487.8
click at [31, 81] on icon at bounding box center [29, 81] width 10 height 12
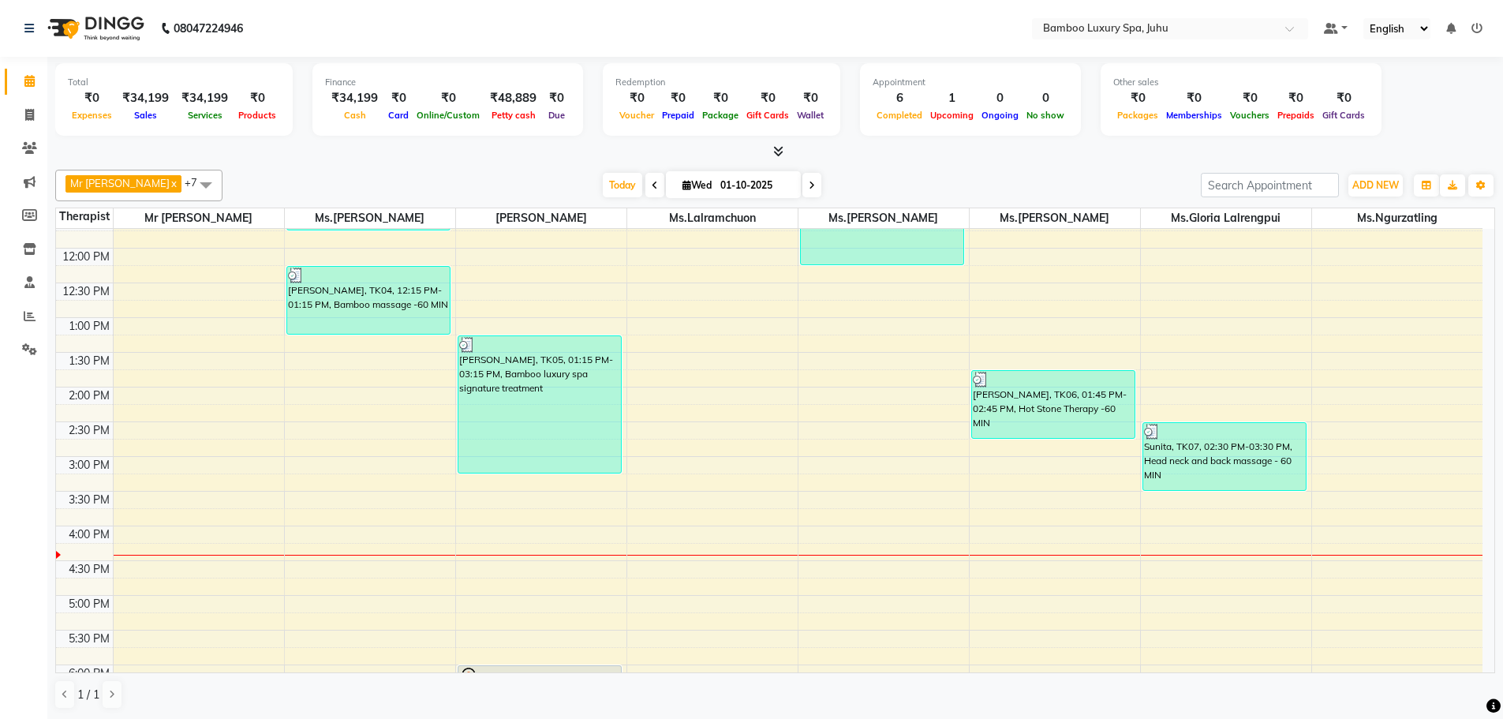
scroll to position [237, 0]
